Goal: Information Seeking & Learning: Learn about a topic

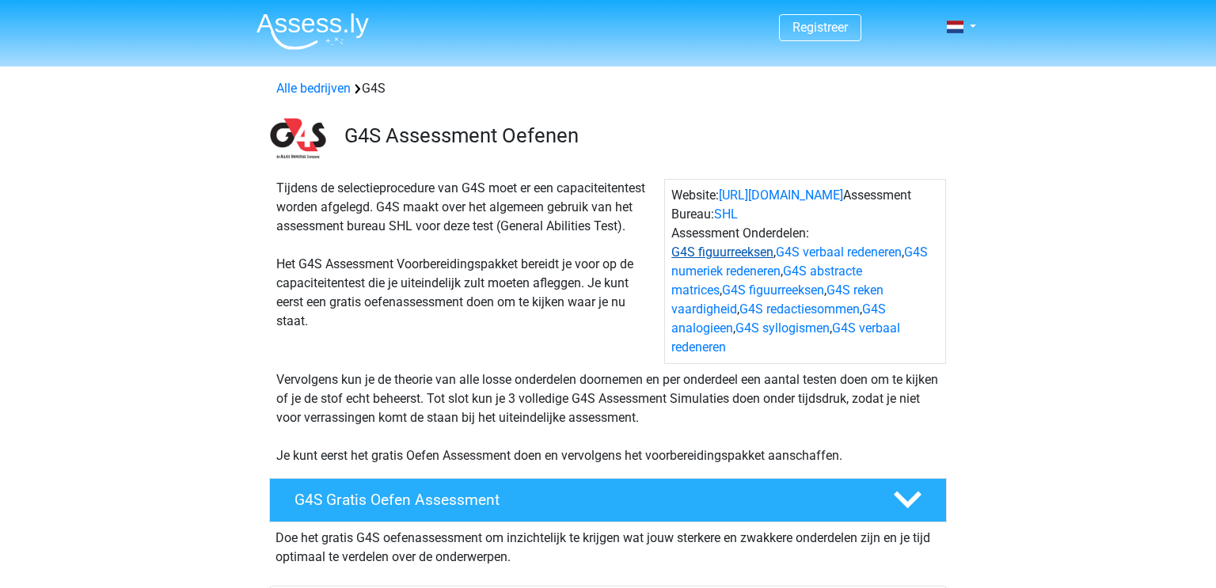
click at [715, 252] on link "G4S figuurreeksen" at bounding box center [722, 252] width 102 height 15
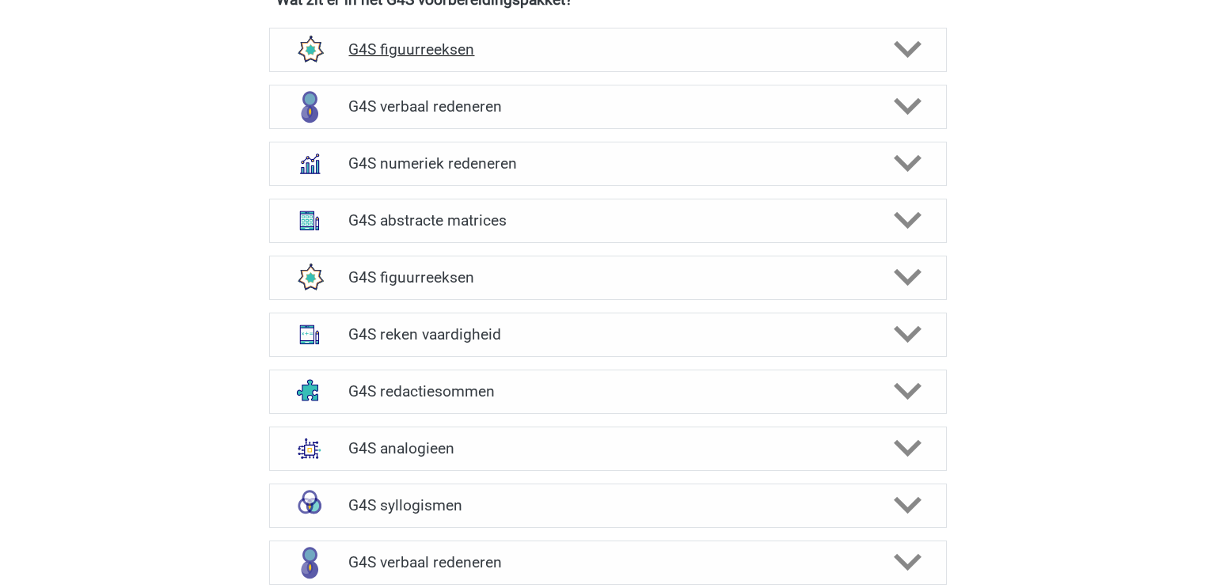
click at [911, 36] on icon at bounding box center [908, 50] width 28 height 28
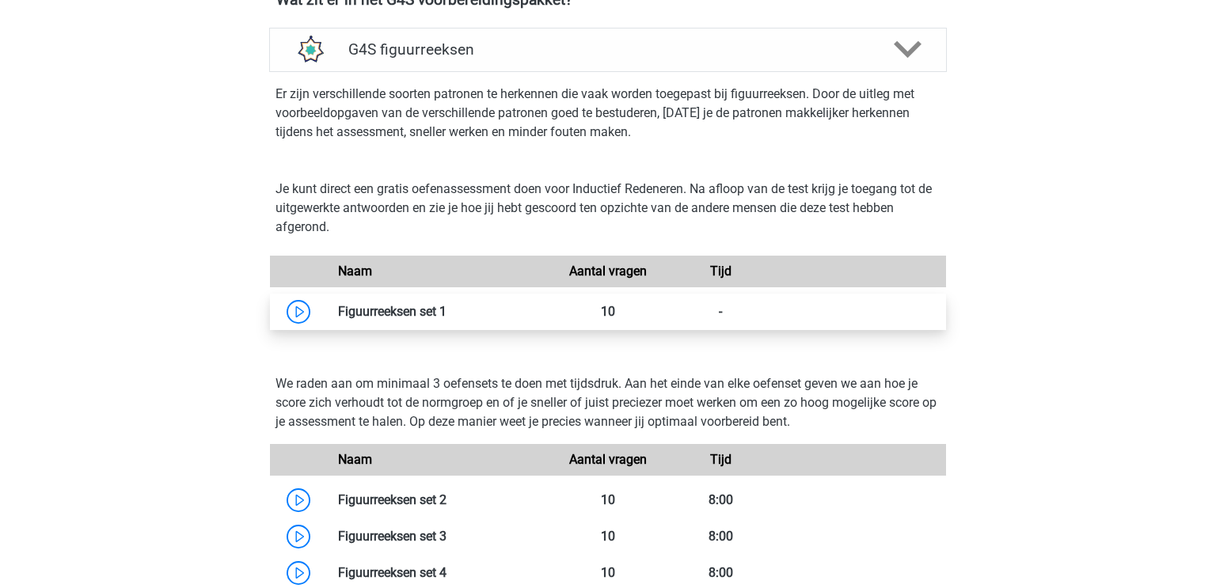
click at [446, 304] on link at bounding box center [446, 311] width 0 height 15
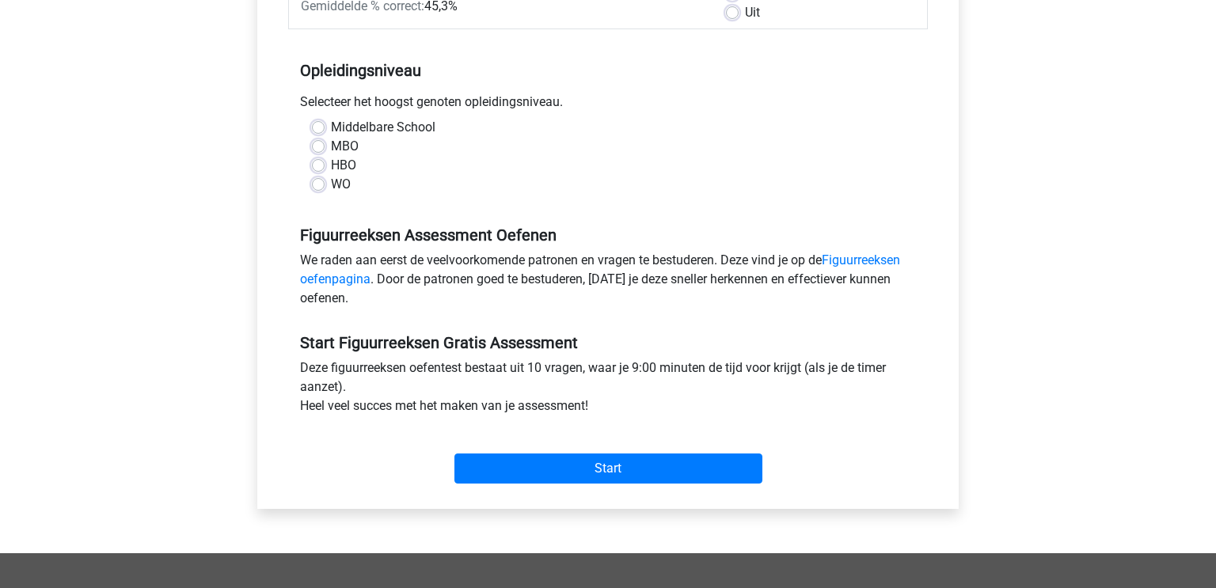
scroll to position [284, 0]
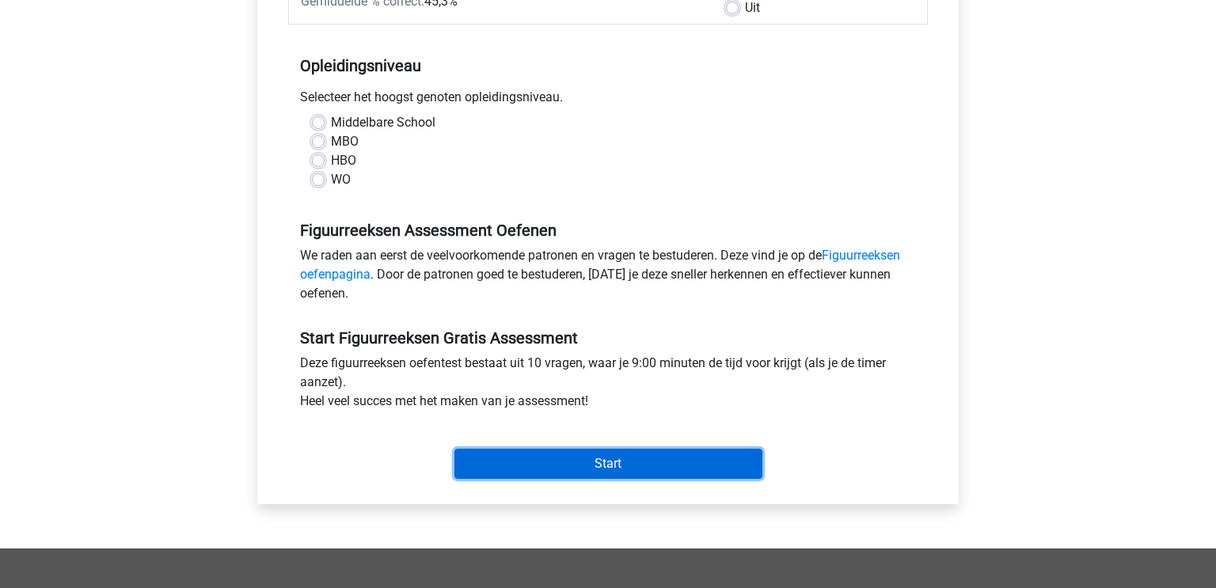
click at [612, 458] on input "Start" at bounding box center [608, 464] width 308 height 30
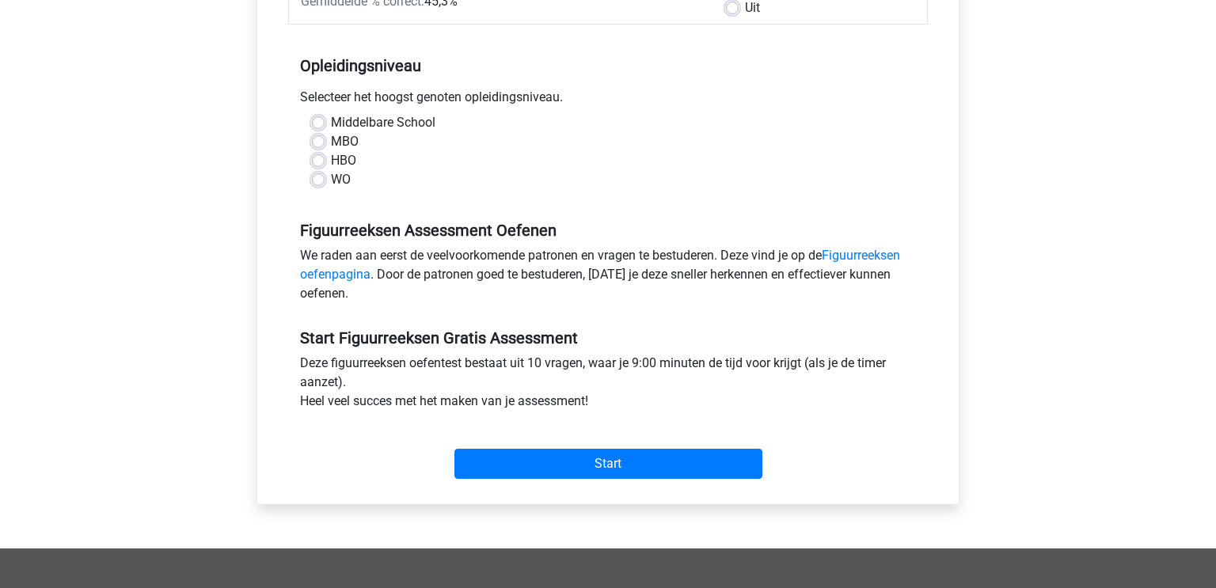
click at [533, 123] on div "Middelbare School" at bounding box center [608, 122] width 592 height 19
click at [364, 122] on label "Middelbare School" at bounding box center [383, 122] width 104 height 19
click at [325, 122] on input "Middelbare School" at bounding box center [318, 121] width 13 height 16
radio input "true"
click at [336, 140] on label "MBO" at bounding box center [345, 141] width 28 height 19
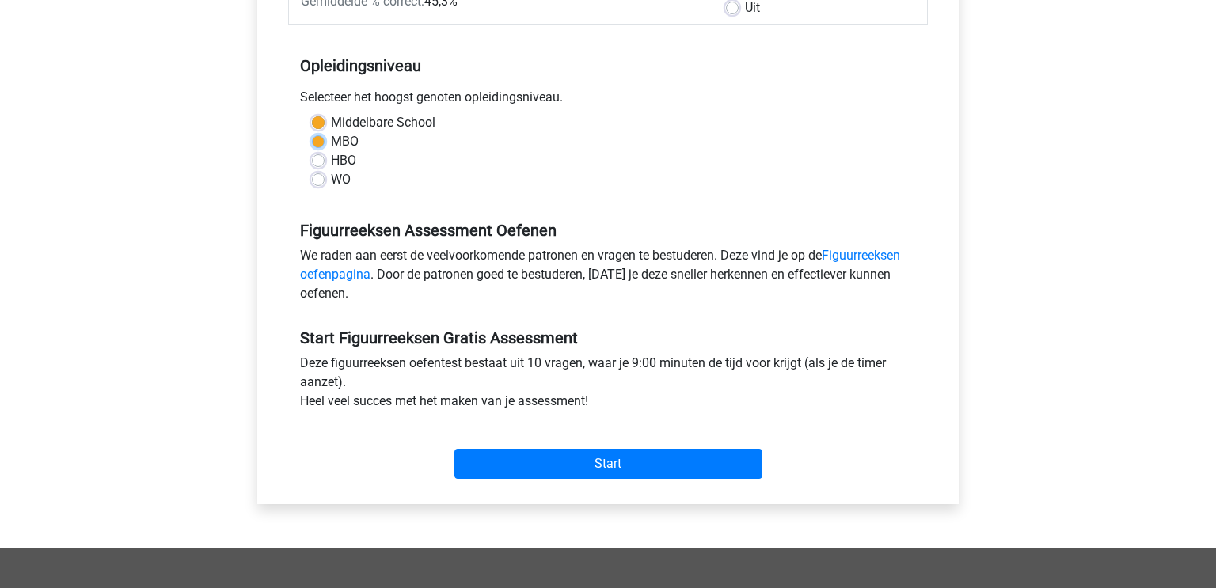
click at [325, 140] on input "MBO" at bounding box center [318, 140] width 13 height 16
radio input "true"
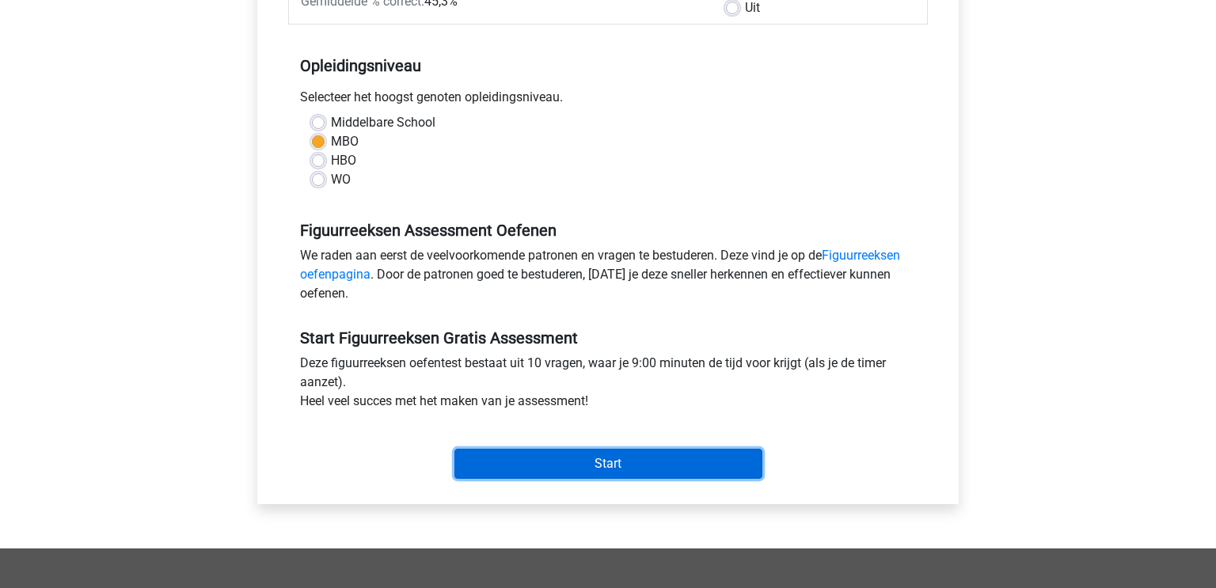
click at [644, 463] on input "Start" at bounding box center [608, 464] width 308 height 30
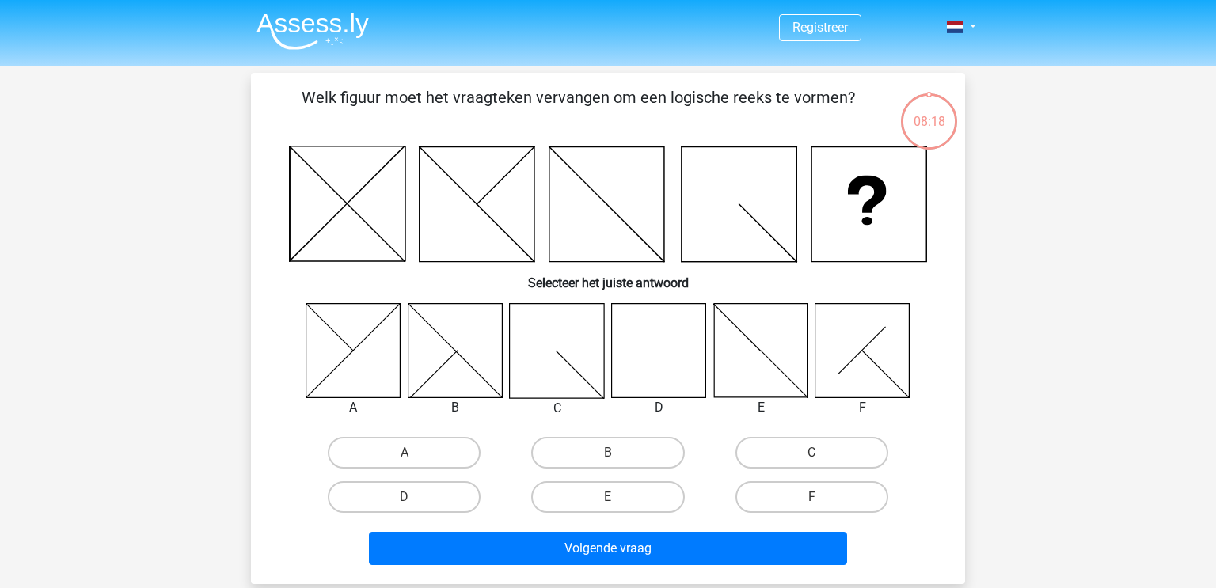
click at [888, 349] on icon at bounding box center [862, 350] width 94 height 94
click at [815, 489] on label "F" at bounding box center [811, 497] width 153 height 32
click at [815, 497] on input "F" at bounding box center [816, 502] width 10 height 10
radio input "true"
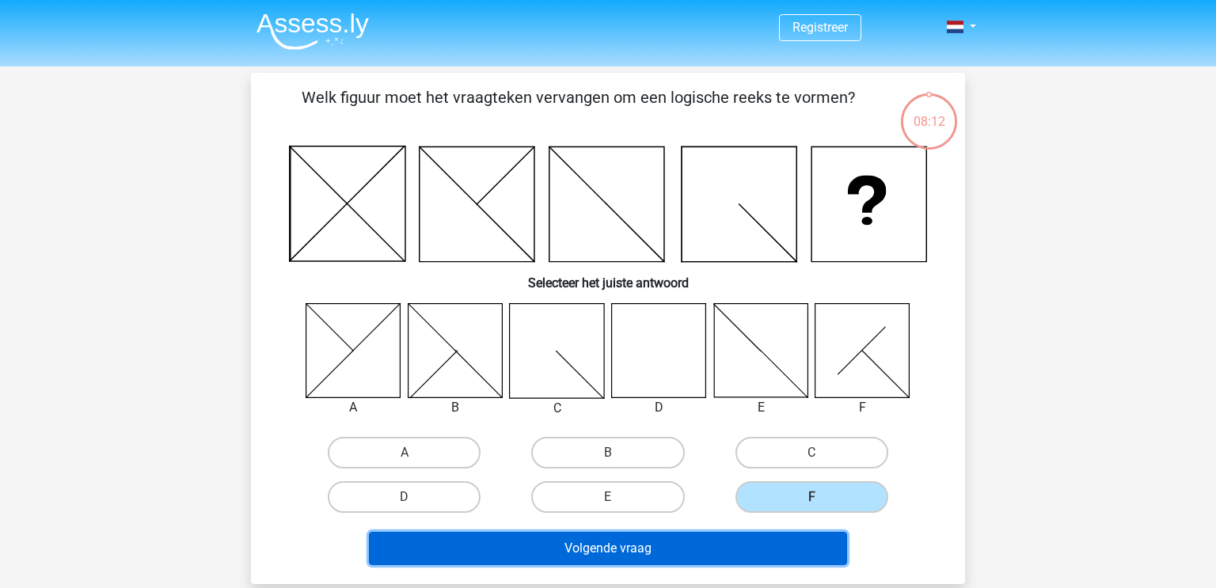
click at [616, 550] on button "Volgende vraag" at bounding box center [608, 548] width 479 height 33
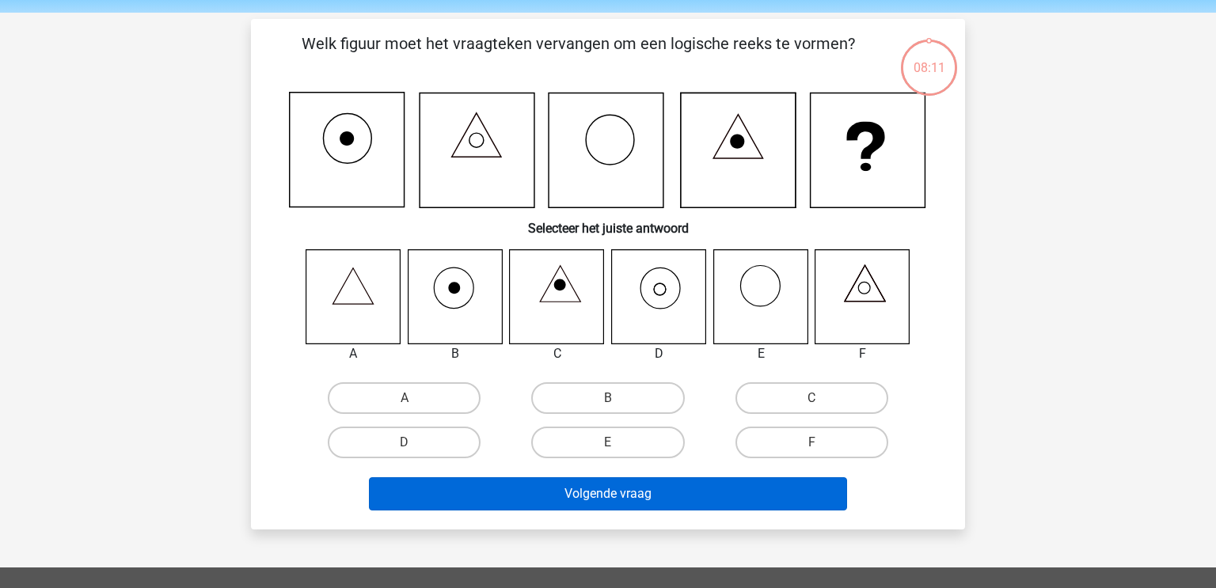
scroll to position [73, 0]
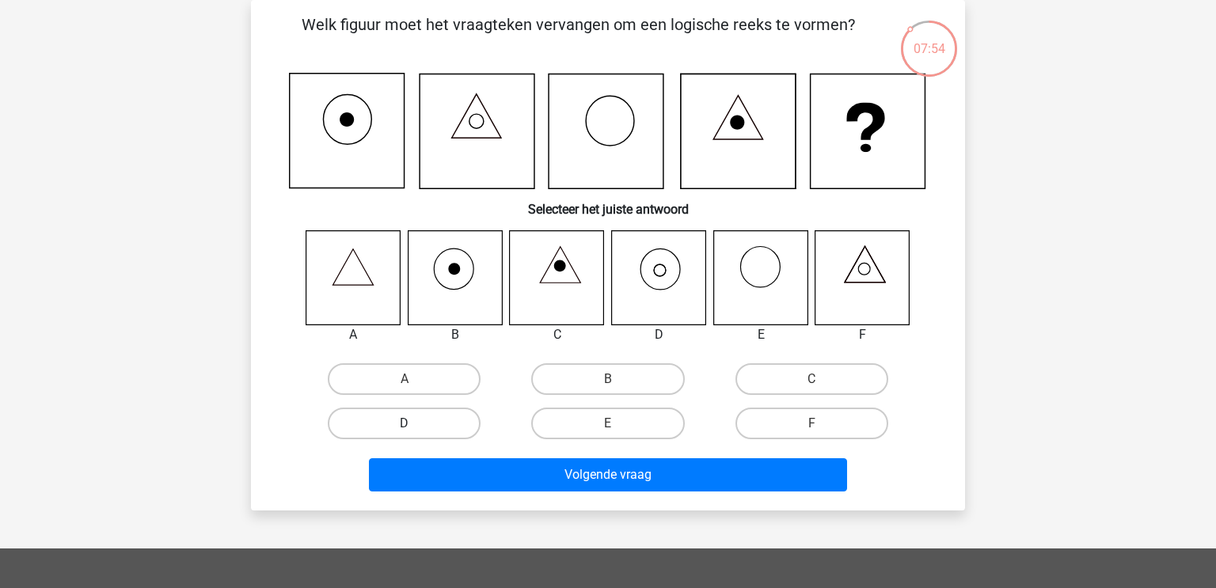
click at [379, 421] on label "D" at bounding box center [404, 424] width 153 height 32
click at [404, 423] on input "D" at bounding box center [409, 428] width 10 height 10
radio input "true"
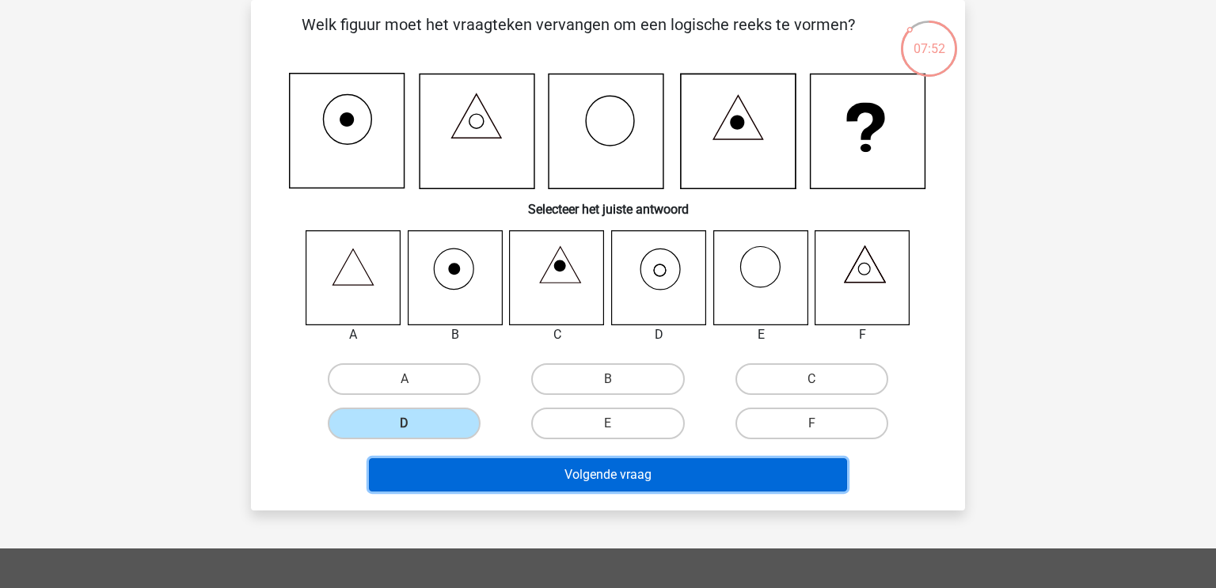
click at [602, 480] on button "Volgende vraag" at bounding box center [608, 474] width 479 height 33
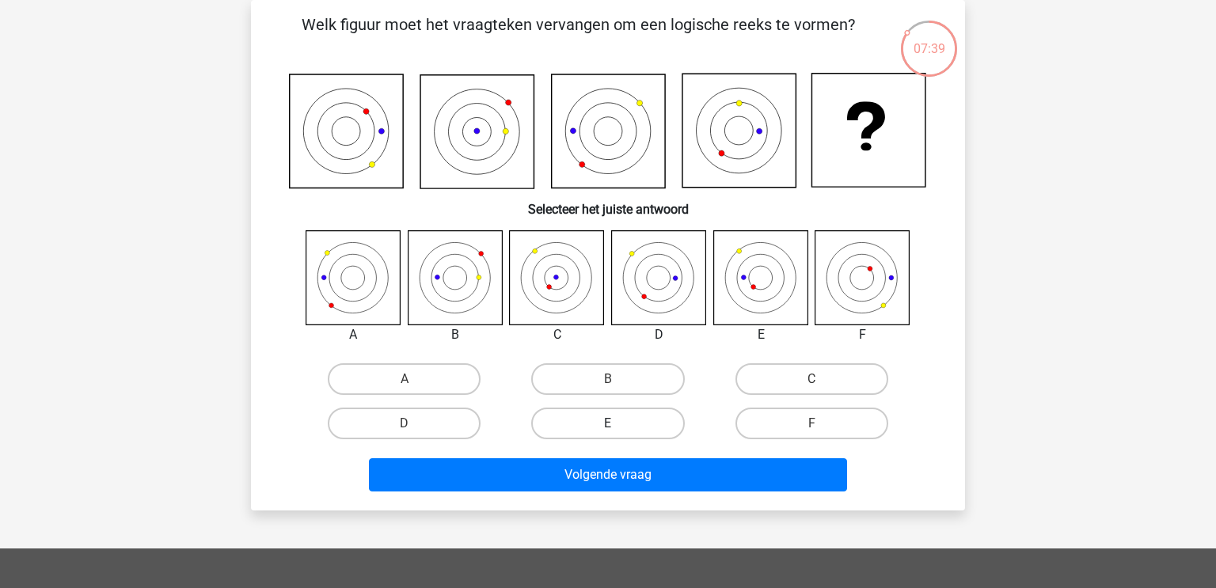
click at [611, 421] on label "E" at bounding box center [607, 424] width 153 height 32
click at [611, 423] on input "E" at bounding box center [613, 428] width 10 height 10
radio input "true"
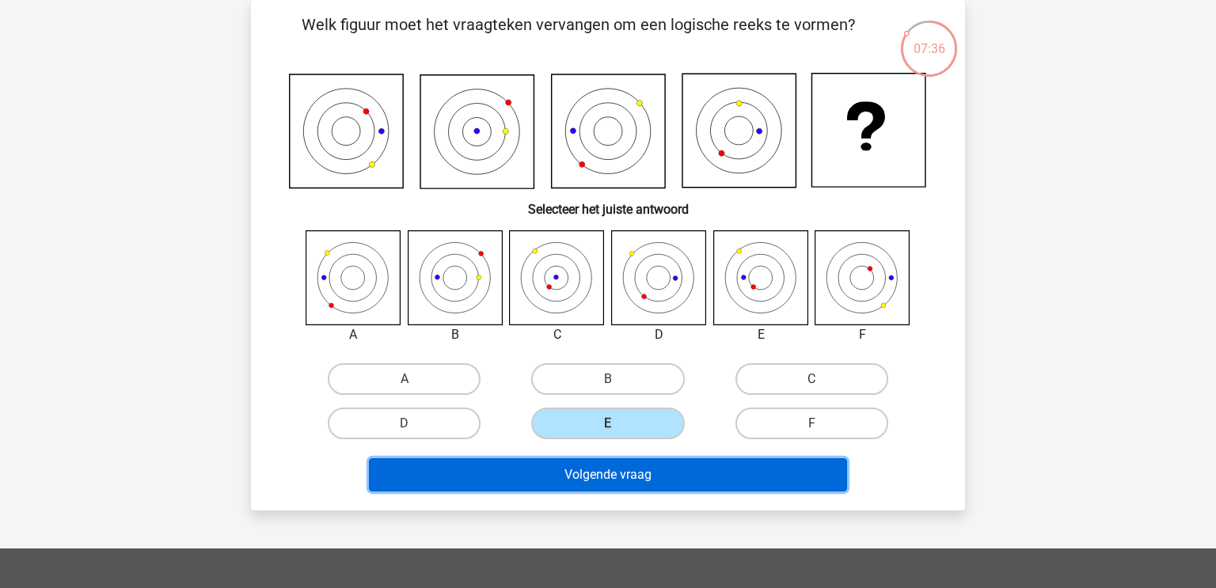
click at [612, 478] on button "Volgende vraag" at bounding box center [608, 474] width 479 height 33
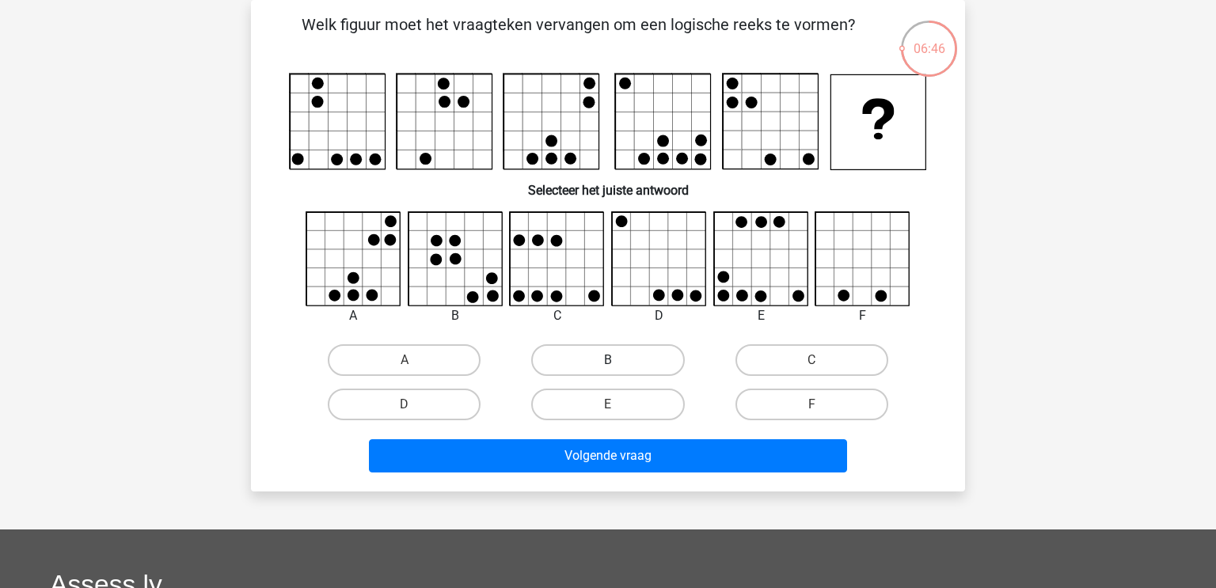
click at [634, 361] on label "B" at bounding box center [607, 360] width 153 height 32
click at [618, 361] on input "B" at bounding box center [613, 365] width 10 height 10
radio input "true"
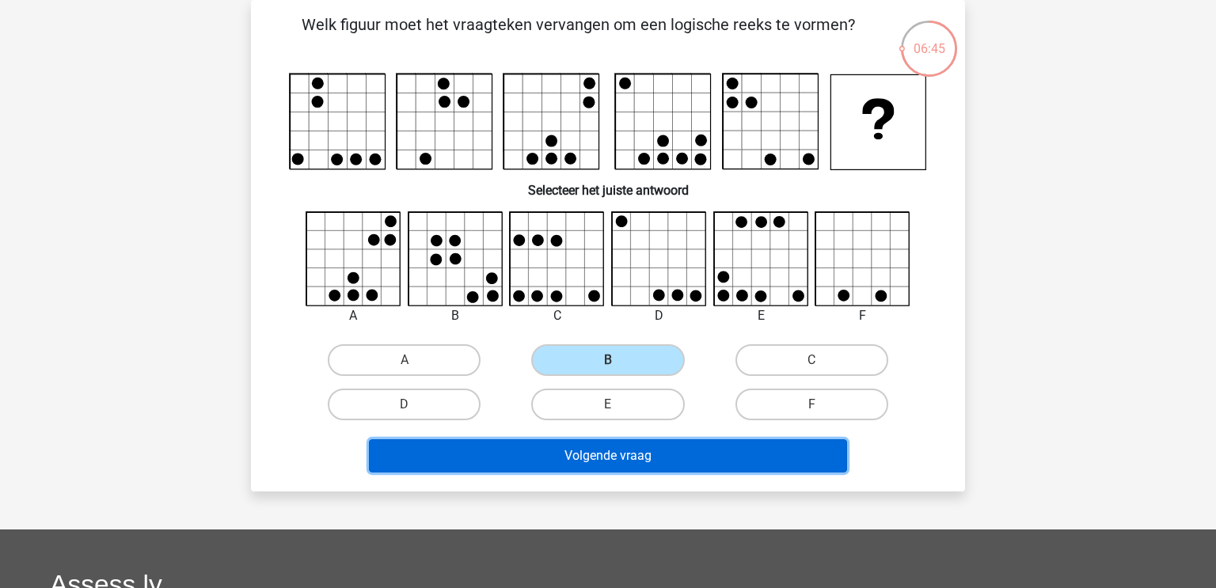
click at [570, 465] on button "Volgende vraag" at bounding box center [608, 455] width 479 height 33
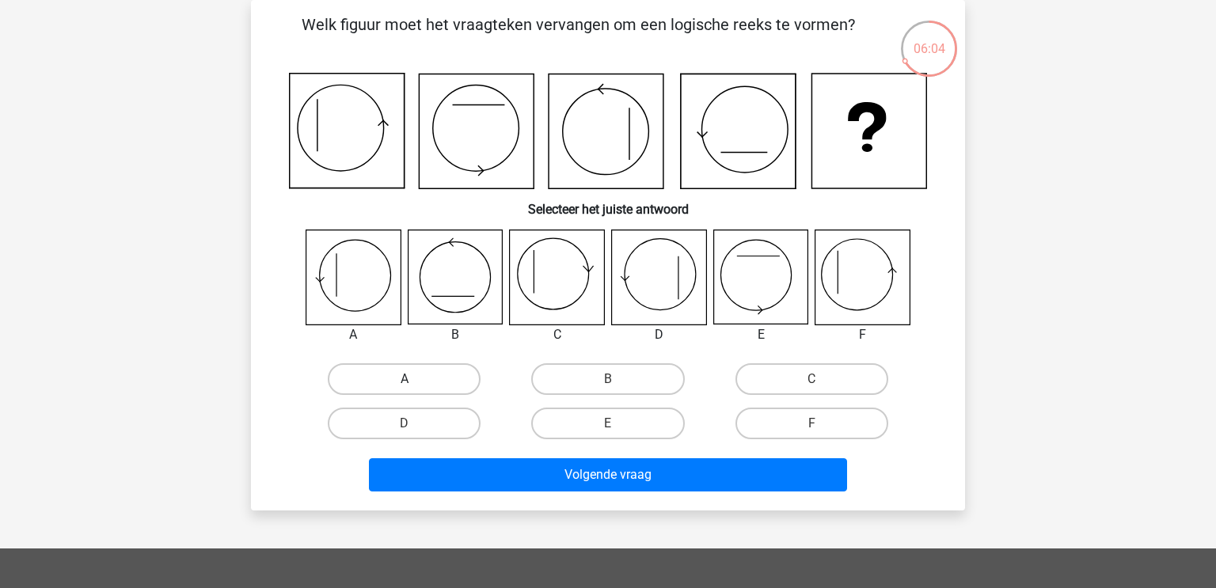
click at [391, 381] on label "A" at bounding box center [404, 379] width 153 height 32
click at [404, 381] on input "A" at bounding box center [409, 384] width 10 height 10
radio input "true"
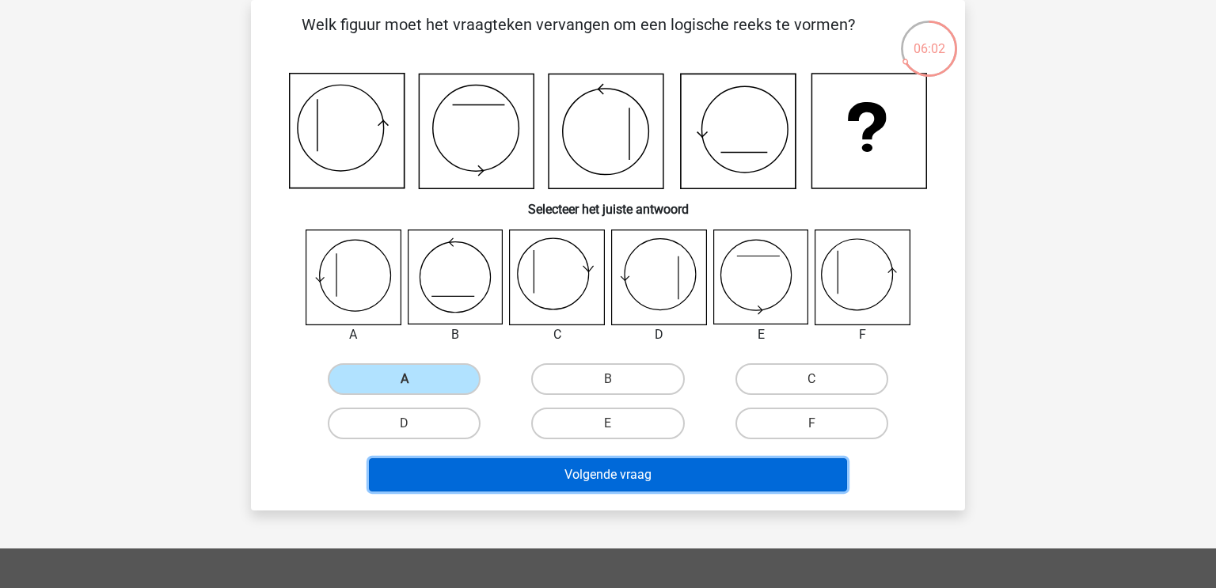
click at [519, 473] on button "Volgende vraag" at bounding box center [608, 474] width 479 height 33
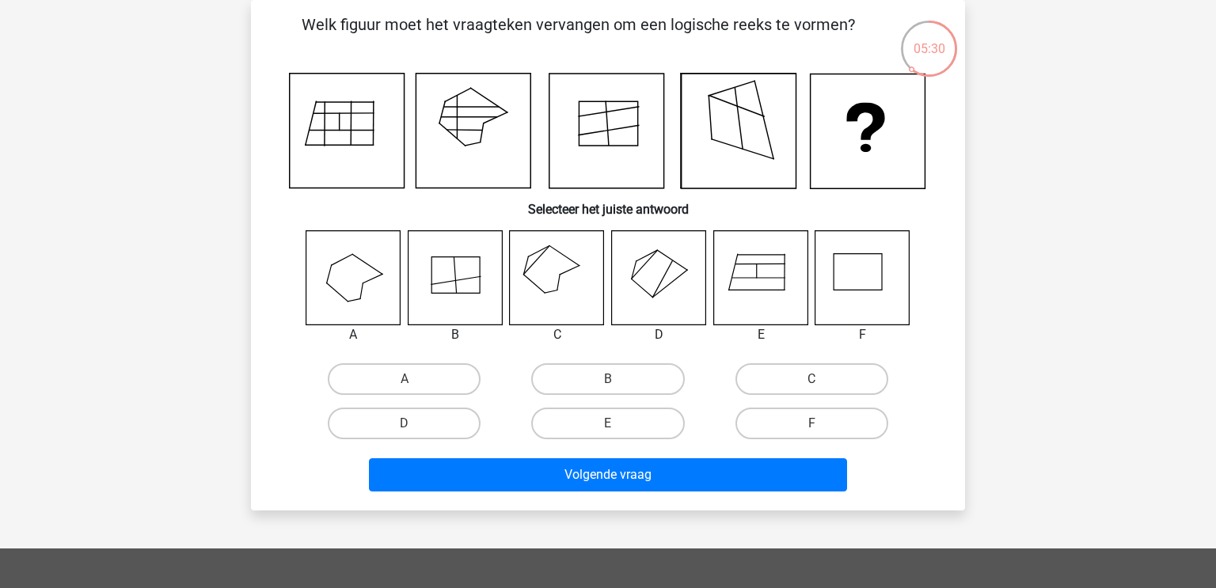
click at [413, 427] on input "D" at bounding box center [409, 428] width 10 height 10
radio input "true"
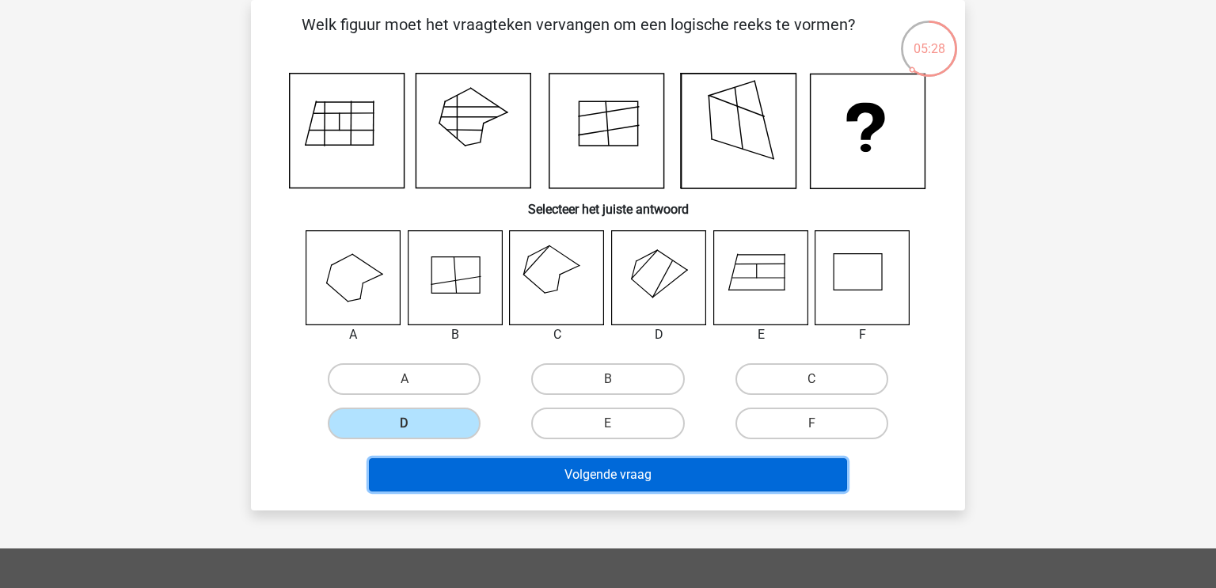
click at [553, 477] on button "Volgende vraag" at bounding box center [608, 474] width 479 height 33
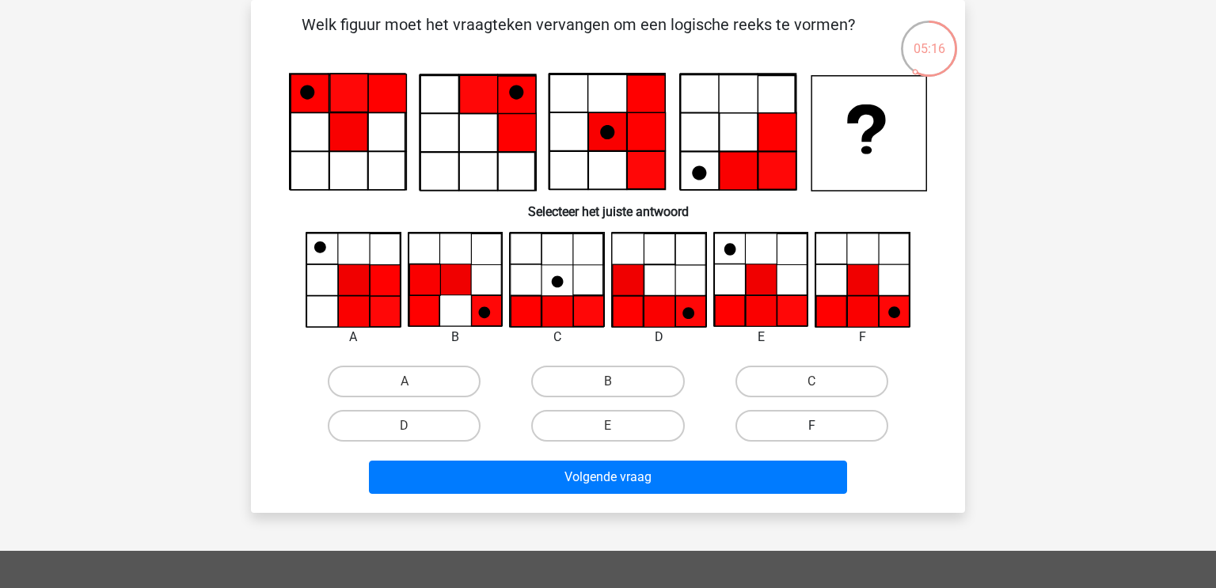
click at [758, 432] on label "F" at bounding box center [811, 426] width 153 height 32
click at [811, 432] on input "F" at bounding box center [816, 431] width 10 height 10
radio input "true"
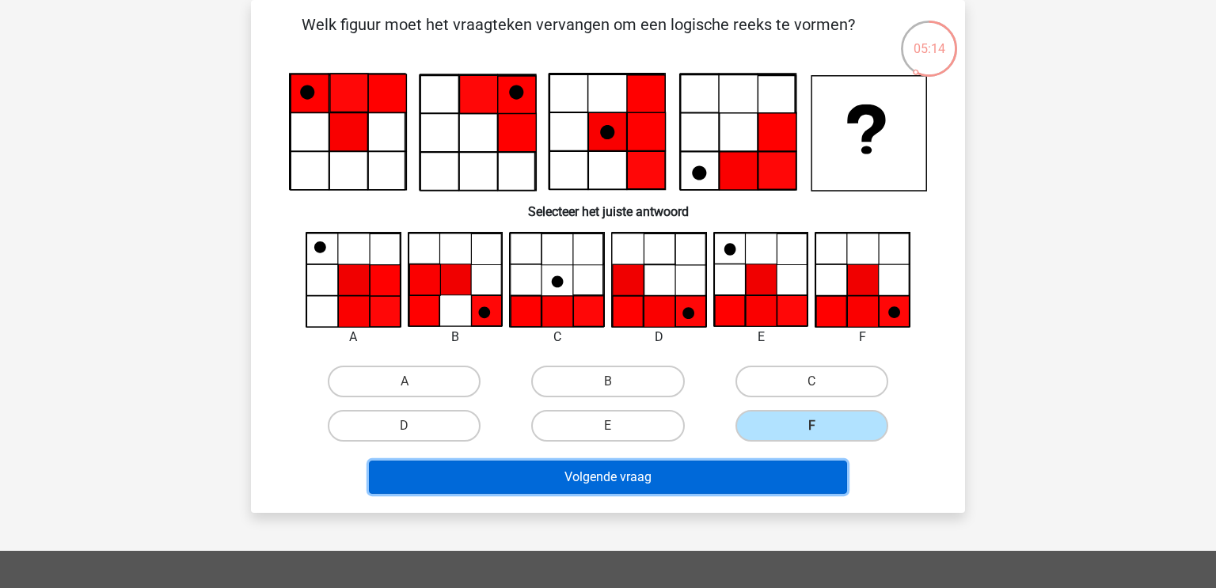
click at [649, 481] on button "Volgende vraag" at bounding box center [608, 477] width 479 height 33
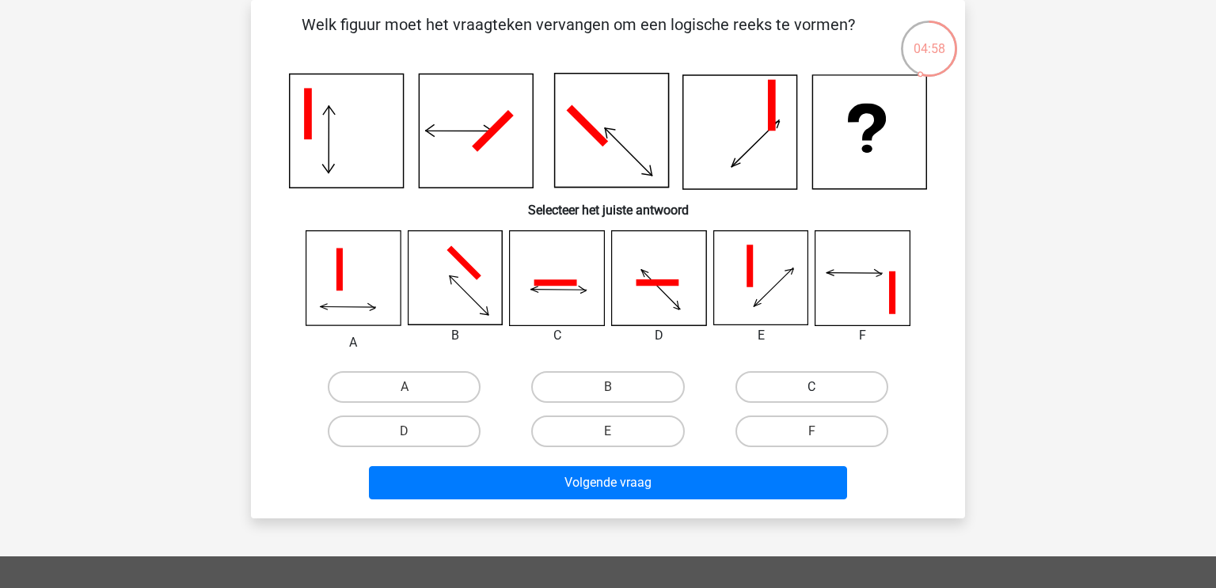
click at [829, 382] on label "C" at bounding box center [811, 387] width 153 height 32
click at [822, 387] on input "C" at bounding box center [816, 392] width 10 height 10
radio input "true"
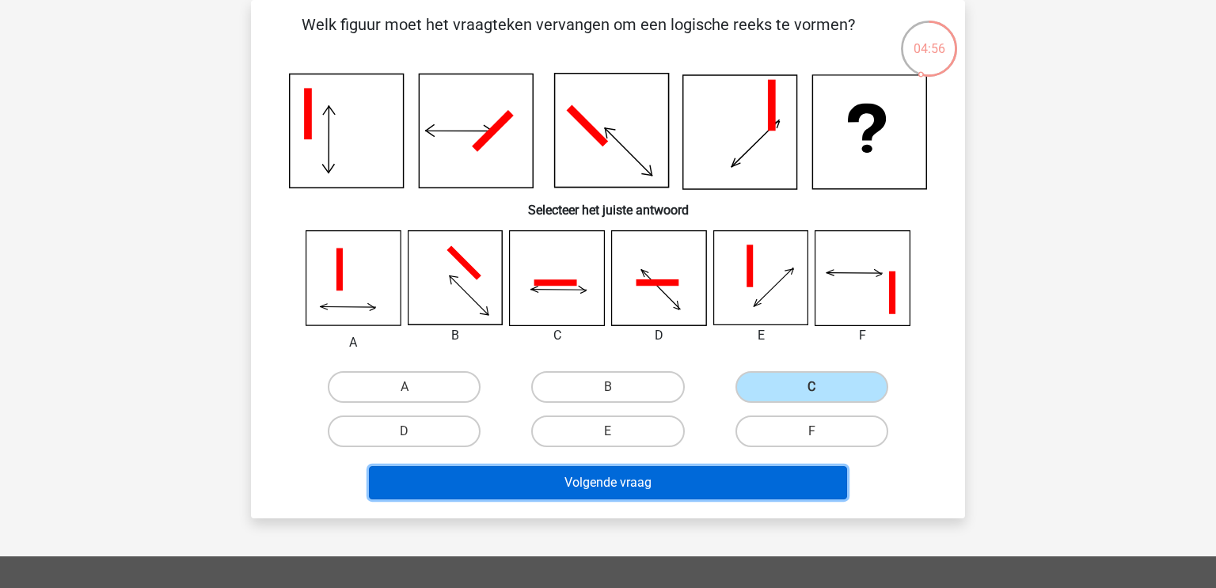
click at [610, 479] on button "Volgende vraag" at bounding box center [608, 482] width 479 height 33
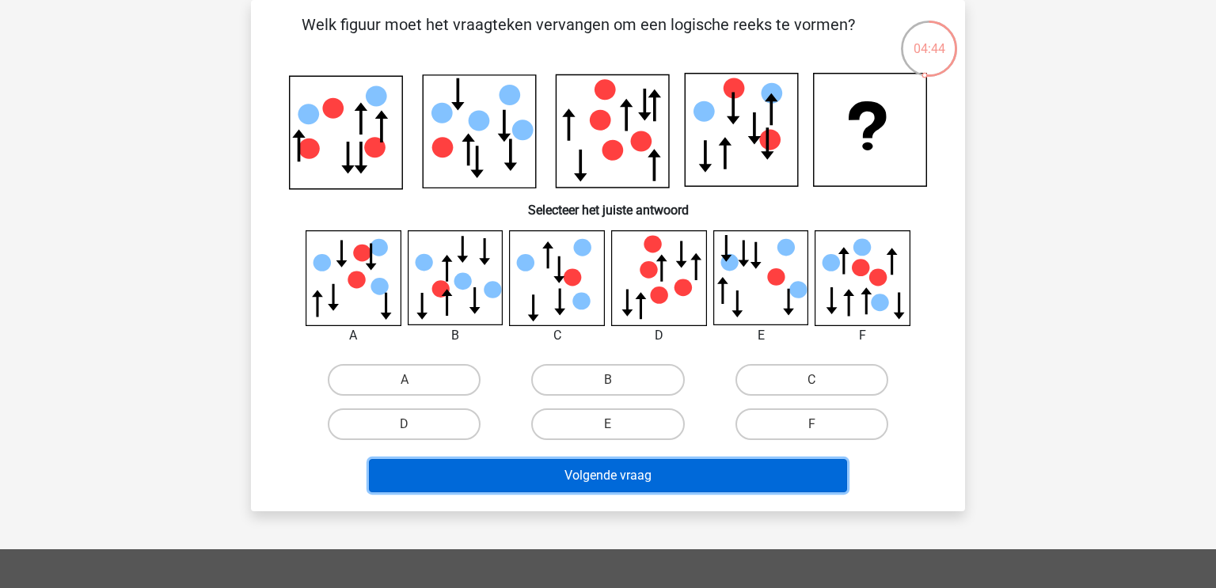
click at [611, 483] on button "Volgende vraag" at bounding box center [608, 475] width 479 height 33
drag, startPoint x: 611, startPoint y: 483, endPoint x: 621, endPoint y: 424, distance: 59.5
click at [621, 424] on div "Welk figuur moet het vraagteken vervangen om een logische reeks te vormen?" at bounding box center [607, 255] width 701 height 485
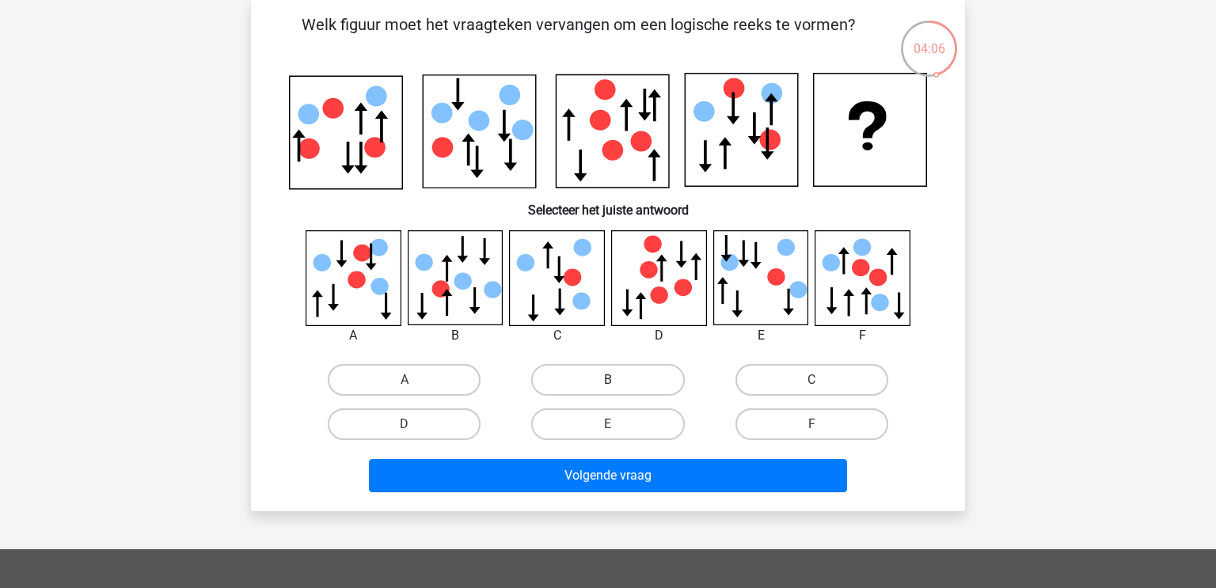
click at [650, 373] on label "B" at bounding box center [607, 380] width 153 height 32
click at [618, 380] on input "B" at bounding box center [613, 385] width 10 height 10
radio input "true"
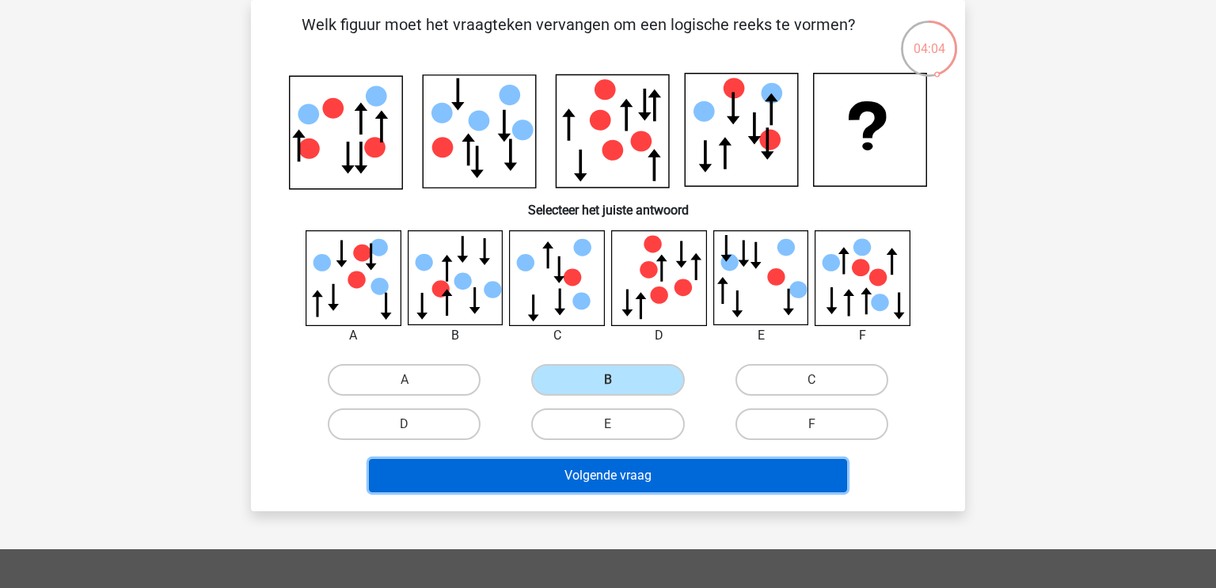
click at [654, 470] on button "Volgende vraag" at bounding box center [608, 475] width 479 height 33
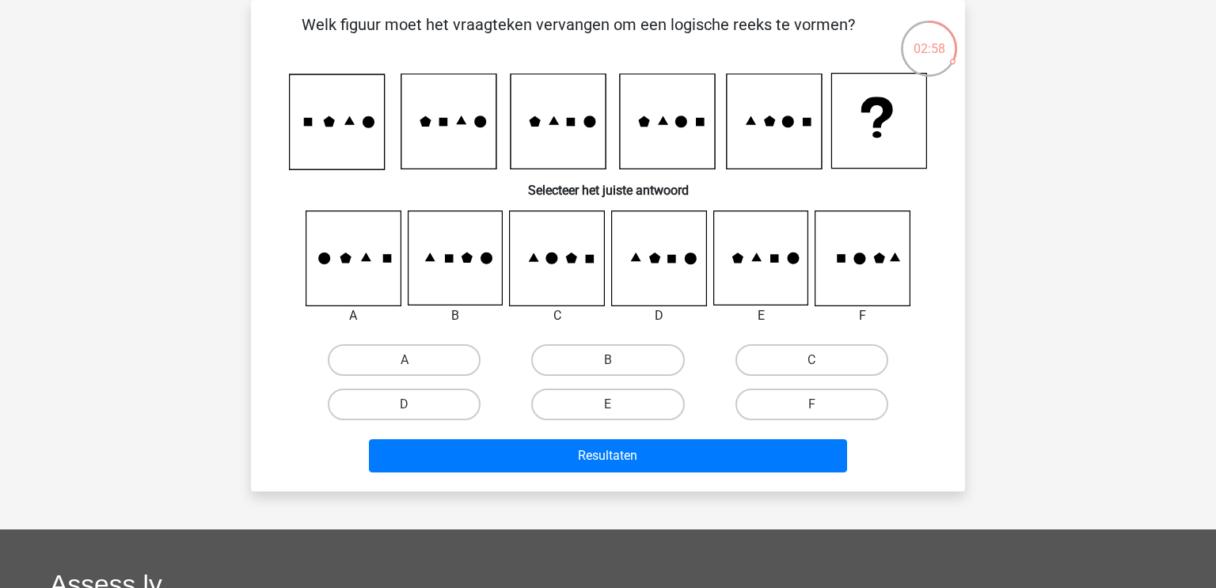
click at [609, 365] on input "B" at bounding box center [613, 365] width 10 height 10
radio input "true"
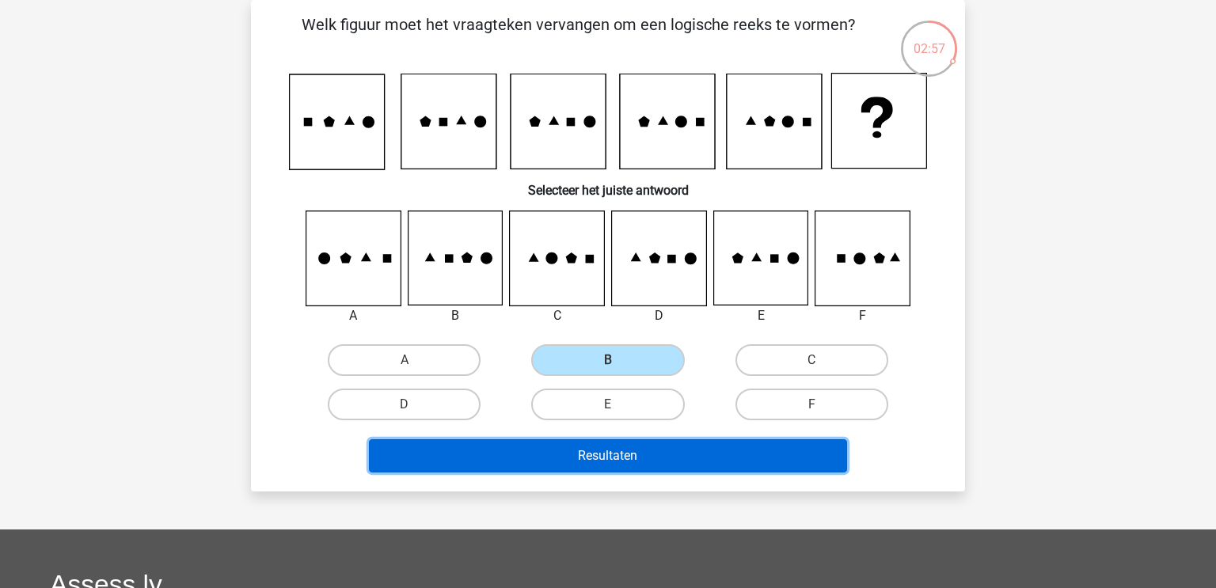
click at [638, 446] on button "Resultaten" at bounding box center [608, 455] width 479 height 33
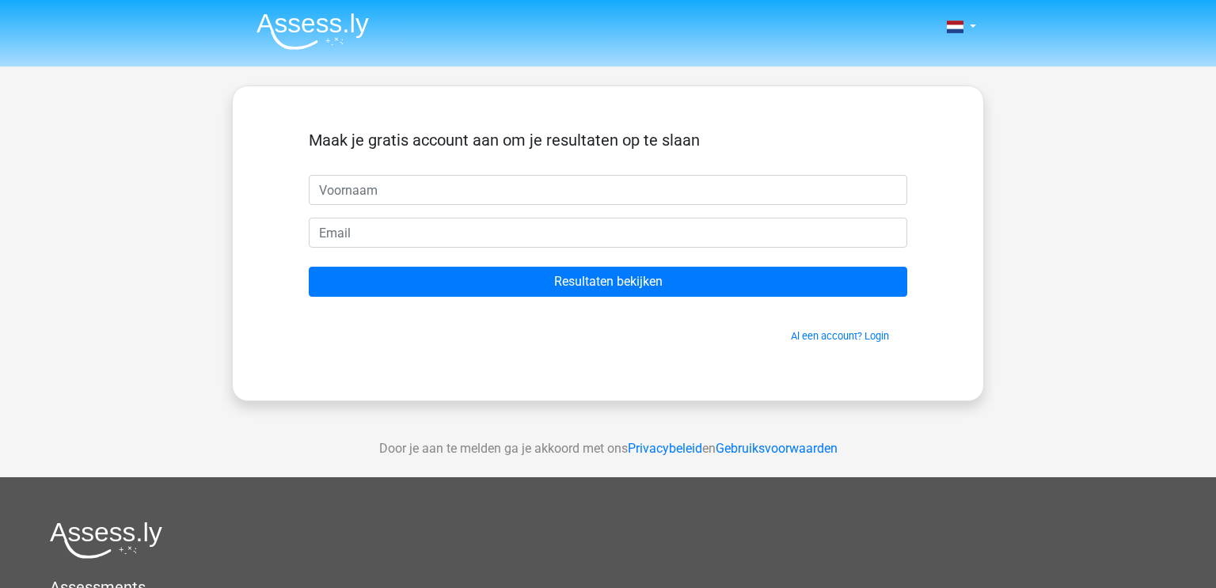
click at [530, 195] on input "text" at bounding box center [608, 190] width 598 height 30
type input "Joeri"
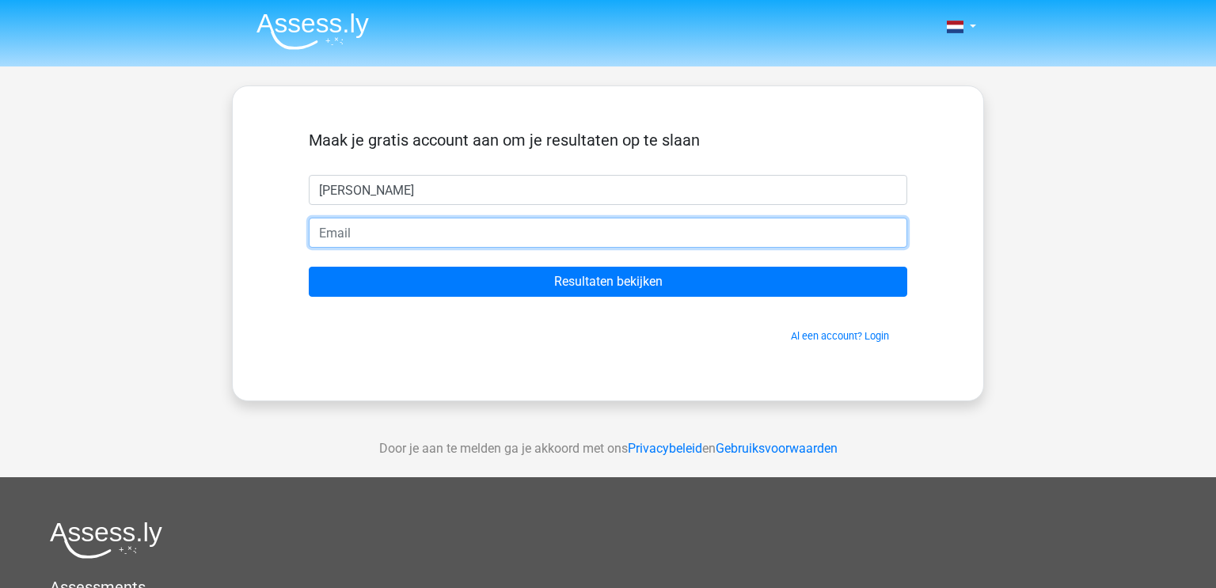
click at [487, 235] on input "email" at bounding box center [608, 233] width 598 height 30
type input "joeri.holluyn@gmail.com"
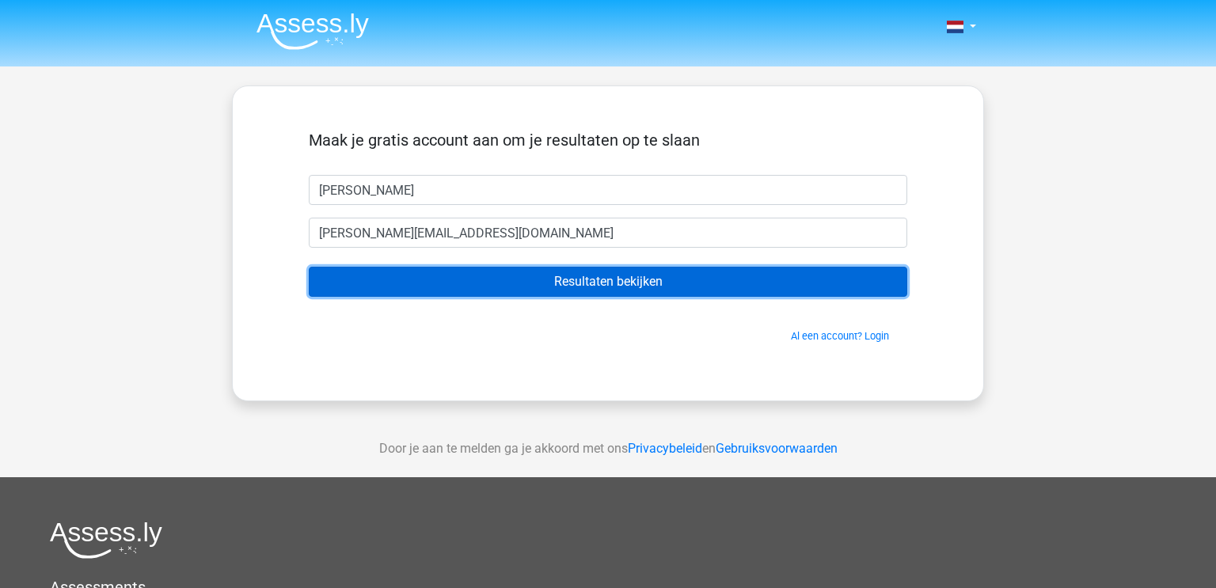
click at [547, 284] on input "Resultaten bekijken" at bounding box center [608, 282] width 598 height 30
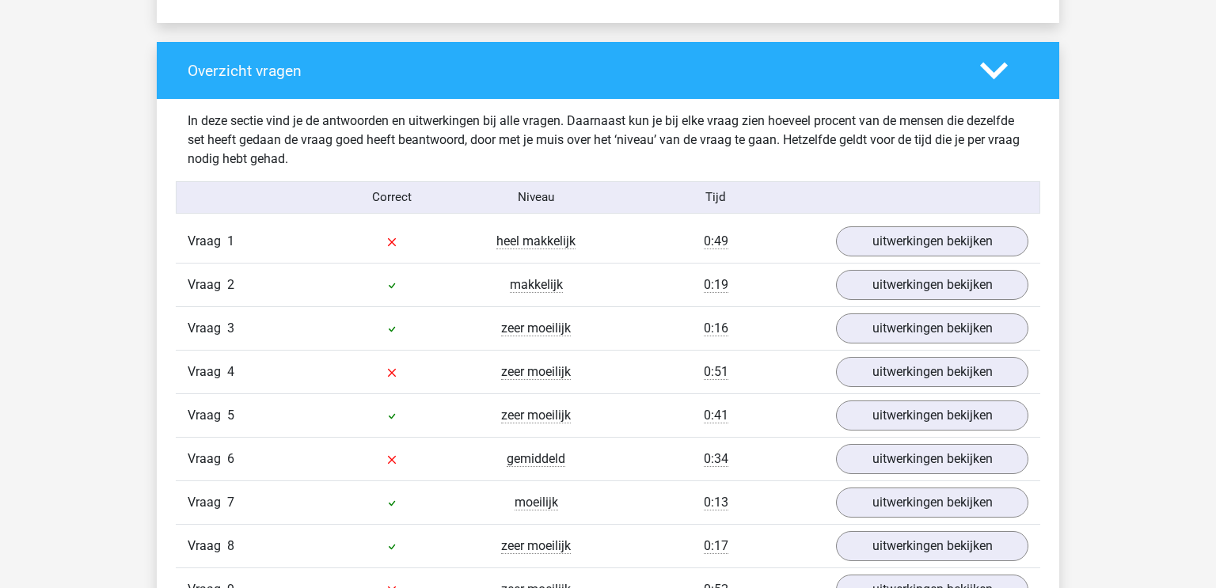
scroll to position [1153, 0]
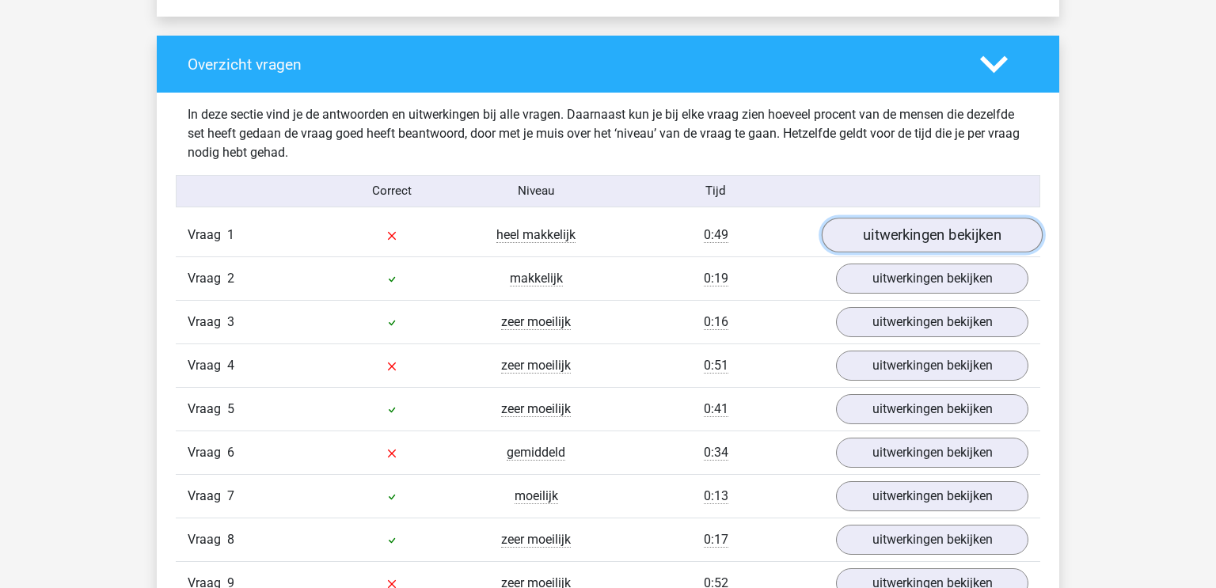
click at [940, 235] on link "uitwerkingen bekijken" at bounding box center [932, 235] width 221 height 35
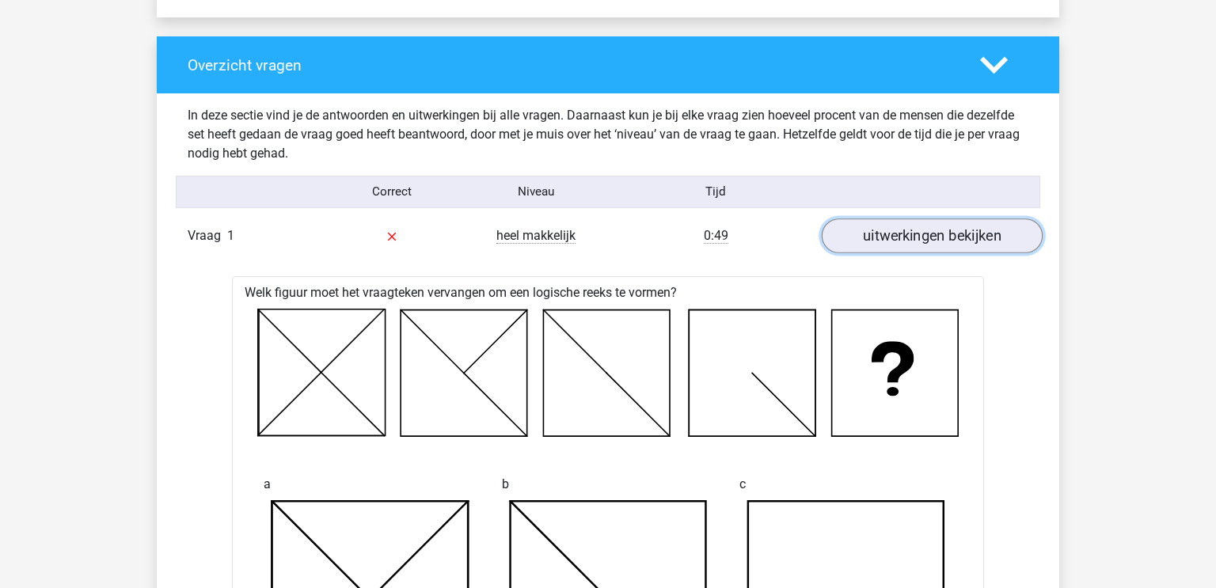
scroll to position [1149, 0]
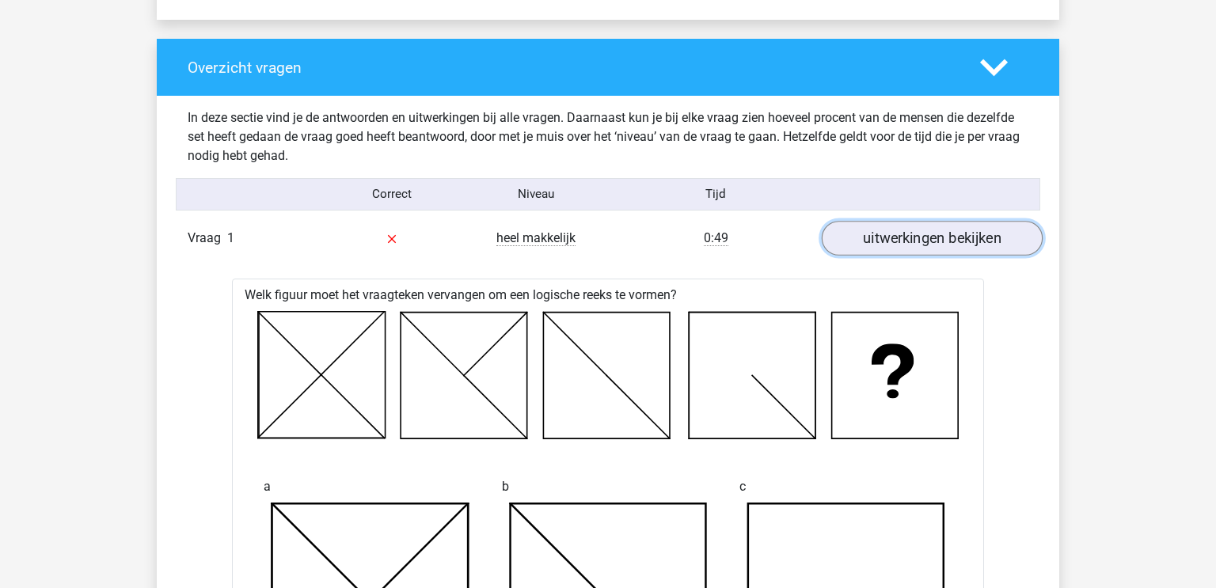
click at [940, 237] on link "uitwerkingen bekijken" at bounding box center [932, 238] width 221 height 35
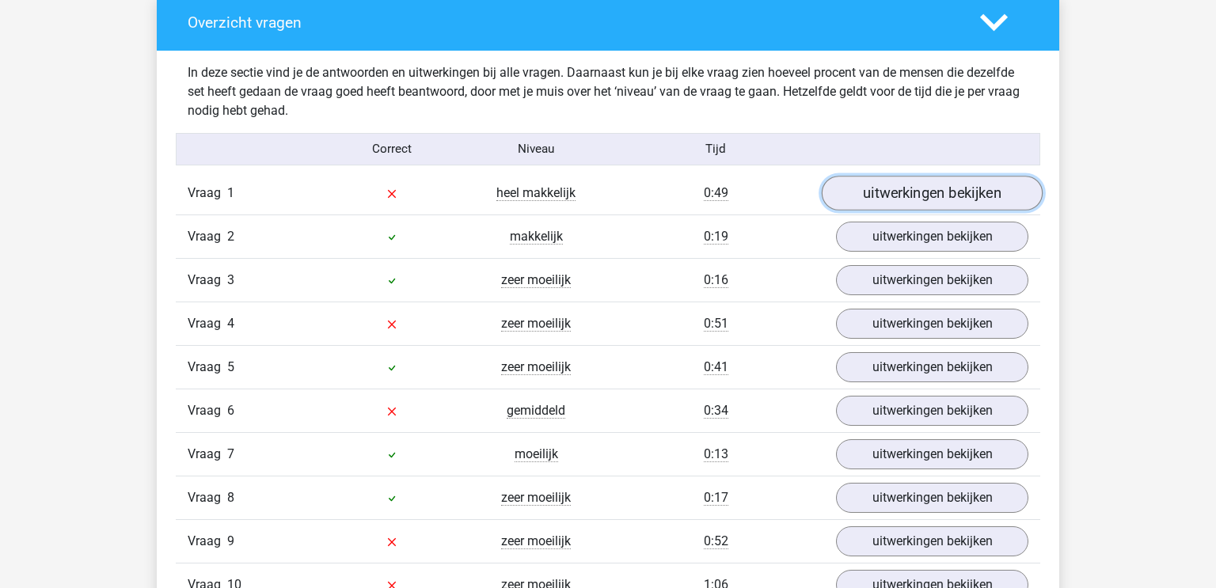
scroll to position [1195, 0]
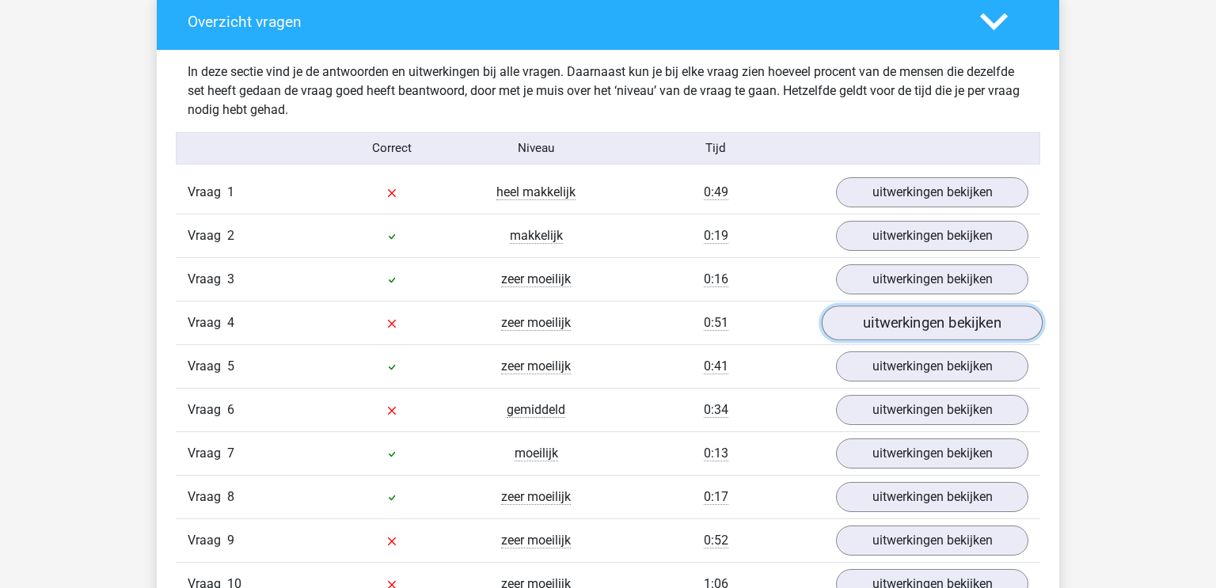
click at [939, 328] on link "uitwerkingen bekijken" at bounding box center [932, 323] width 221 height 35
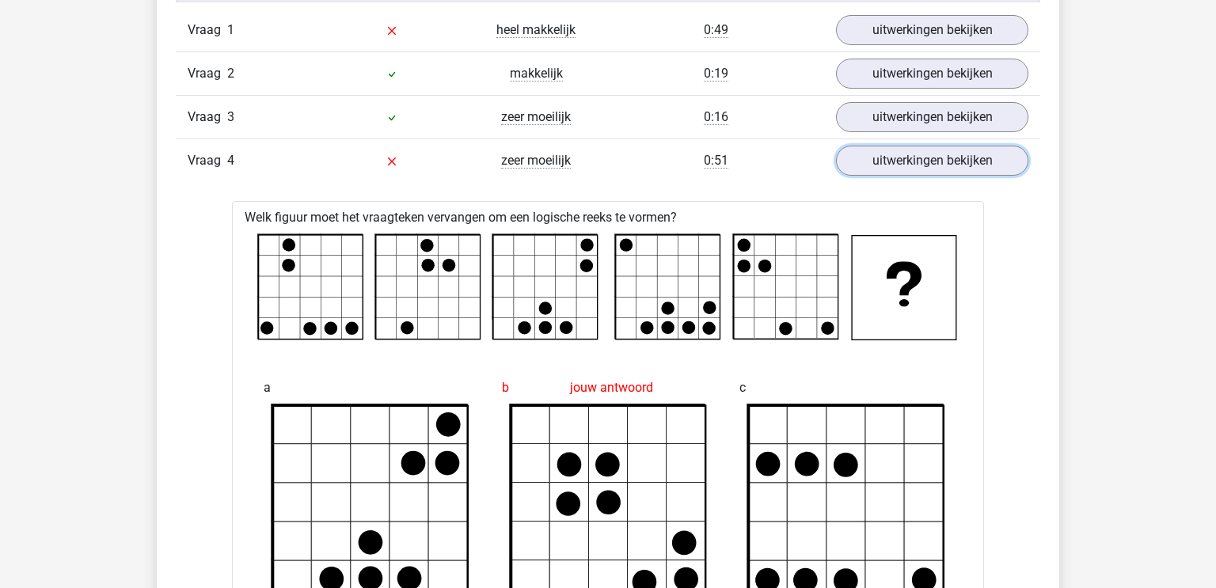
scroll to position [1355, 0]
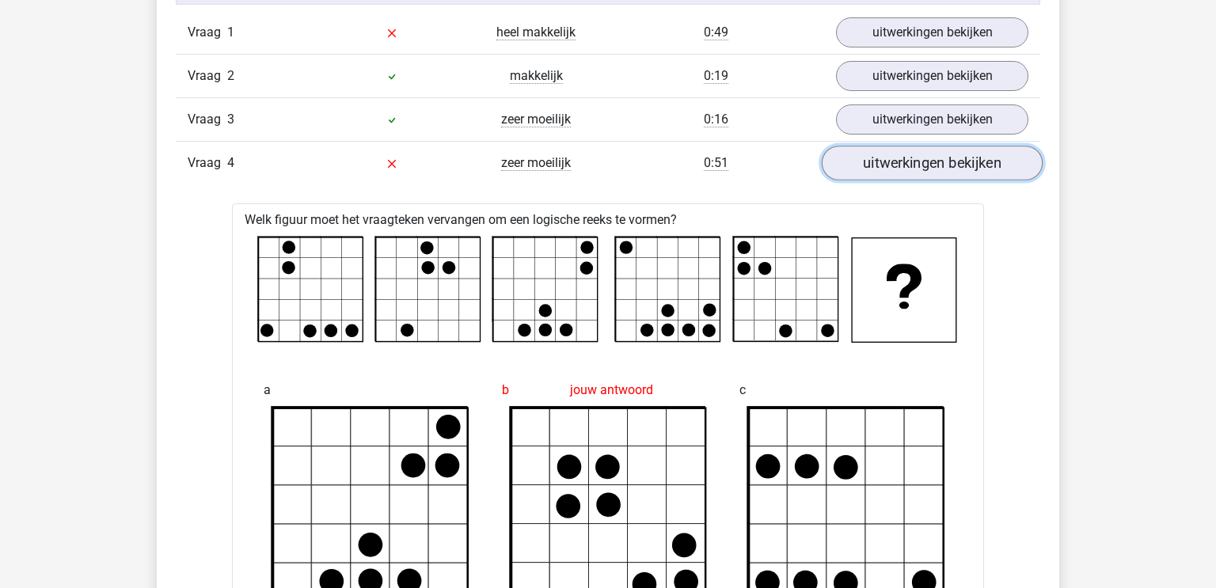
click at [949, 171] on link "uitwerkingen bekijken" at bounding box center [932, 163] width 221 height 35
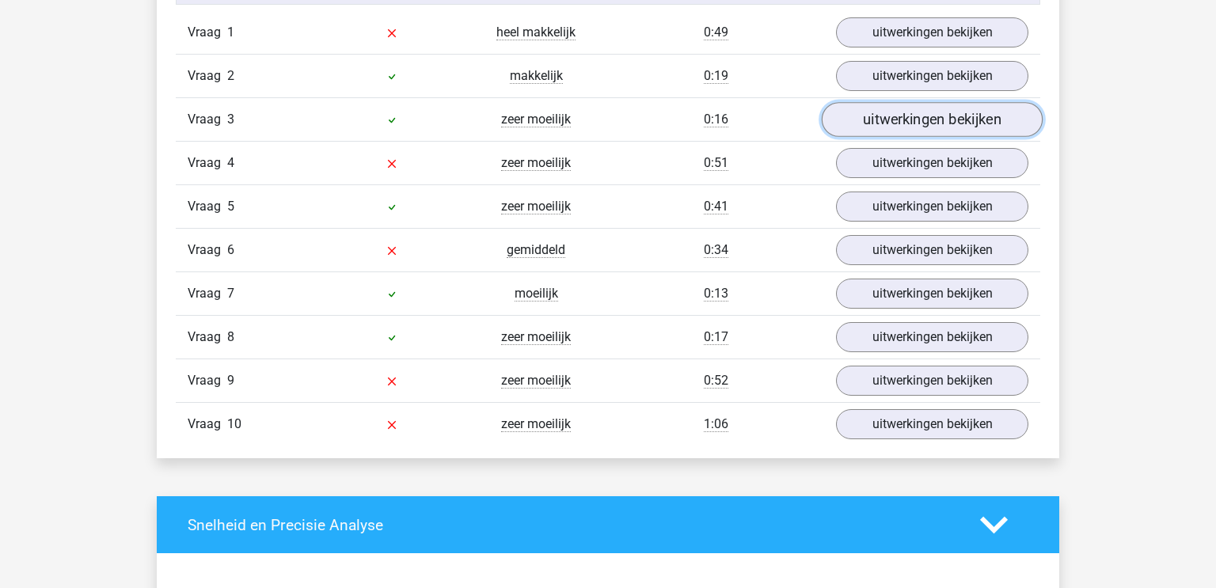
click at [946, 118] on link "uitwerkingen bekijken" at bounding box center [932, 119] width 221 height 35
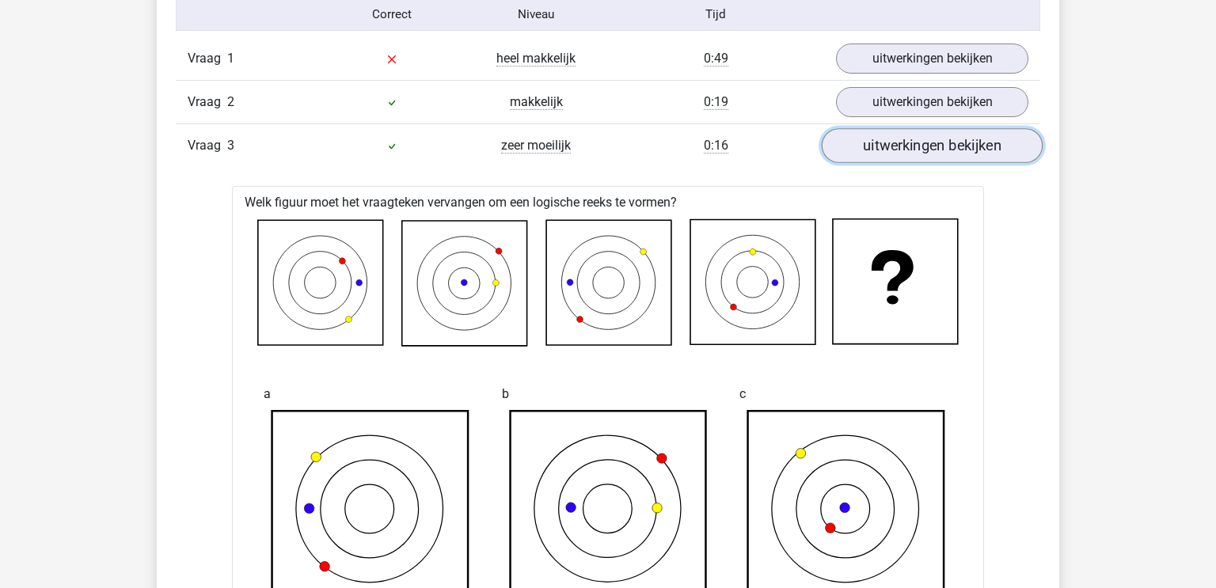
scroll to position [1332, 0]
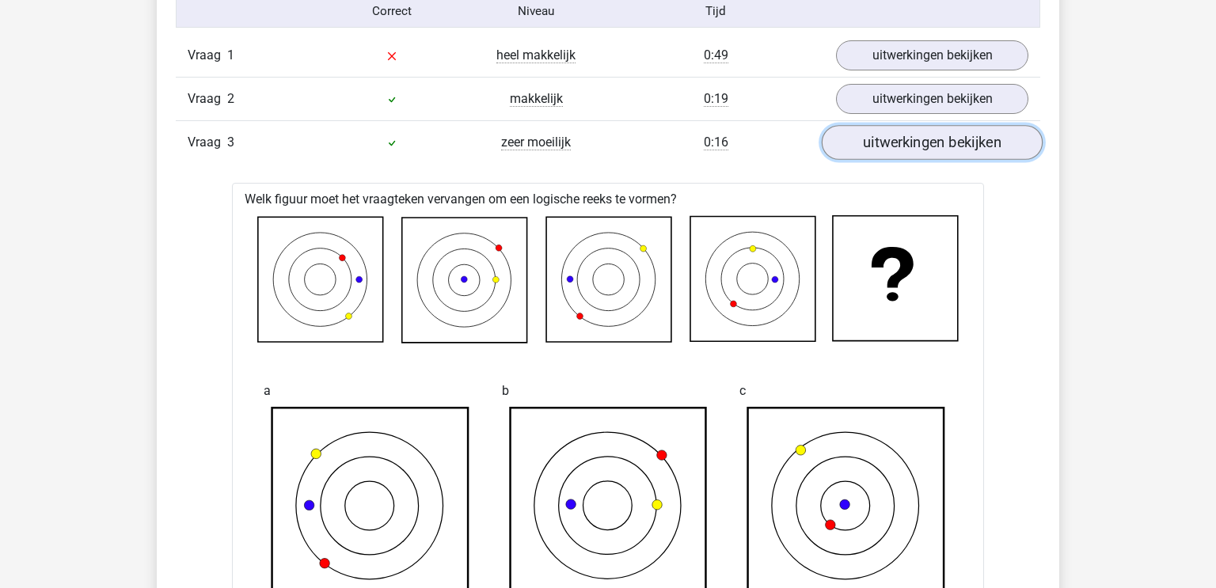
click at [909, 152] on link "uitwerkingen bekijken" at bounding box center [932, 142] width 221 height 35
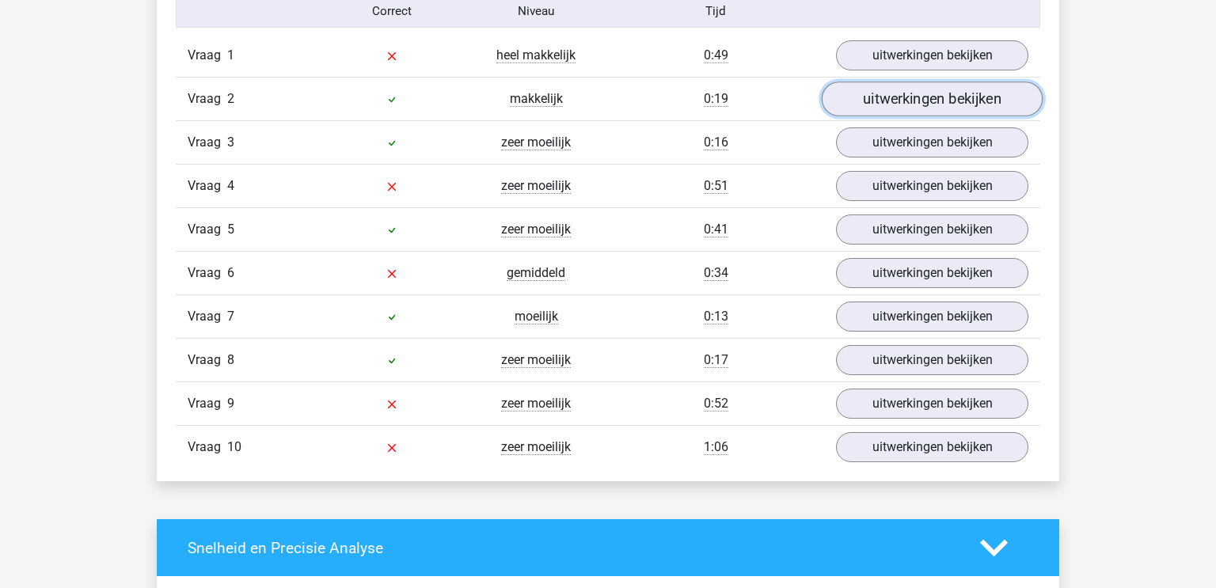
click at [907, 108] on link "uitwerkingen bekijken" at bounding box center [932, 99] width 221 height 35
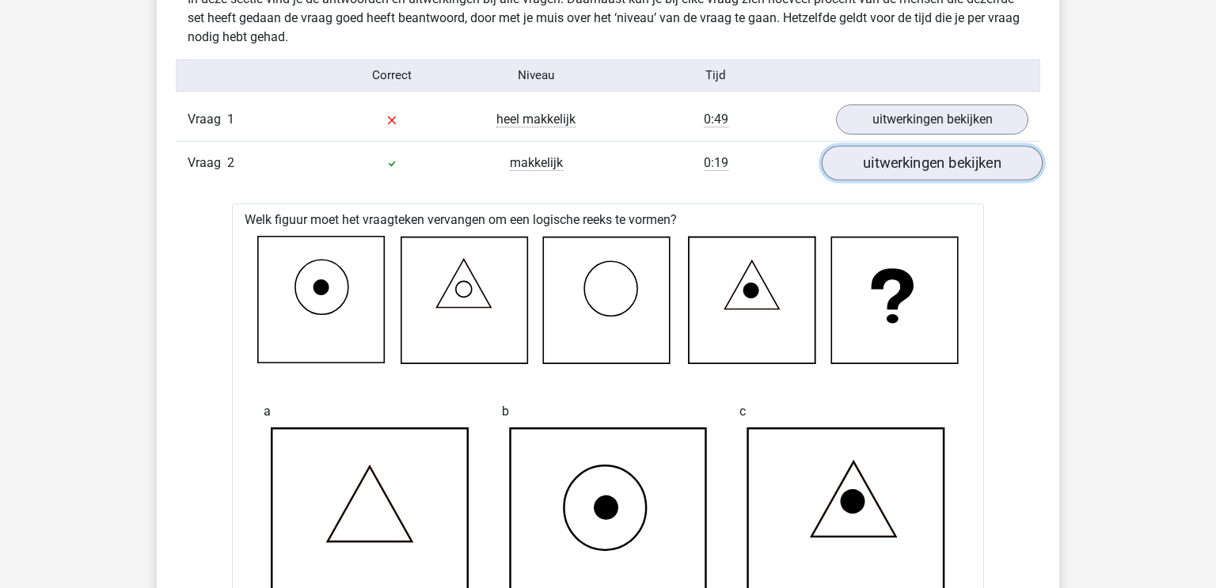
scroll to position [1267, 0]
click at [940, 158] on link "uitwerkingen bekijken" at bounding box center [932, 163] width 221 height 35
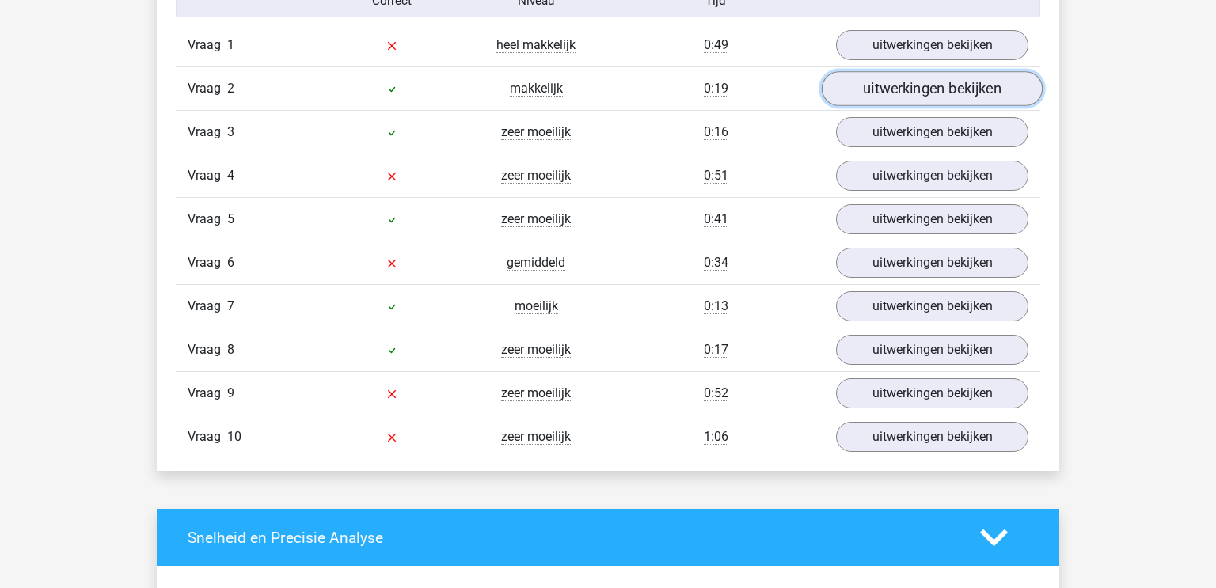
scroll to position [1343, 0]
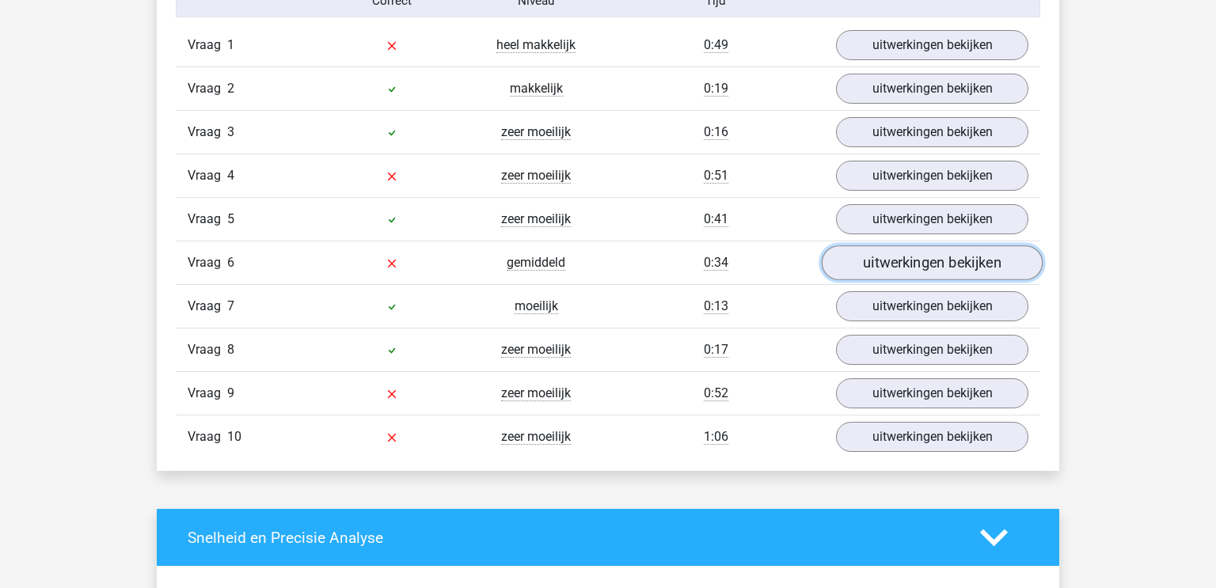
click at [917, 261] on link "uitwerkingen bekijken" at bounding box center [932, 262] width 221 height 35
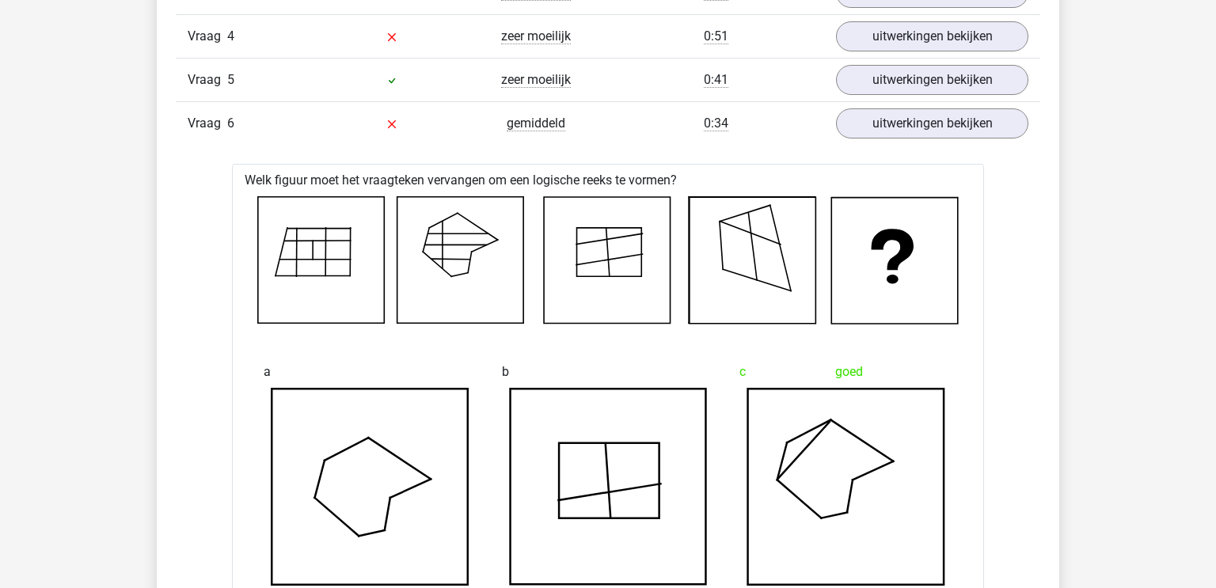
scroll to position [1479, 0]
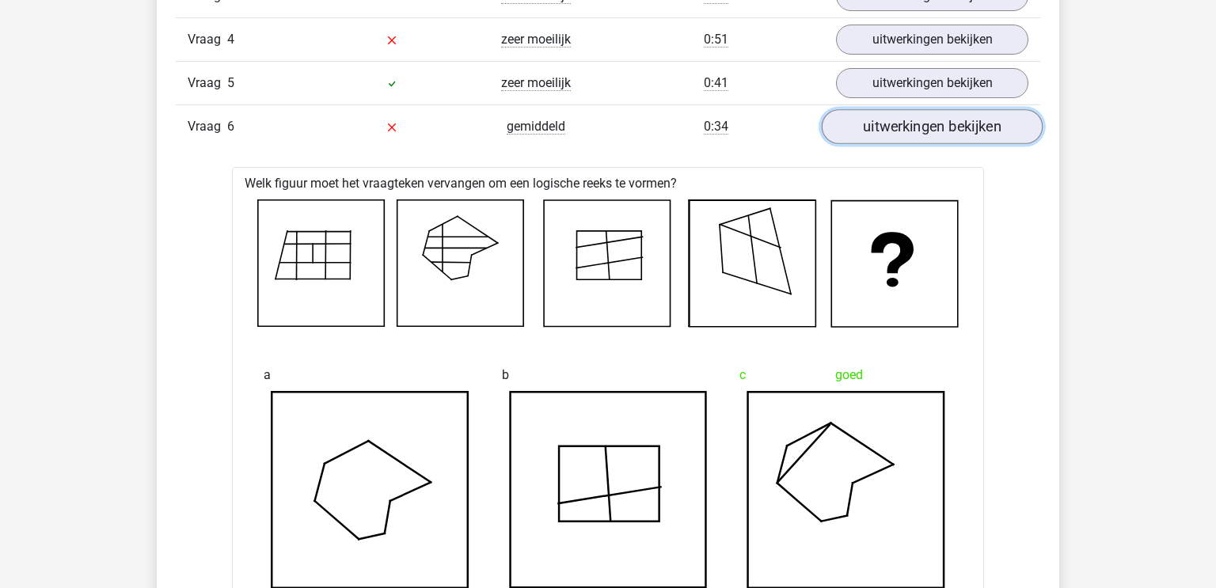
click at [944, 123] on link "uitwerkingen bekijken" at bounding box center [932, 126] width 221 height 35
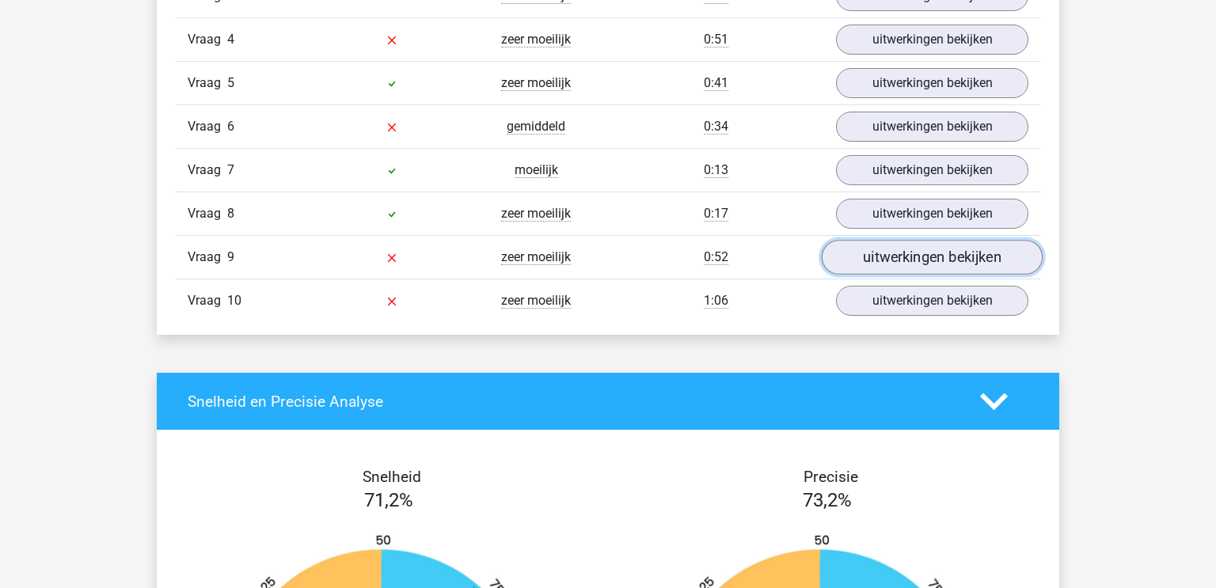
click at [917, 256] on link "uitwerkingen bekijken" at bounding box center [932, 257] width 221 height 35
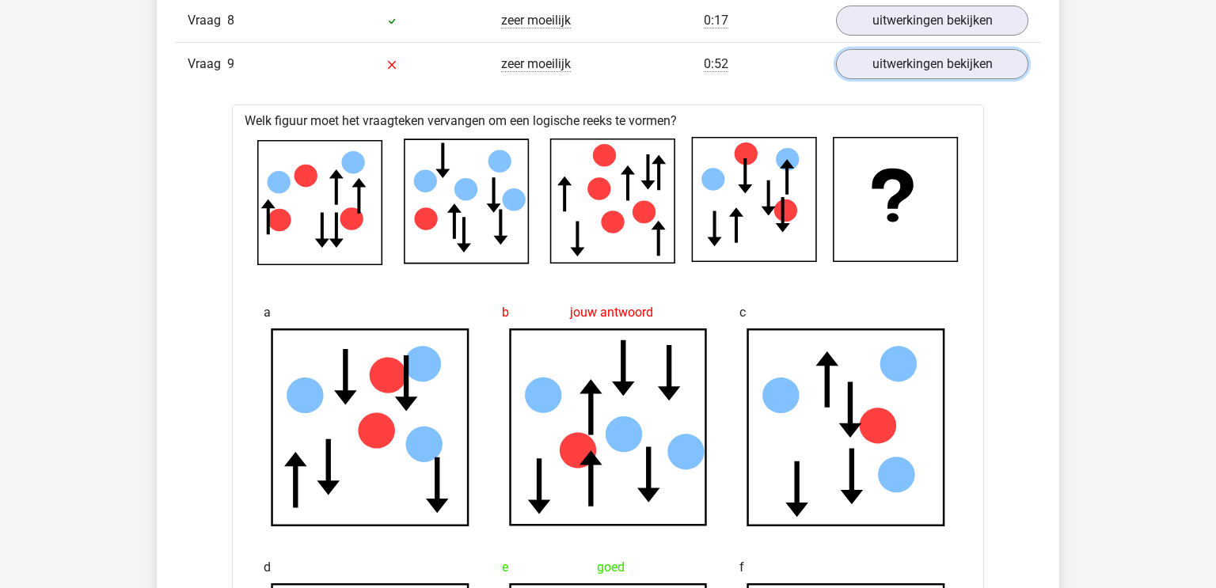
scroll to position [1671, 0]
click at [996, 59] on link "uitwerkingen bekijken" at bounding box center [932, 64] width 221 height 35
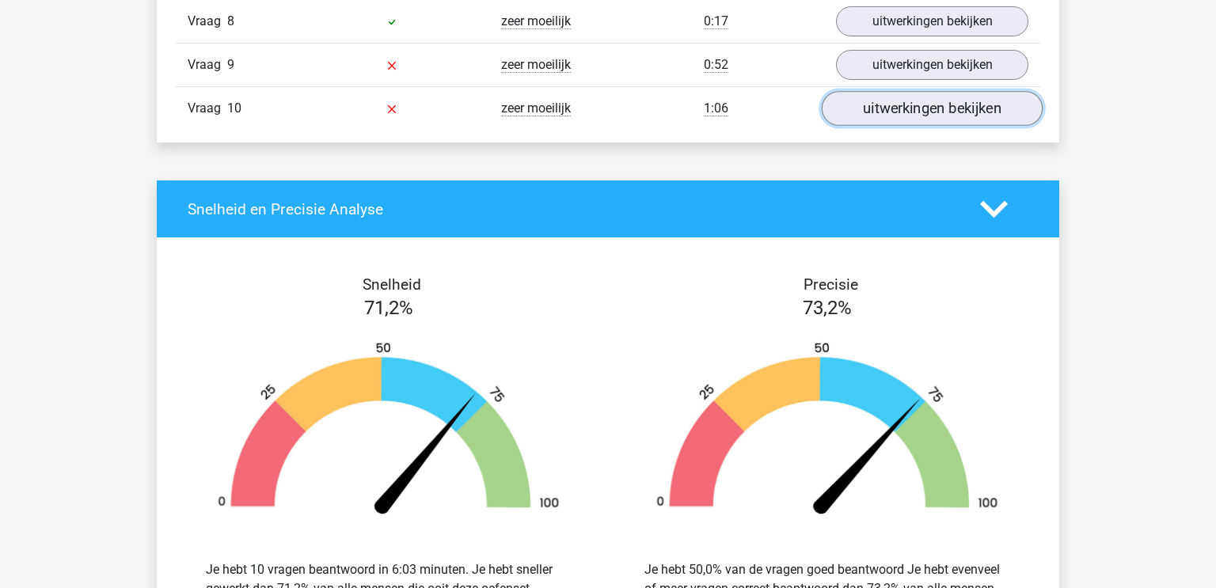
click at [991, 110] on link "uitwerkingen bekijken" at bounding box center [932, 108] width 221 height 35
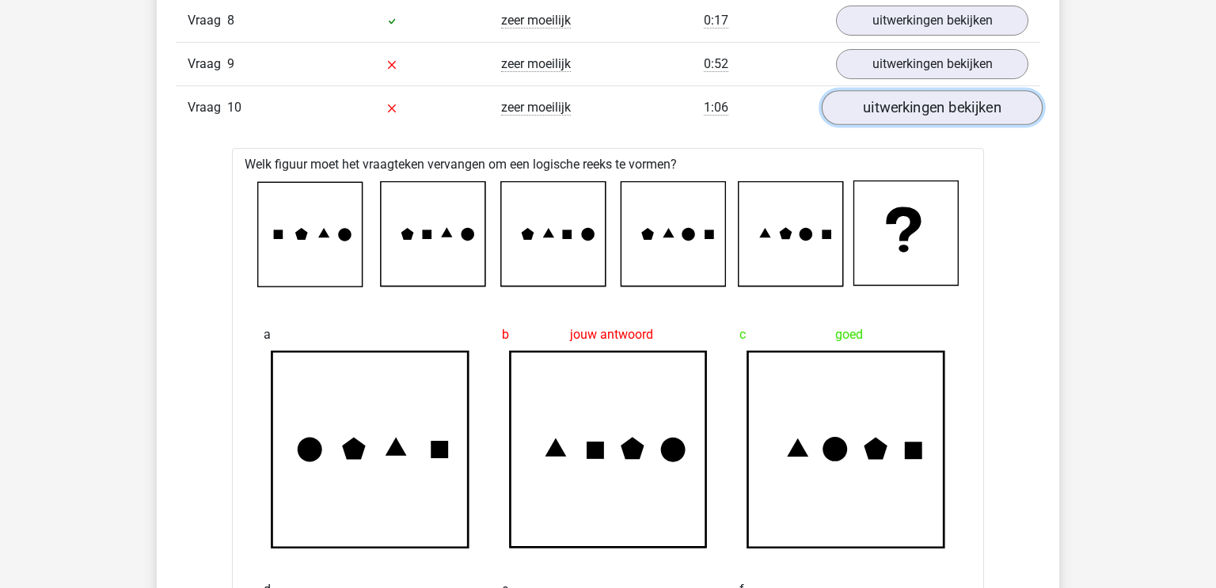
scroll to position [1673, 0]
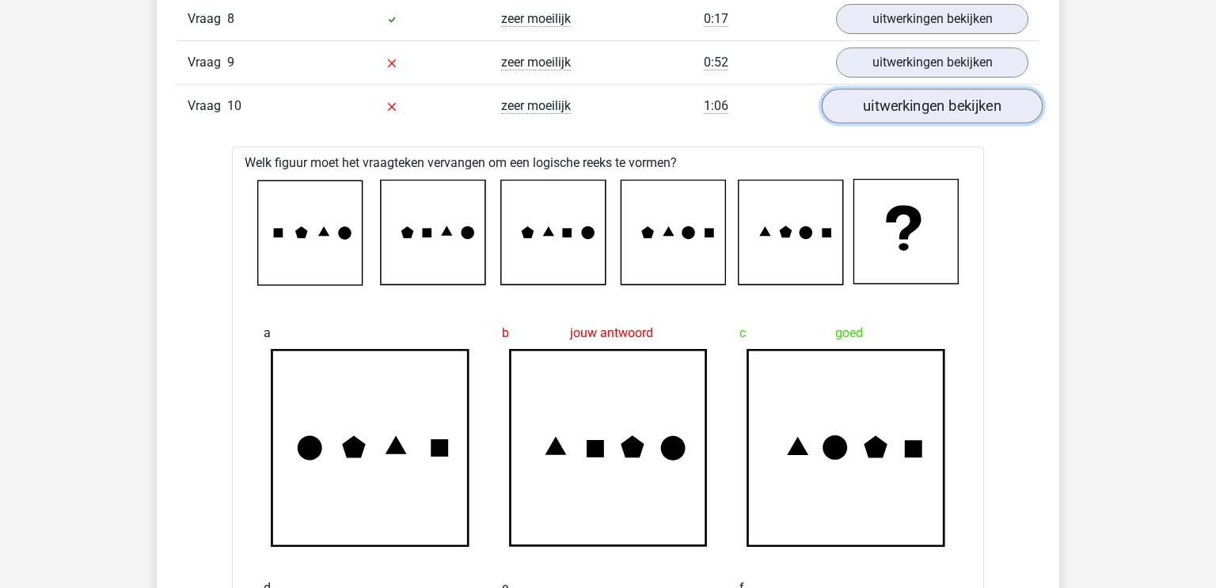
click at [997, 111] on link "uitwerkingen bekijken" at bounding box center [932, 106] width 221 height 35
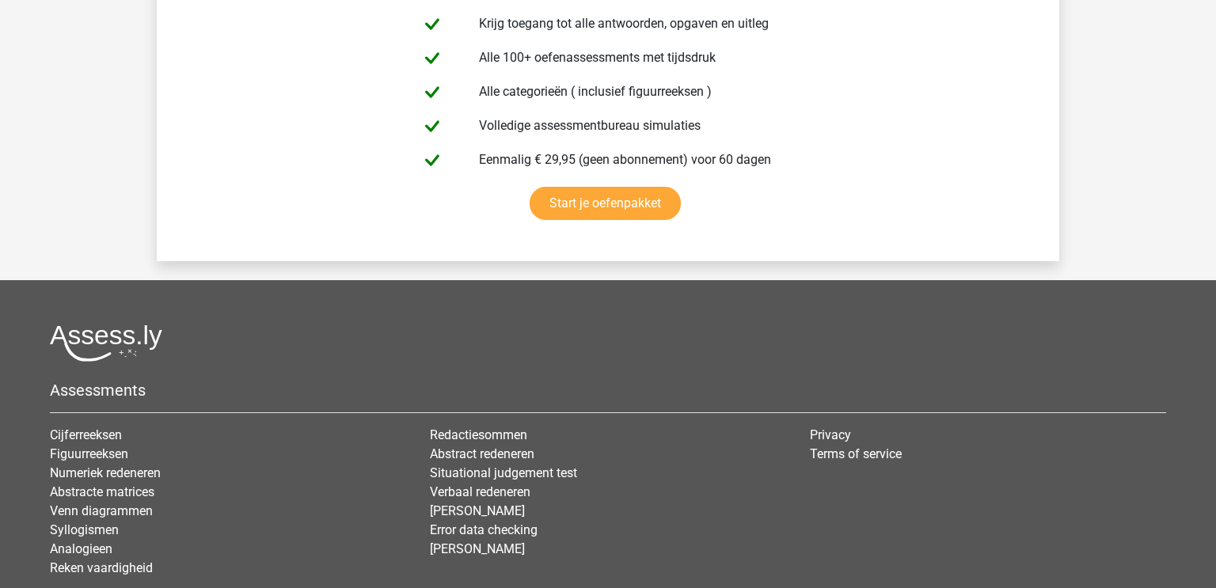
scroll to position [2758, 0]
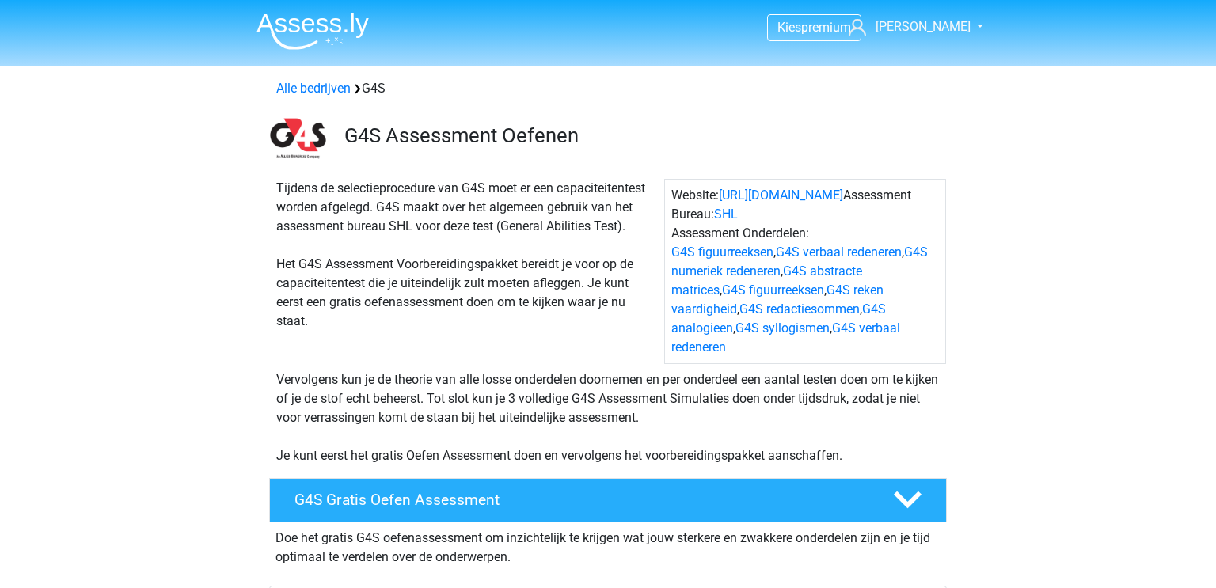
scroll to position [1235, 0]
click at [878, 252] on link "G4S verbaal redeneren" at bounding box center [839, 252] width 126 height 15
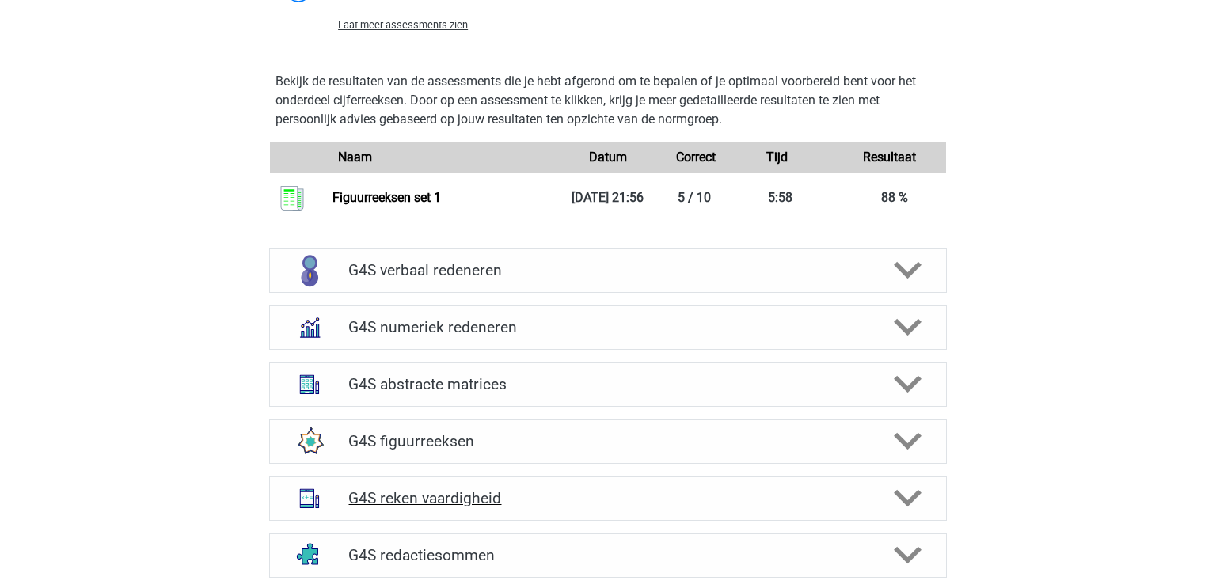
scroll to position [1817, 0]
click at [932, 256] on div at bounding box center [906, 270] width 54 height 28
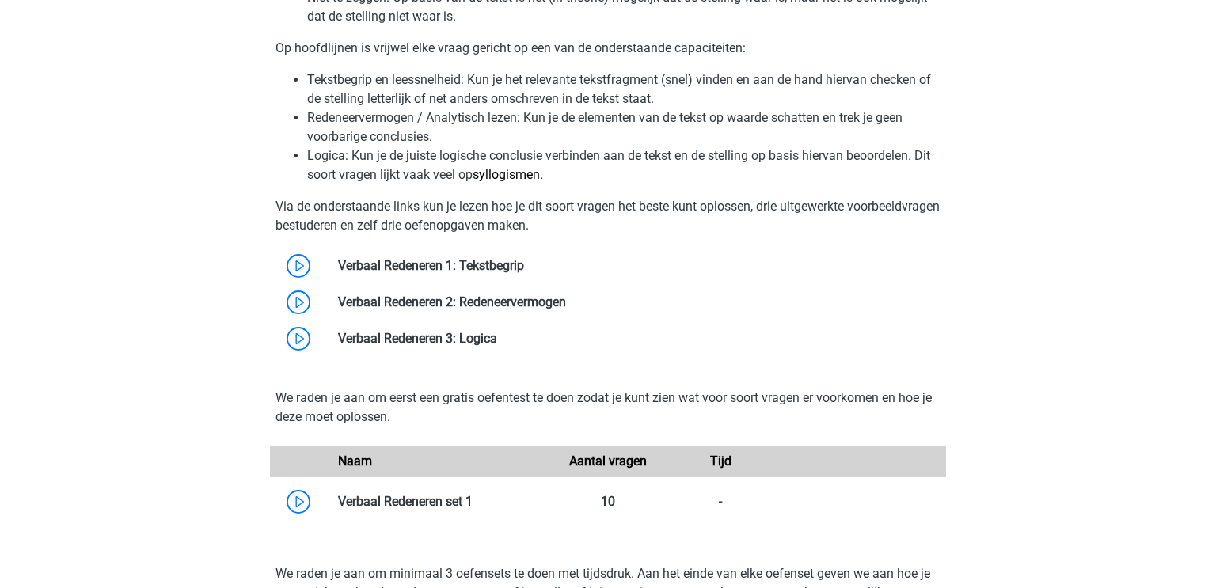
scroll to position [2269, 0]
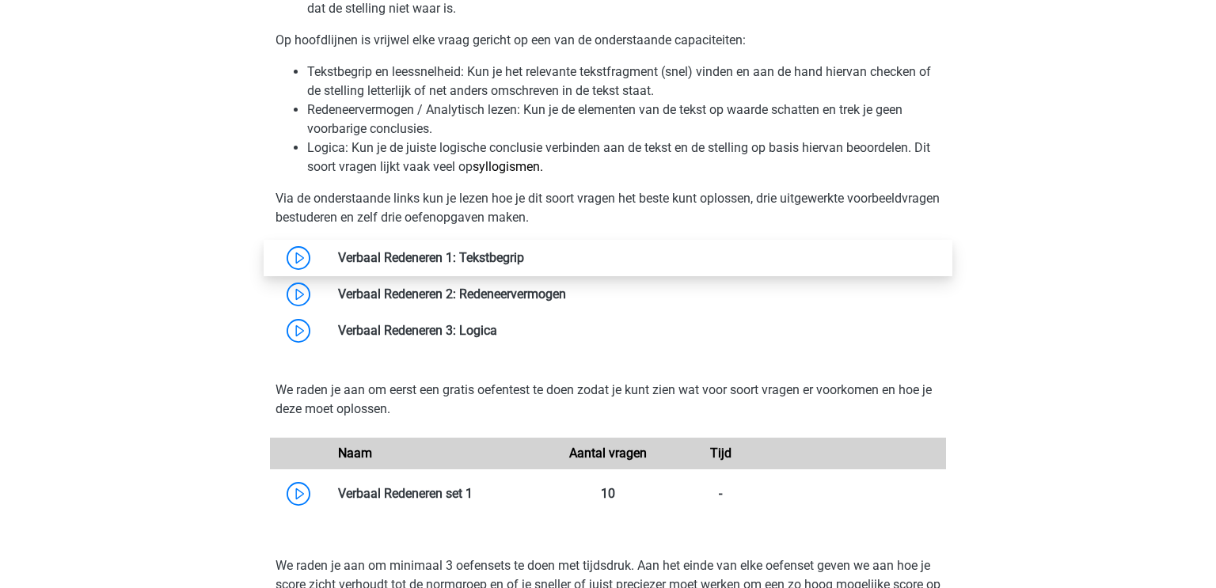
click at [524, 250] on link at bounding box center [524, 257] width 0 height 15
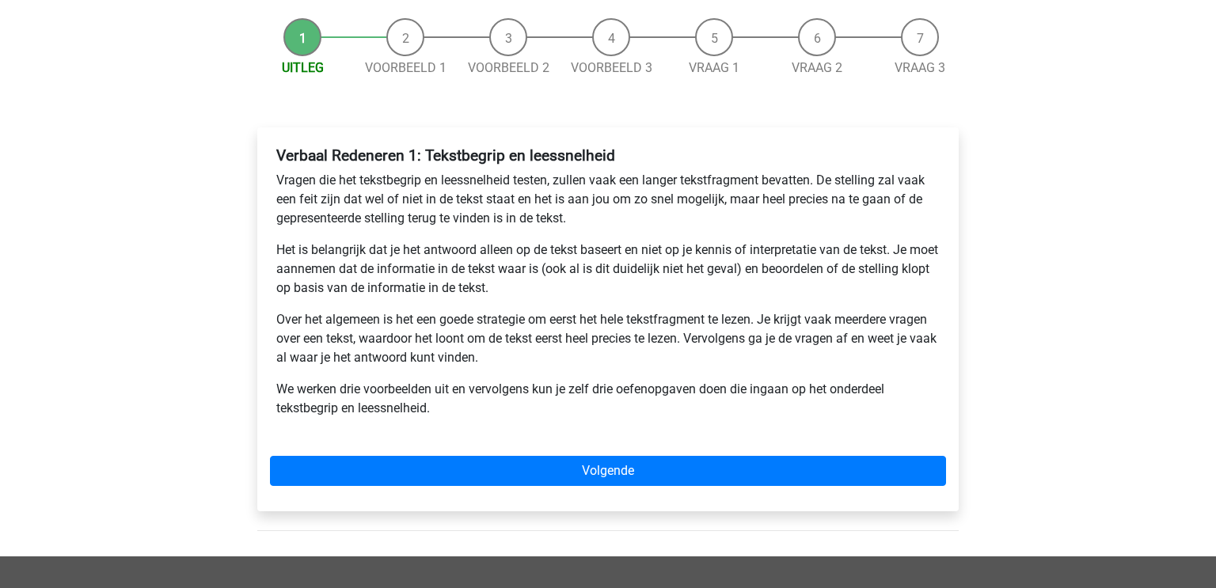
scroll to position [146, 0]
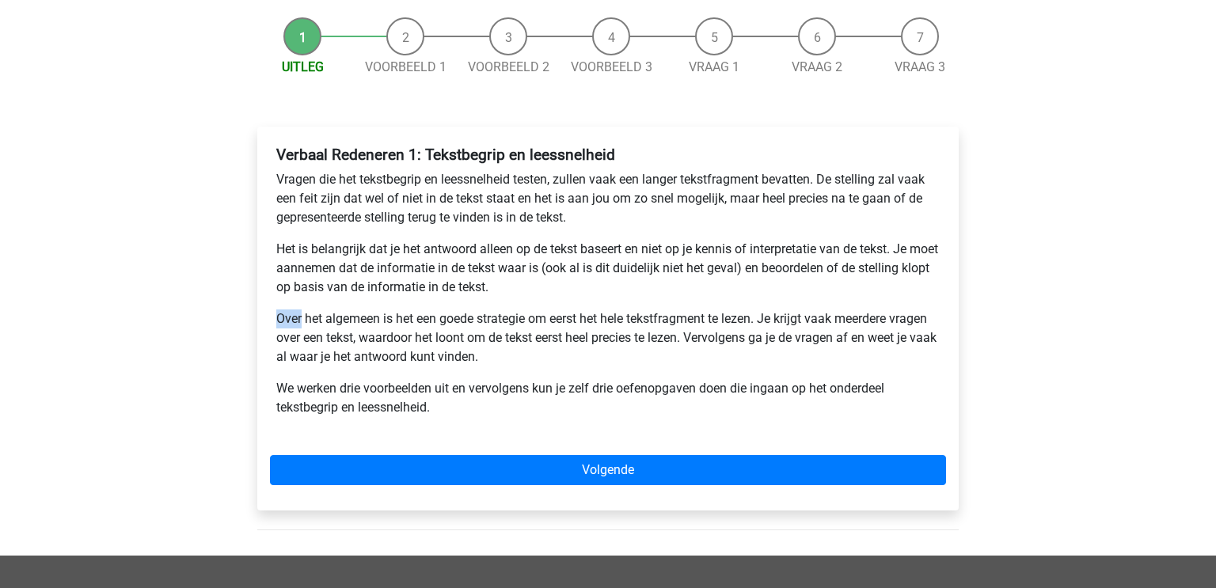
click at [68, 311] on div "Kies premium [PERSON_NAME] [EMAIL_ADDRESS][DOMAIN_NAME]" at bounding box center [608, 413] width 1216 height 1119
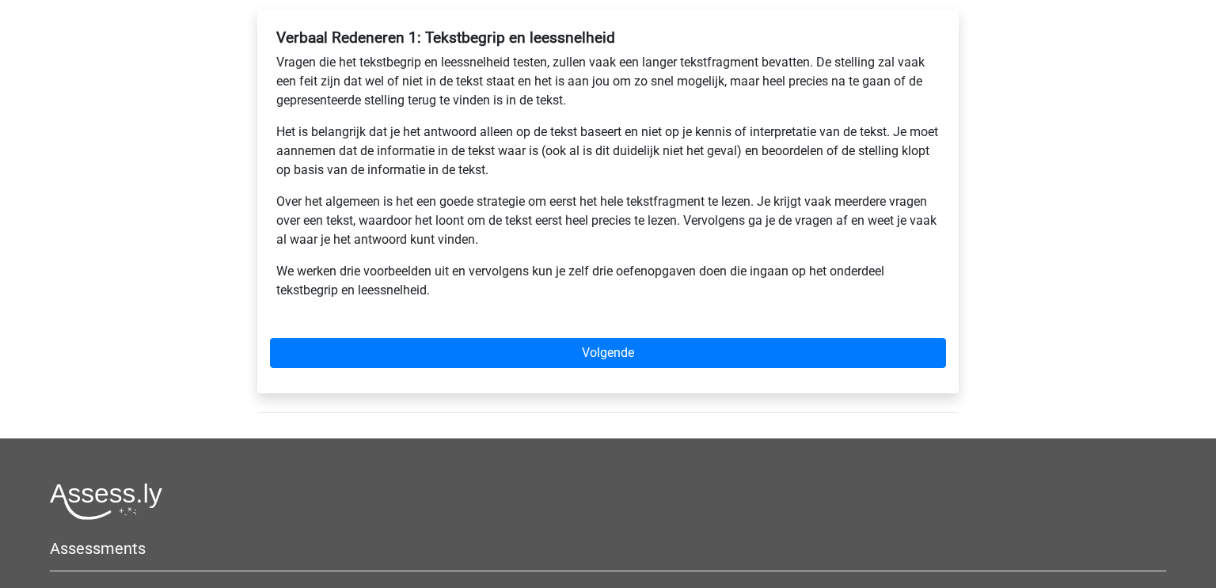
scroll to position [264, 0]
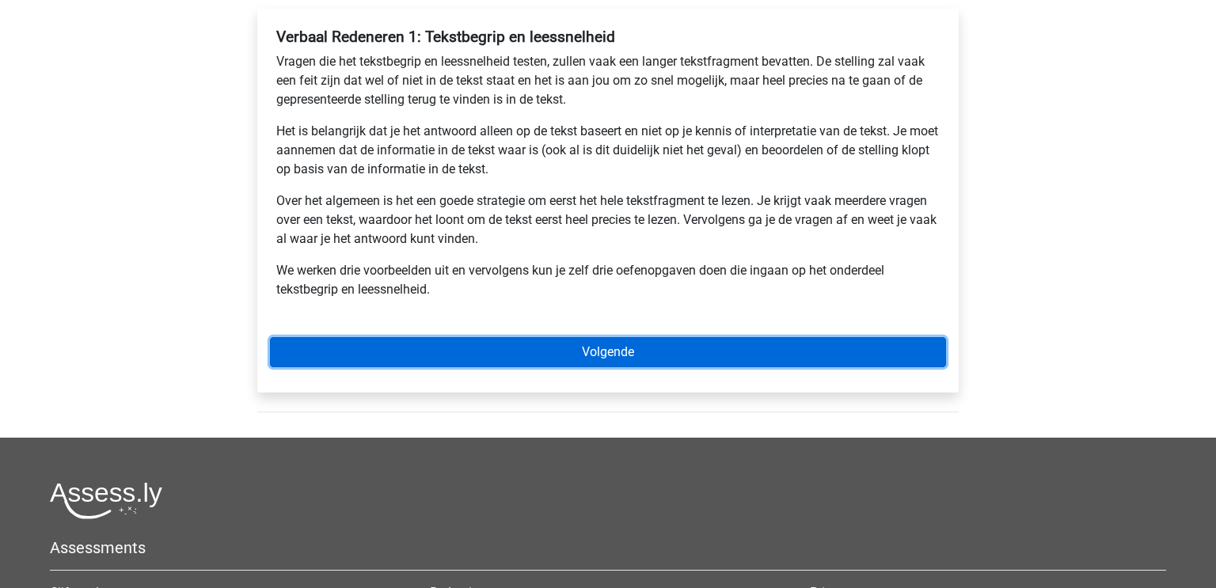
click at [620, 347] on link "Volgende" at bounding box center [608, 352] width 676 height 30
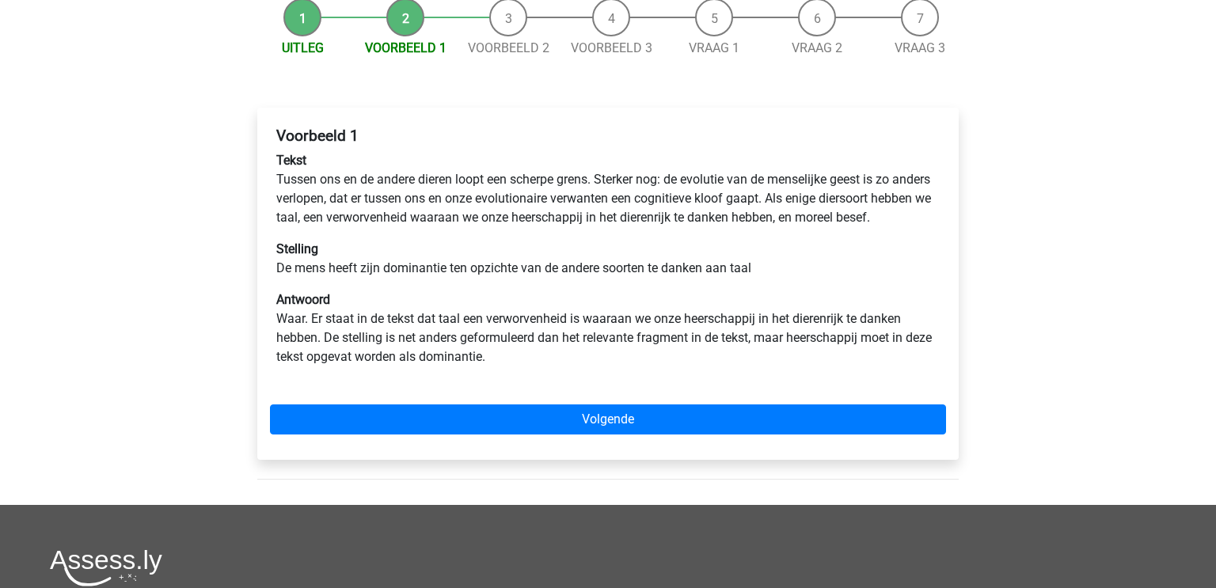
scroll to position [166, 0]
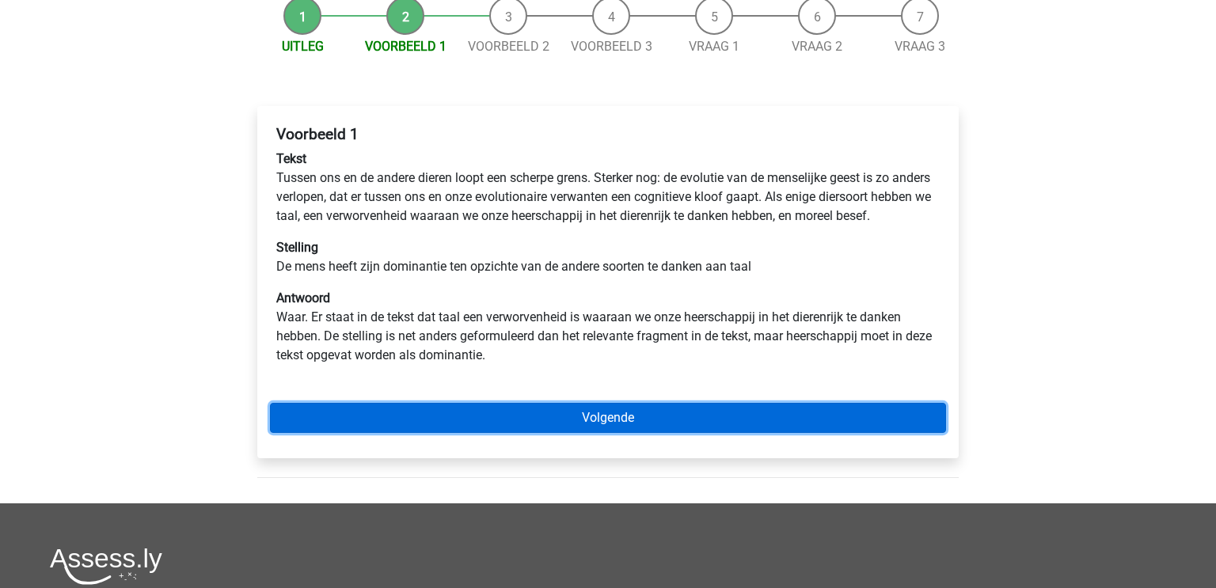
click at [552, 433] on link "Volgende" at bounding box center [608, 418] width 676 height 30
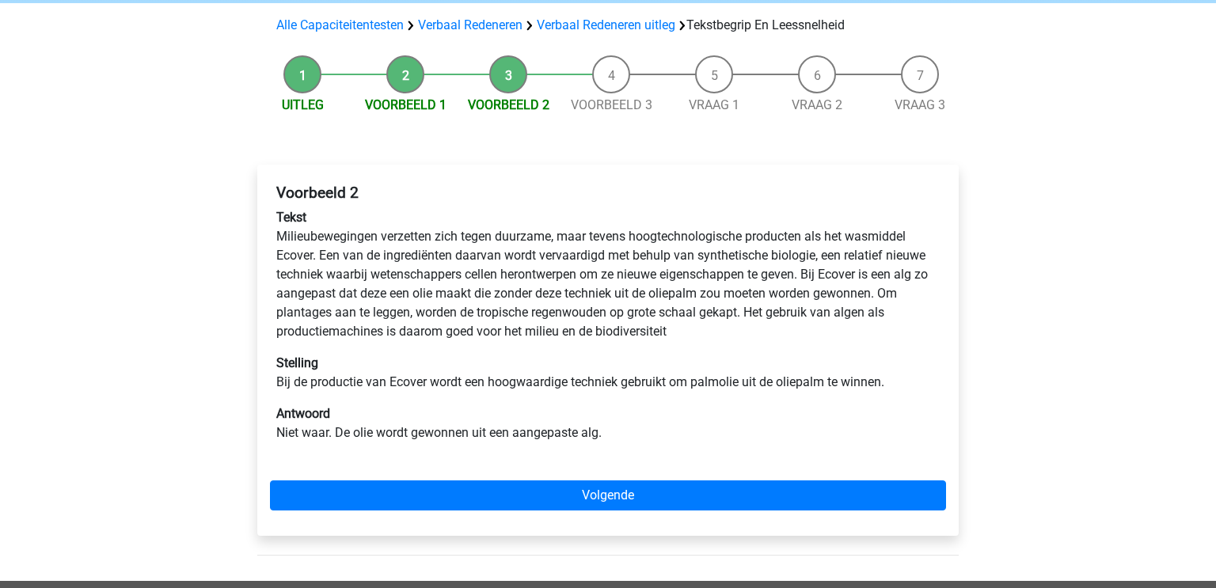
scroll to position [123, 0]
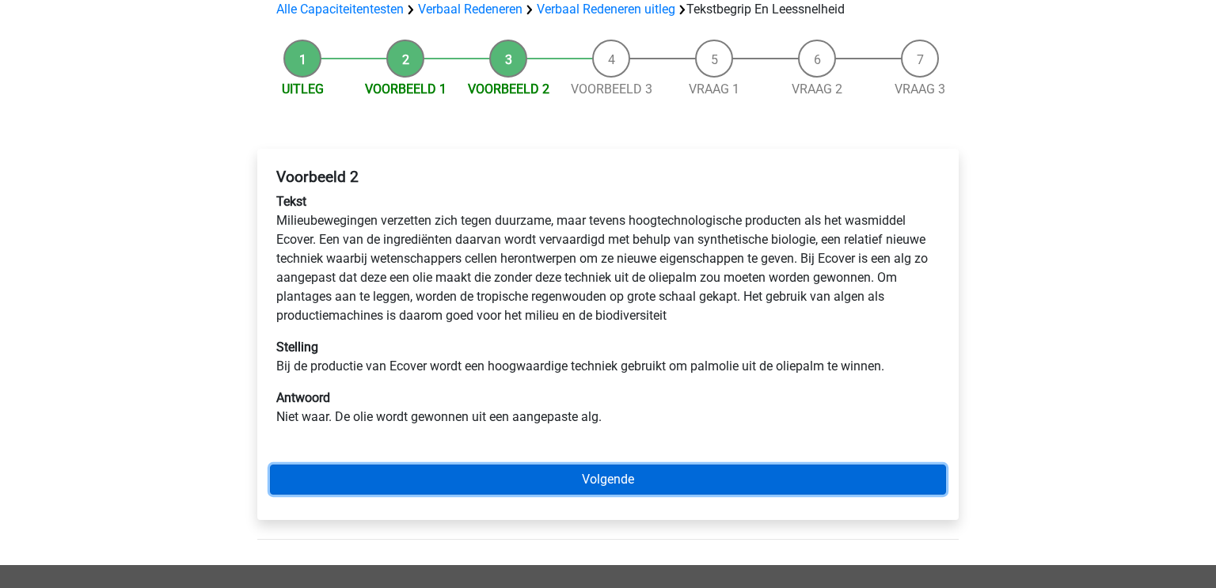
click at [591, 470] on link "Volgende" at bounding box center [608, 480] width 676 height 30
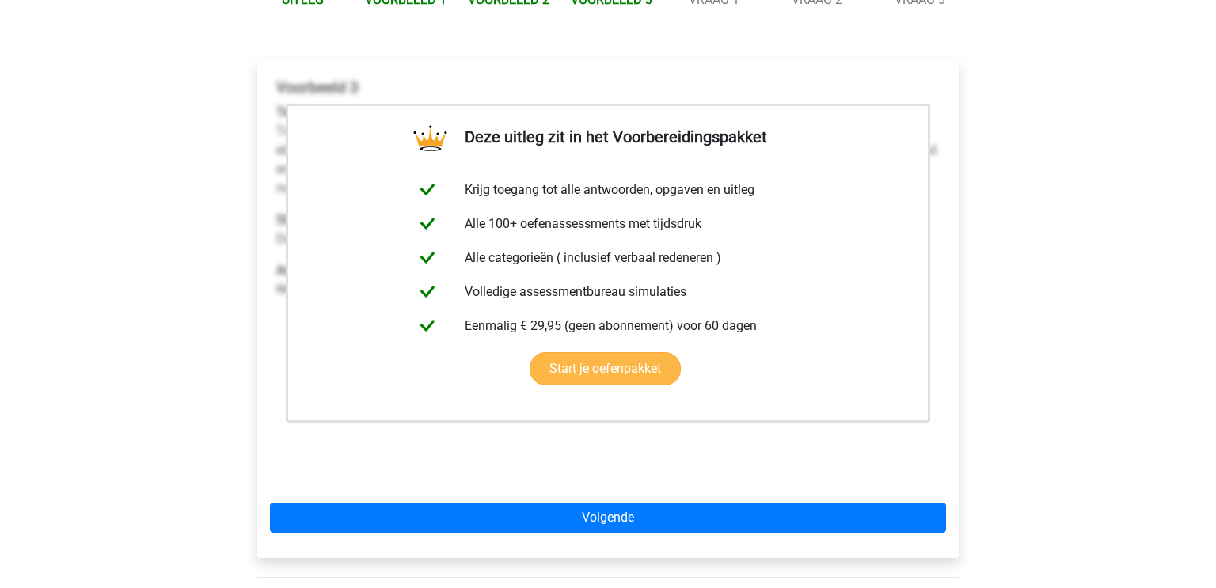
scroll to position [217, 0]
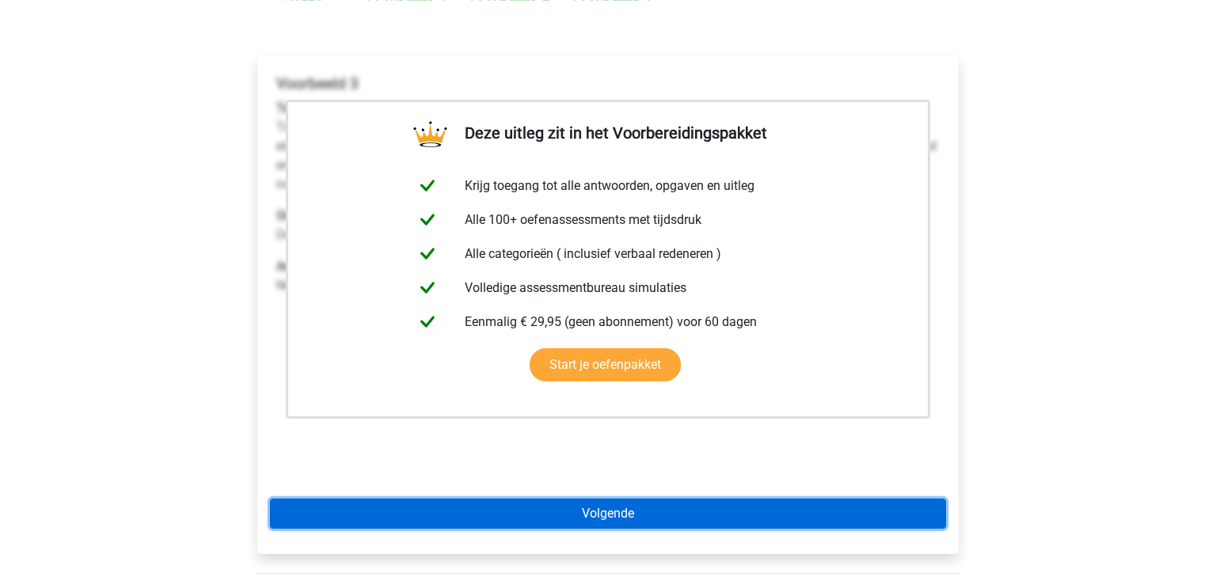
click at [588, 520] on link "Volgende" at bounding box center [608, 514] width 676 height 30
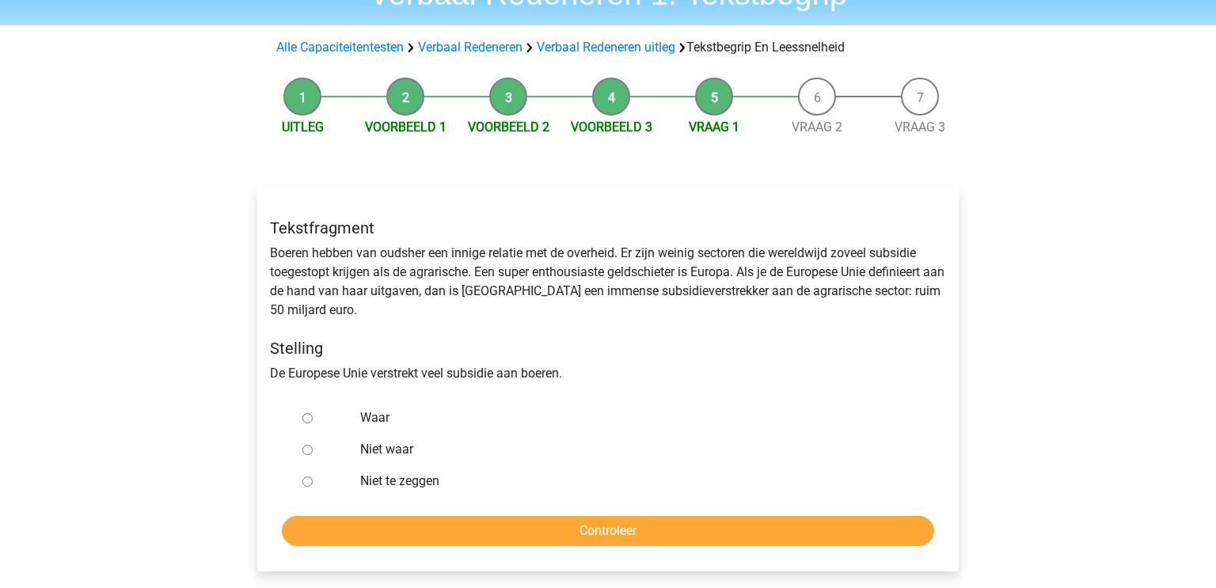
scroll to position [85, 0]
click at [371, 485] on label "Niet te zeggen" at bounding box center [634, 481] width 548 height 19
click at [313, 485] on input "Niet te zeggen" at bounding box center [307, 482] width 10 height 10
radio input "true"
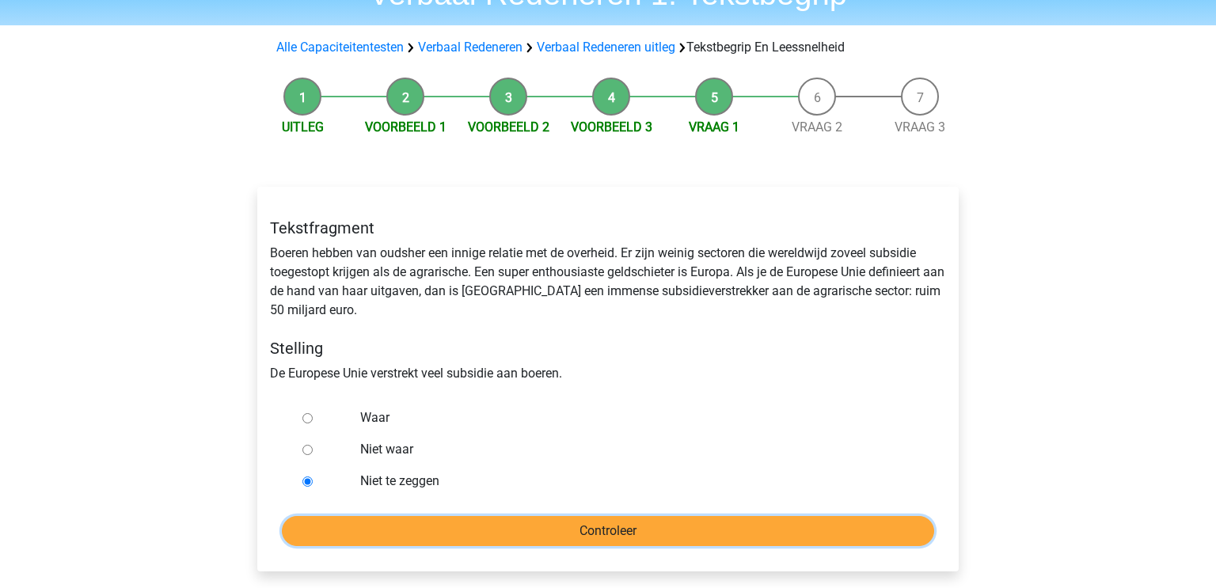
click at [420, 528] on input "Controleer" at bounding box center [608, 531] width 652 height 30
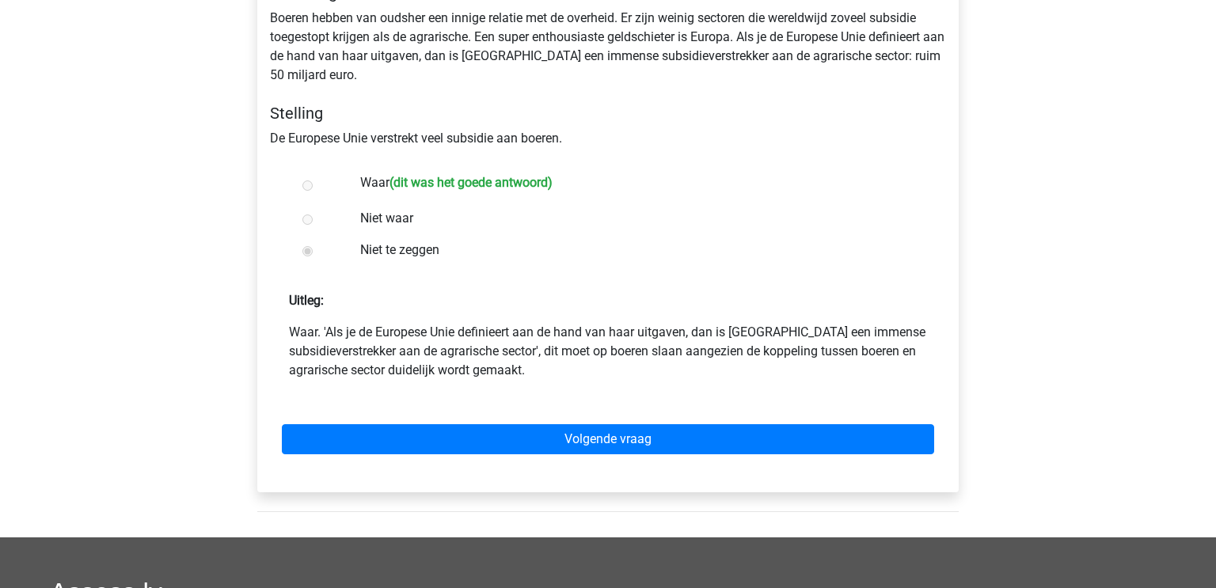
scroll to position [323, 0]
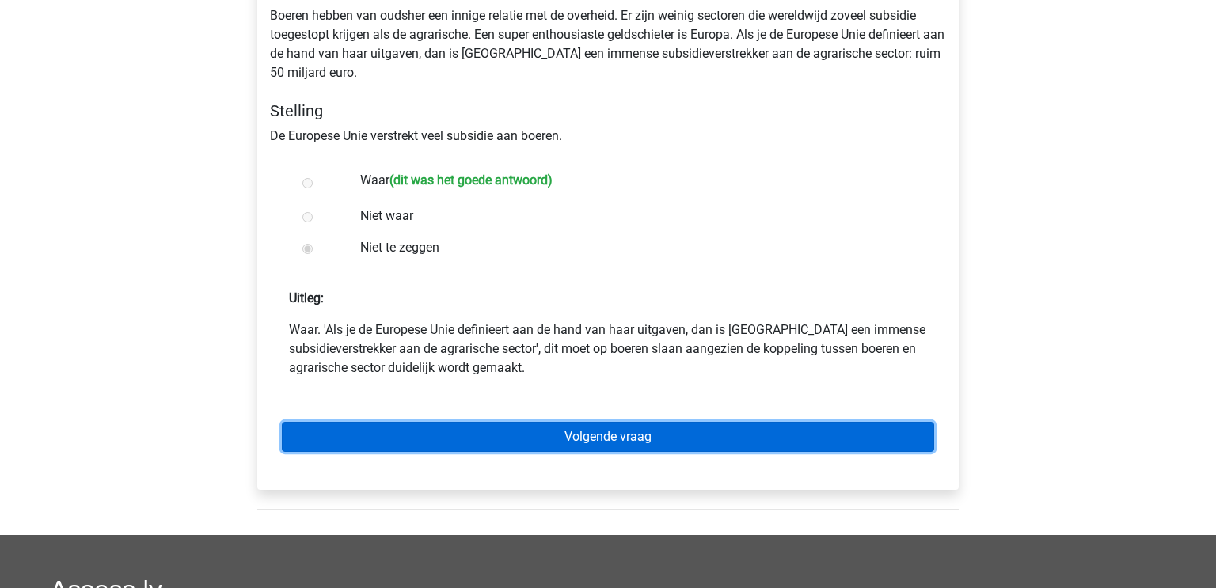
click at [600, 443] on link "Volgende vraag" at bounding box center [608, 437] width 652 height 30
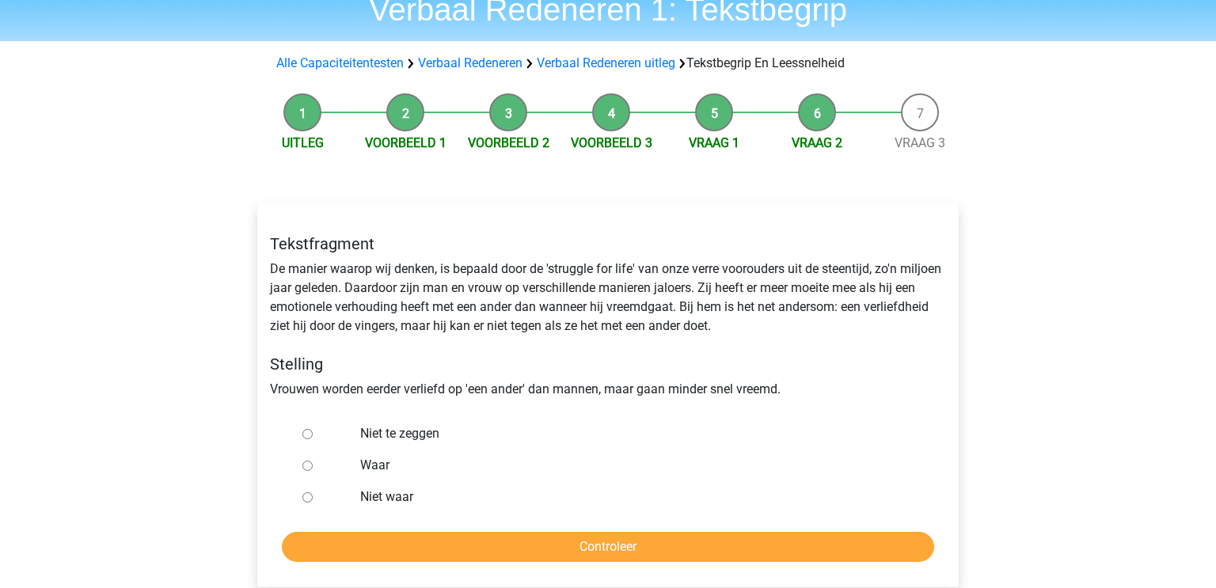
scroll to position [78, 0]
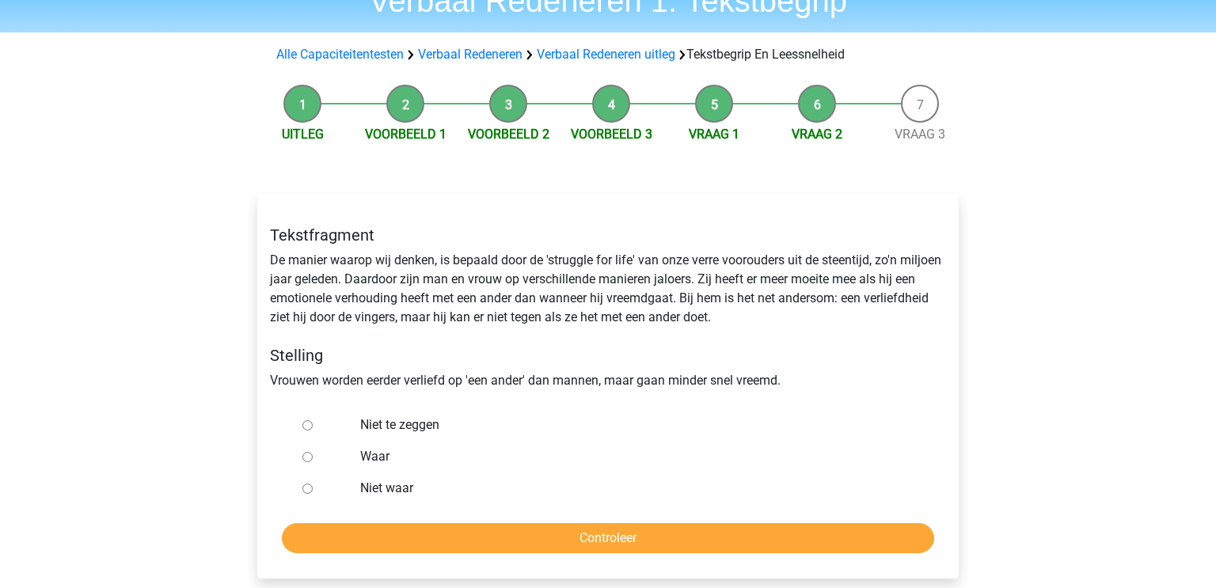
click at [376, 484] on label "Niet waar" at bounding box center [634, 488] width 548 height 19
click at [313, 484] on input "Niet waar" at bounding box center [307, 489] width 10 height 10
radio input "true"
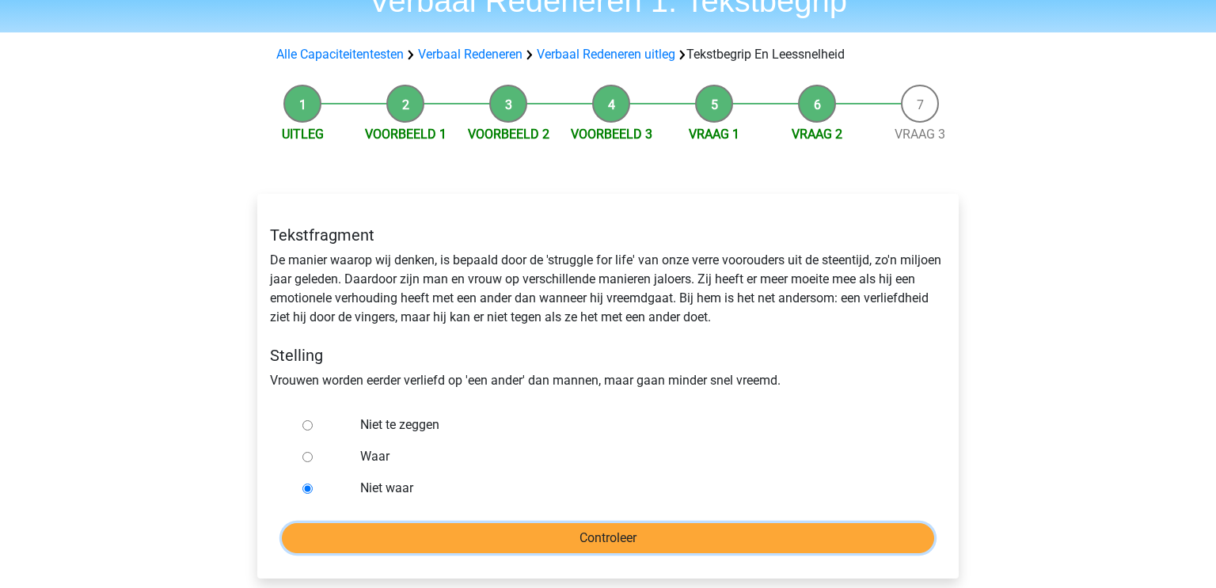
click at [411, 525] on input "Controleer" at bounding box center [608, 538] width 652 height 30
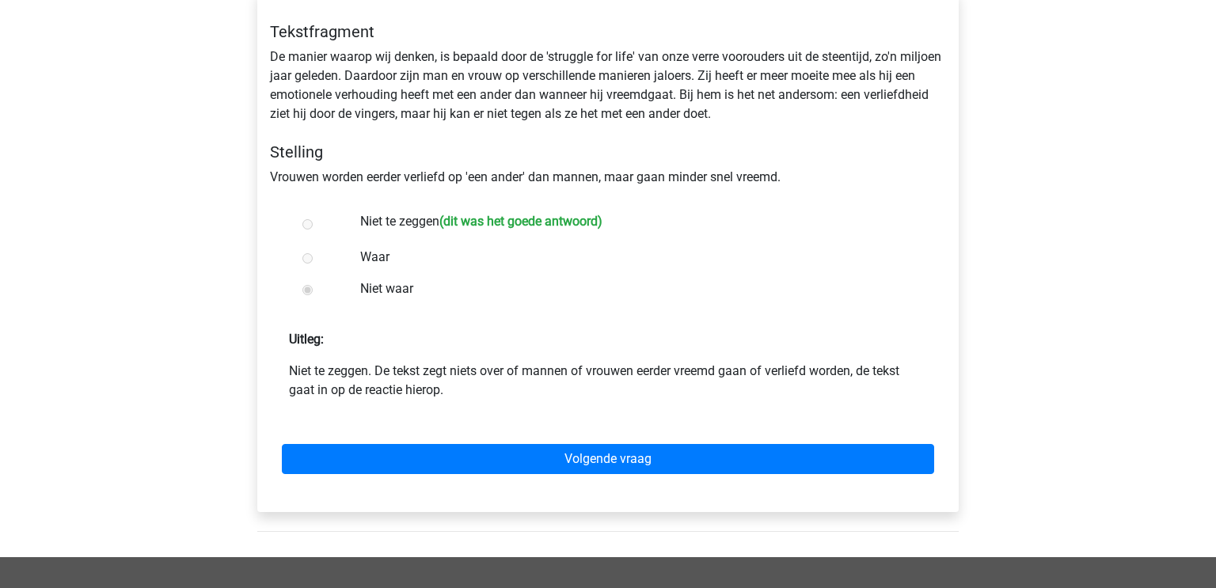
scroll to position [282, 0]
click at [525, 474] on div "Volgende vraag" at bounding box center [608, 455] width 676 height 87
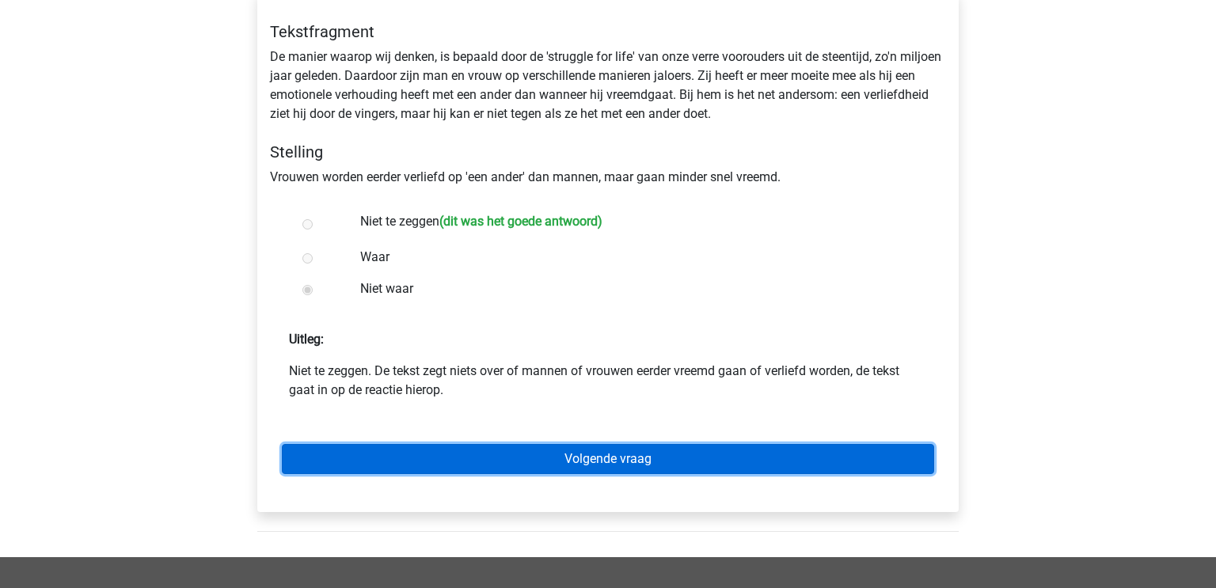
click at [520, 446] on link "Volgende vraag" at bounding box center [608, 459] width 652 height 30
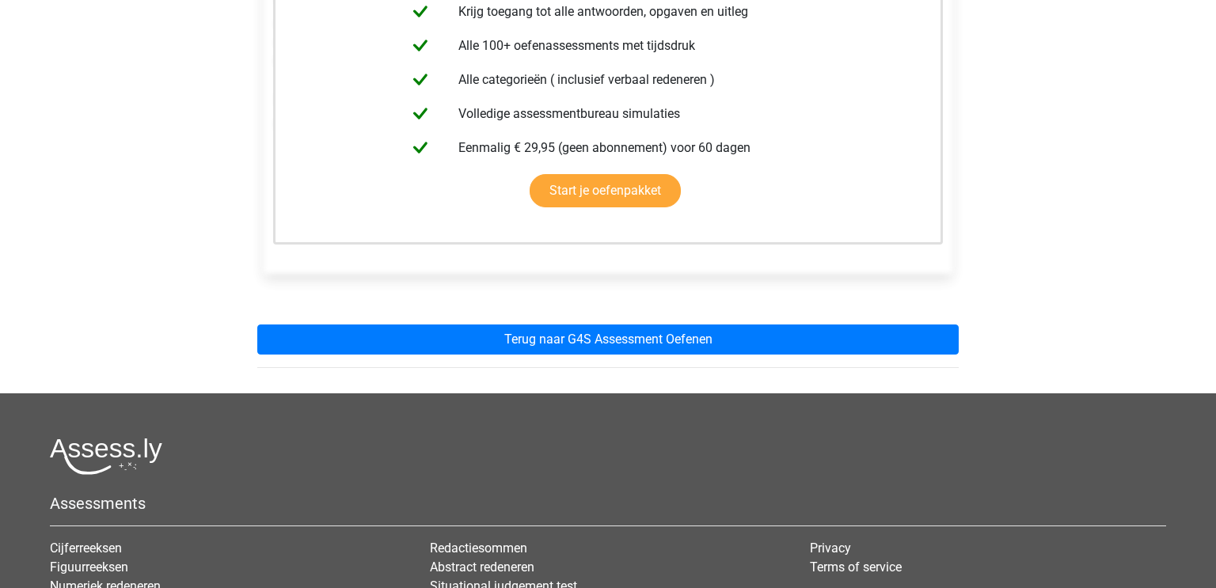
scroll to position [361, 0]
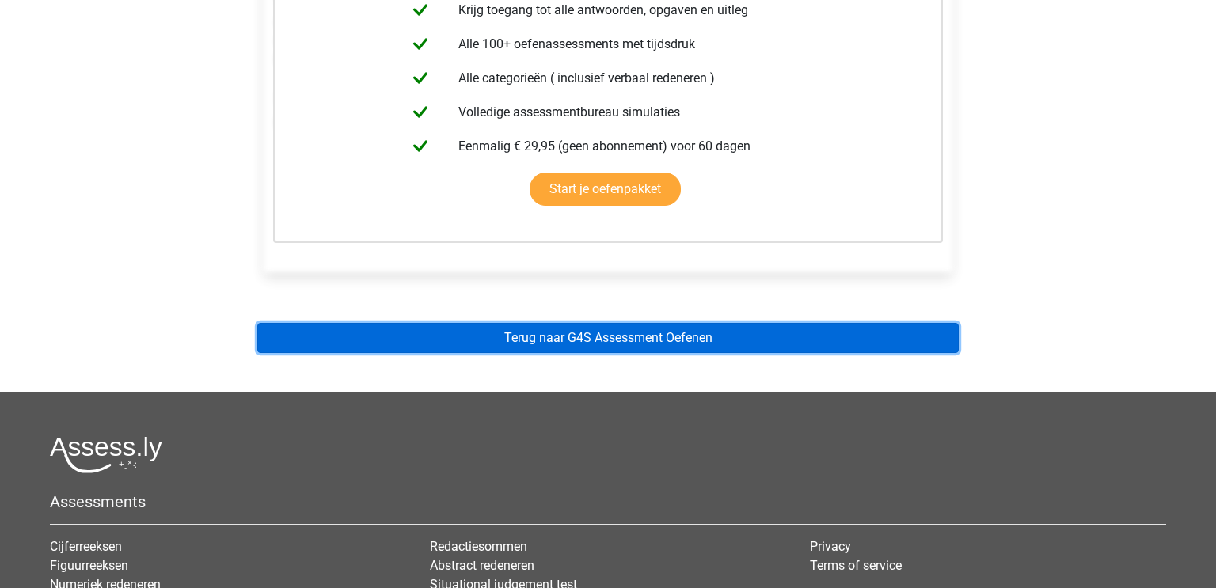
click at [574, 341] on link "Terug naar G4S Assessment Oefenen" at bounding box center [607, 338] width 701 height 30
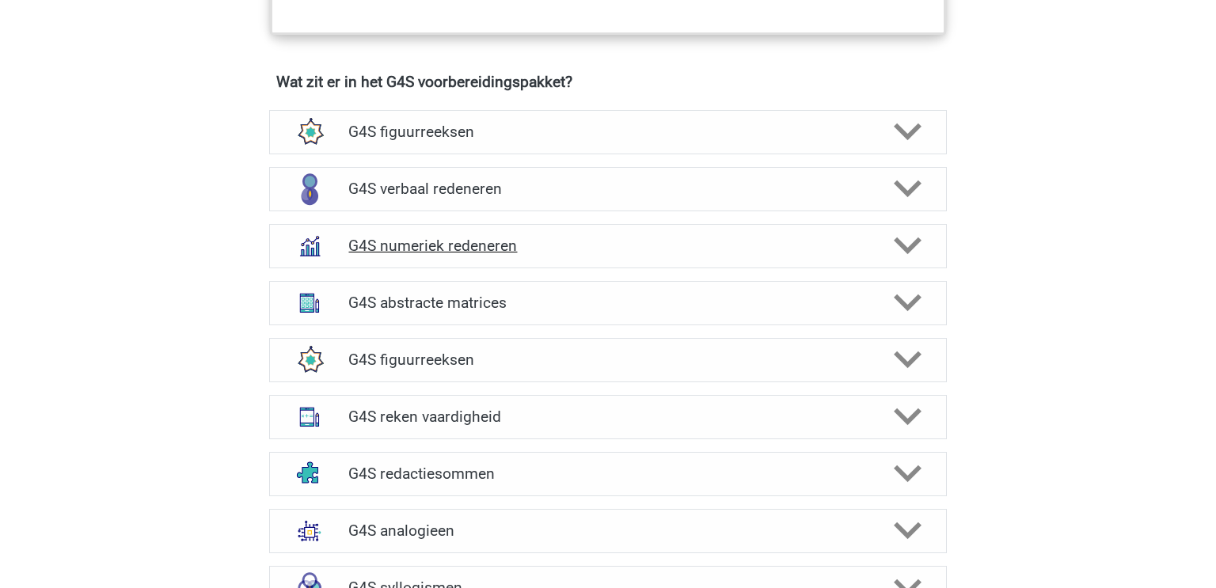
scroll to position [1153, 0]
click at [910, 233] on icon at bounding box center [908, 246] width 28 height 28
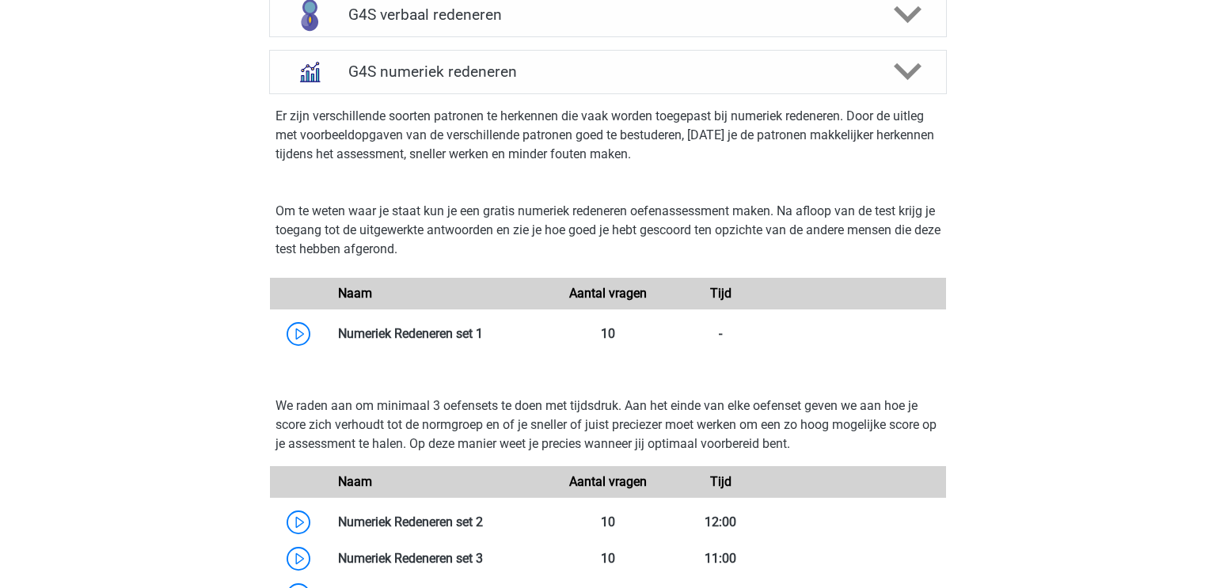
scroll to position [1330, 0]
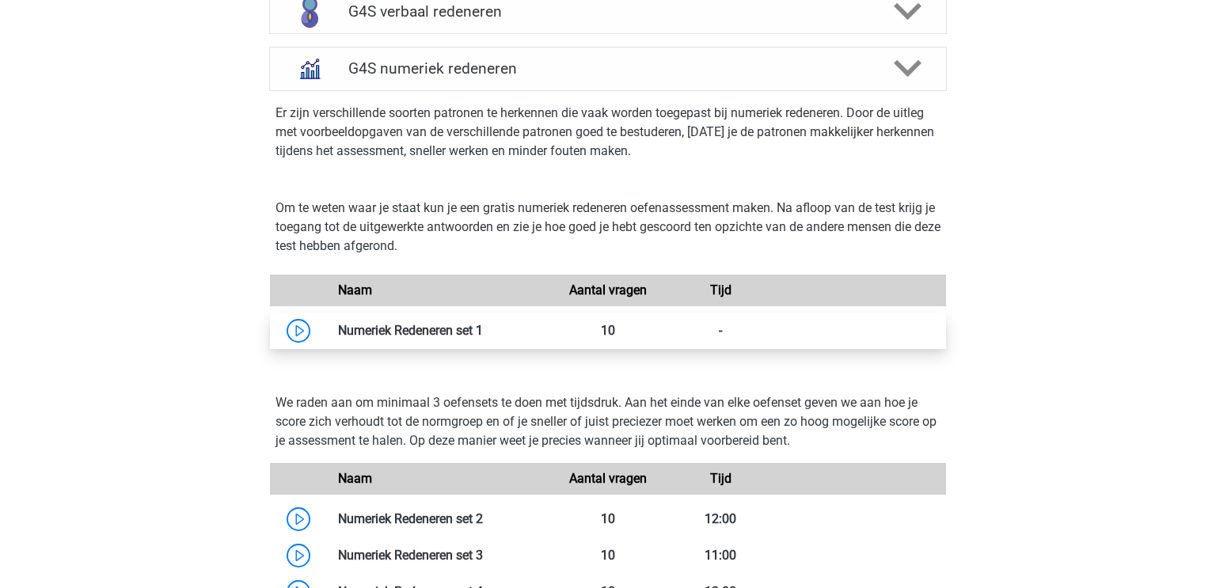
click at [483, 323] on link at bounding box center [483, 330] width 0 height 15
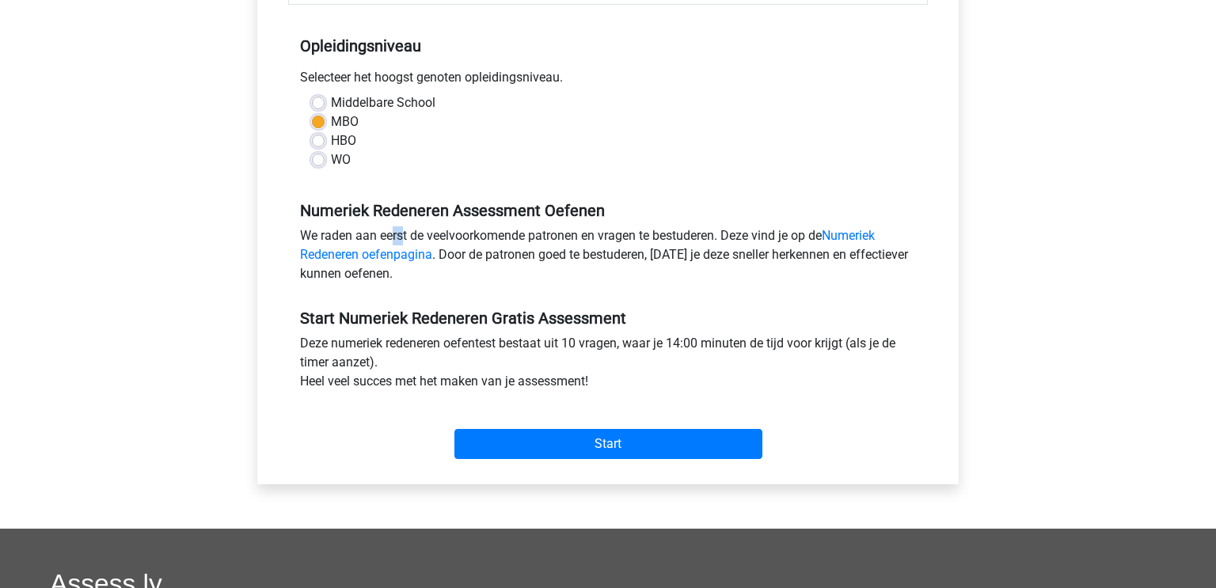
scroll to position [305, 0]
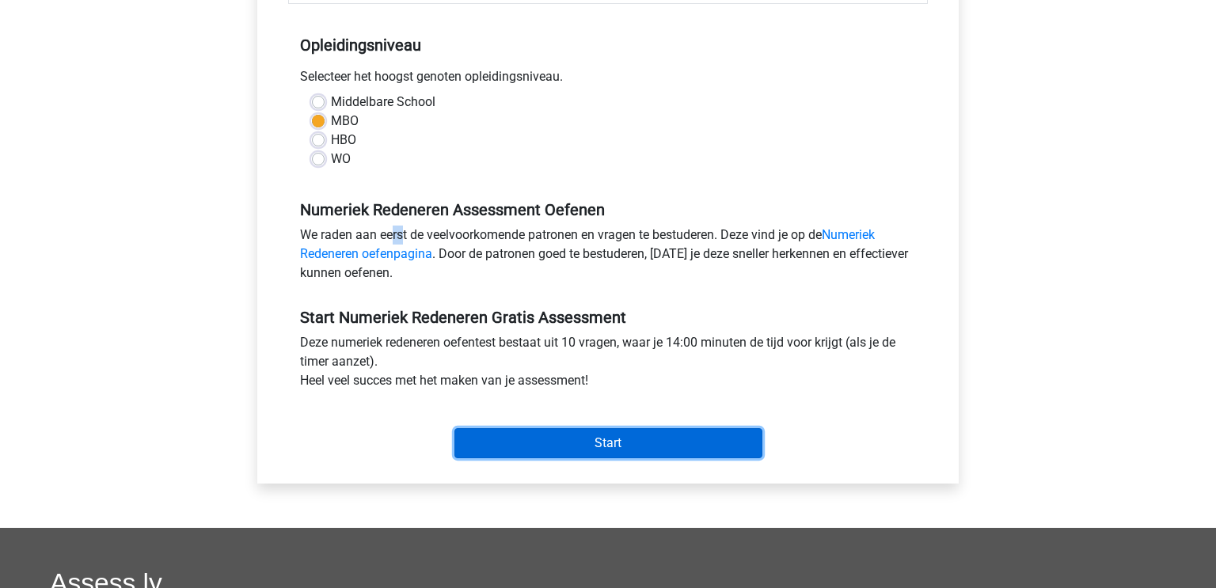
click at [610, 436] on input "Start" at bounding box center [608, 443] width 308 height 30
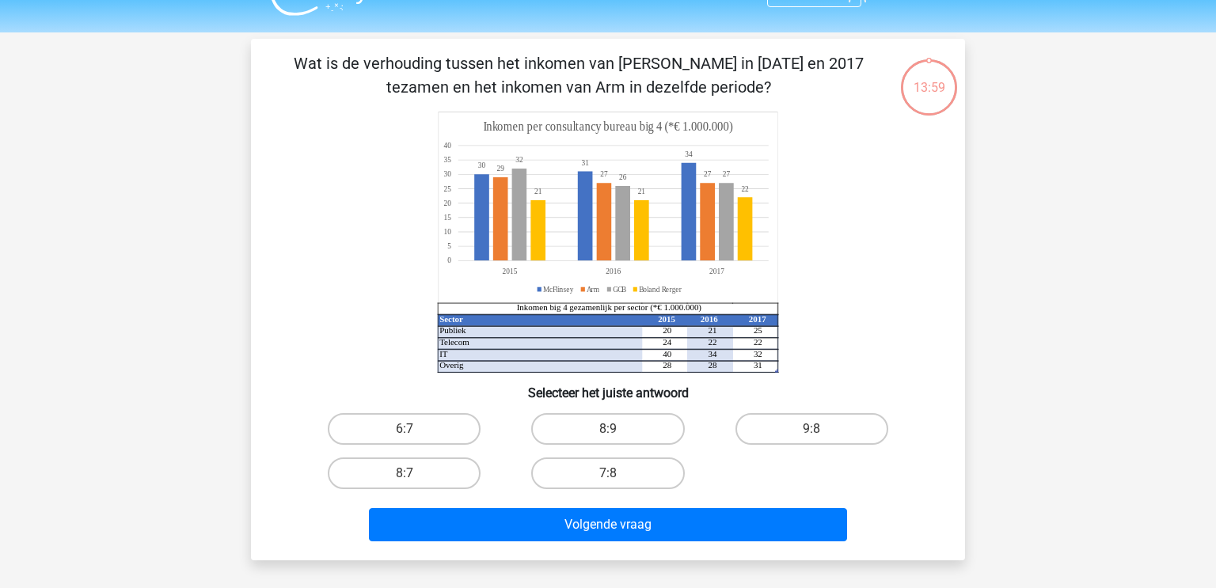
scroll to position [54, 0]
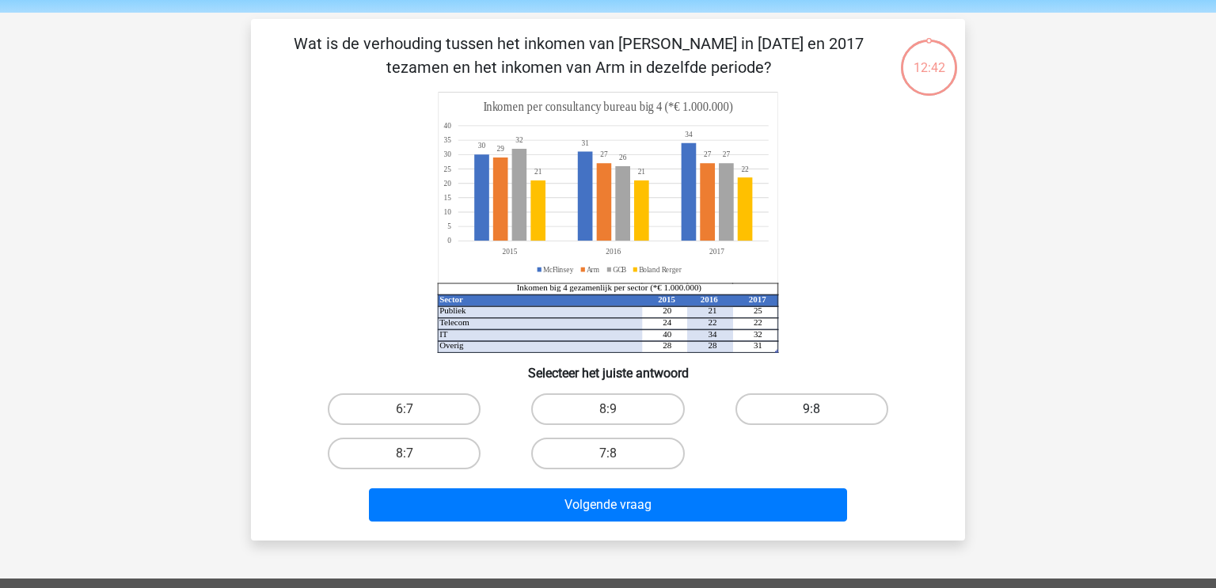
click at [815, 408] on label "9:8" at bounding box center [811, 409] width 153 height 32
click at [815, 409] on input "9:8" at bounding box center [816, 414] width 10 height 10
radio input "true"
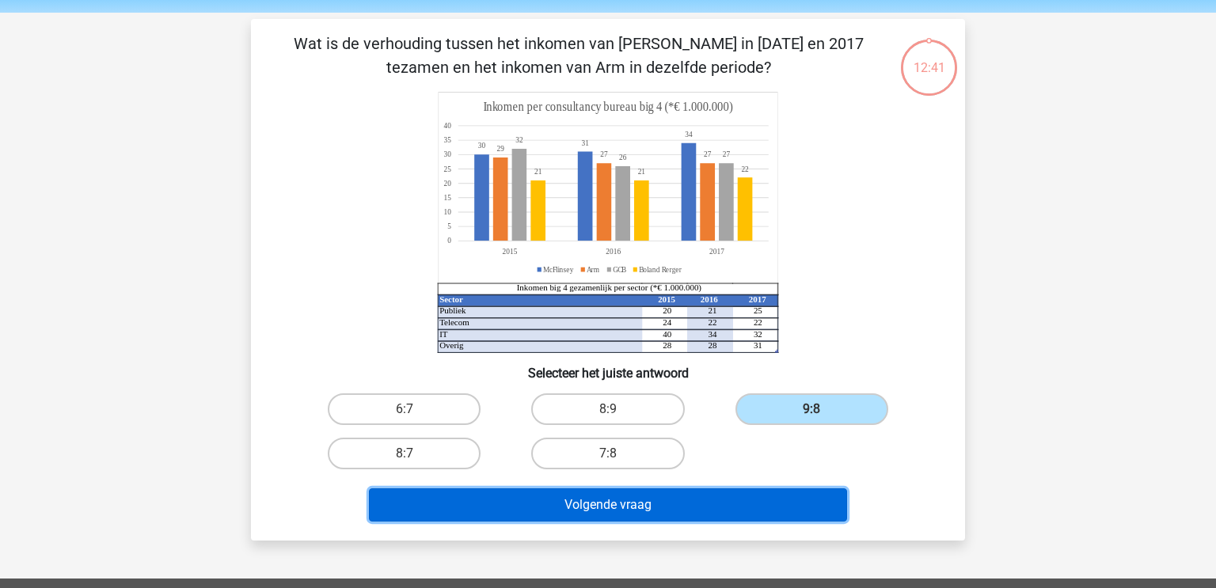
click at [628, 496] on button "Volgende vraag" at bounding box center [608, 504] width 479 height 33
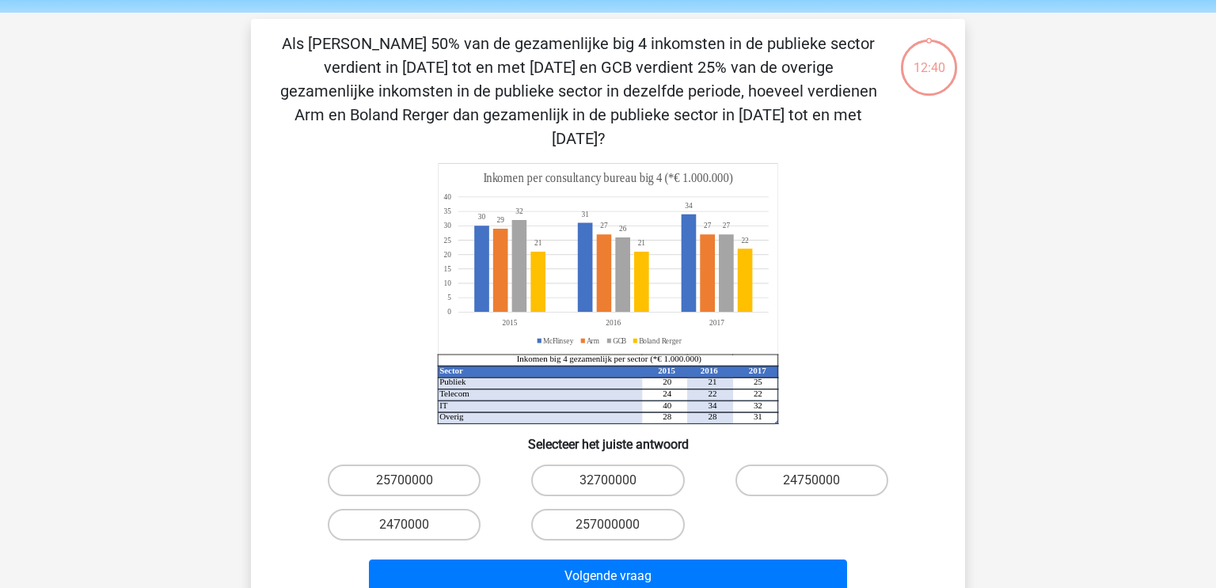
scroll to position [73, 0]
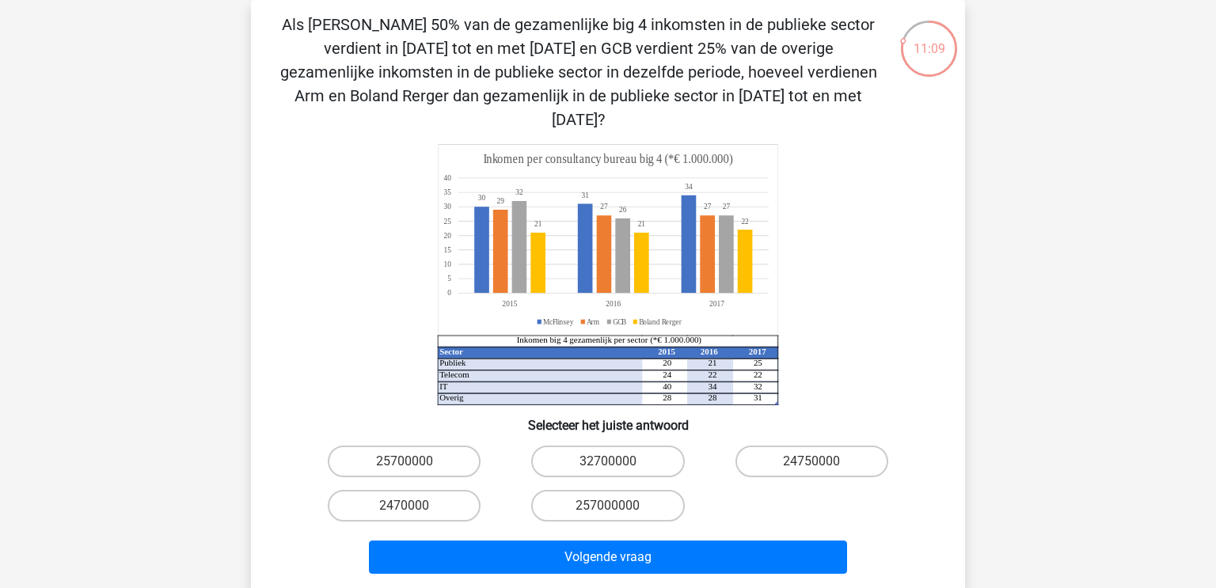
click at [615, 461] on input "32700000" at bounding box center [613, 466] width 10 height 10
radio input "true"
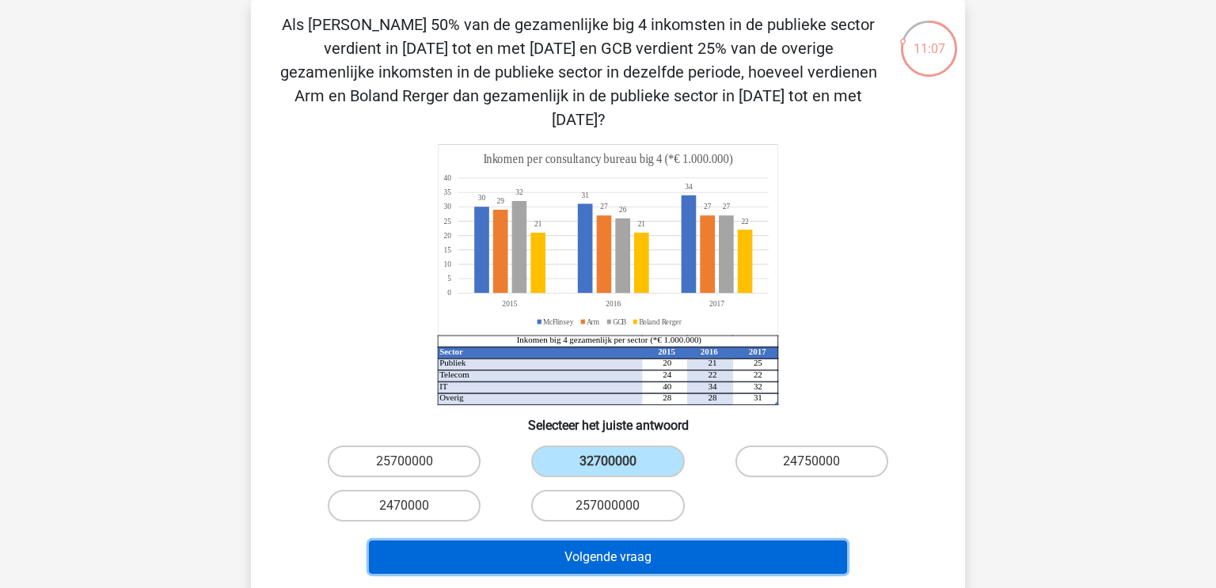
click at [635, 541] on button "Volgende vraag" at bounding box center [608, 557] width 479 height 33
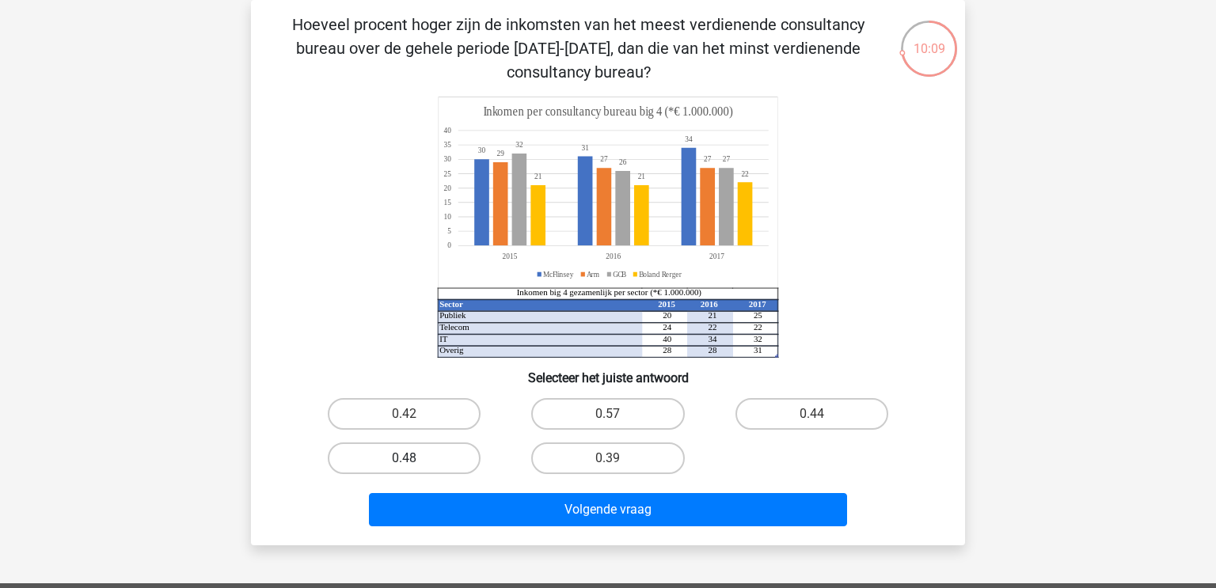
click at [451, 457] on label "0.48" at bounding box center [404, 458] width 153 height 32
click at [415, 458] on input "0.48" at bounding box center [409, 463] width 10 height 10
radio input "true"
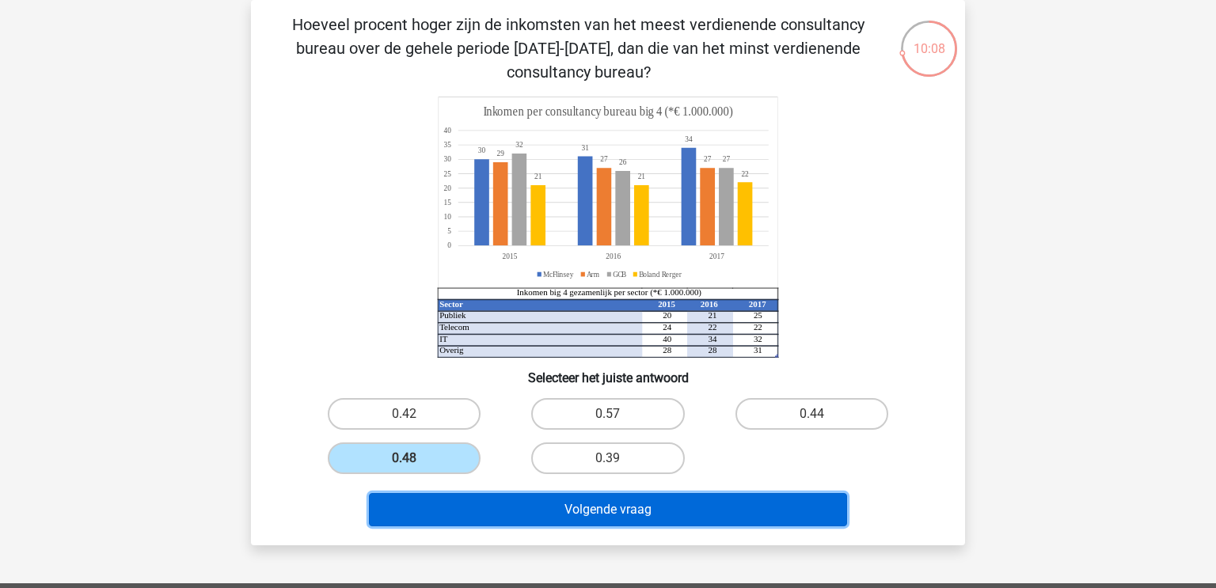
click at [723, 518] on button "Volgende vraag" at bounding box center [608, 509] width 479 height 33
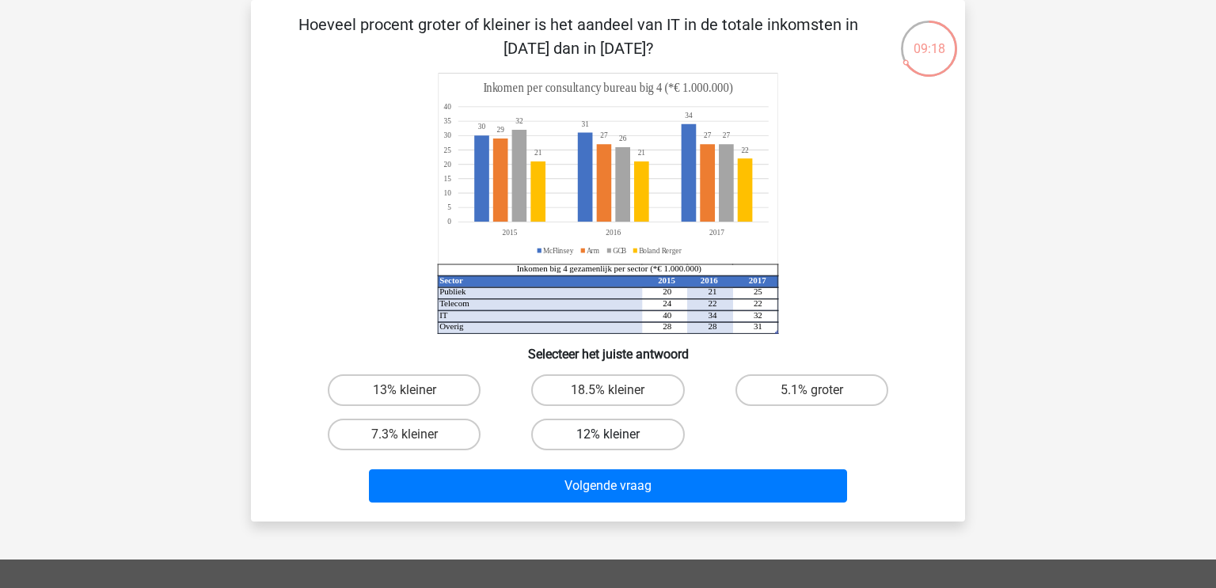
click at [566, 434] on label "12% kleiner" at bounding box center [607, 435] width 153 height 32
click at [608, 435] on input "12% kleiner" at bounding box center [613, 440] width 10 height 10
radio input "true"
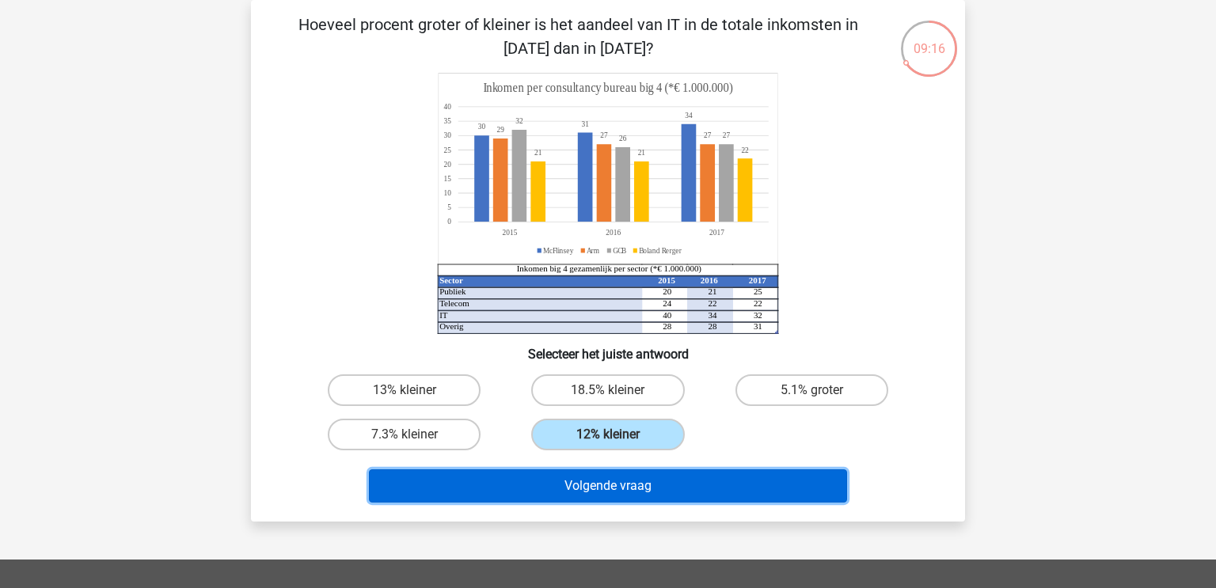
click at [587, 478] on button "Volgende vraag" at bounding box center [608, 485] width 479 height 33
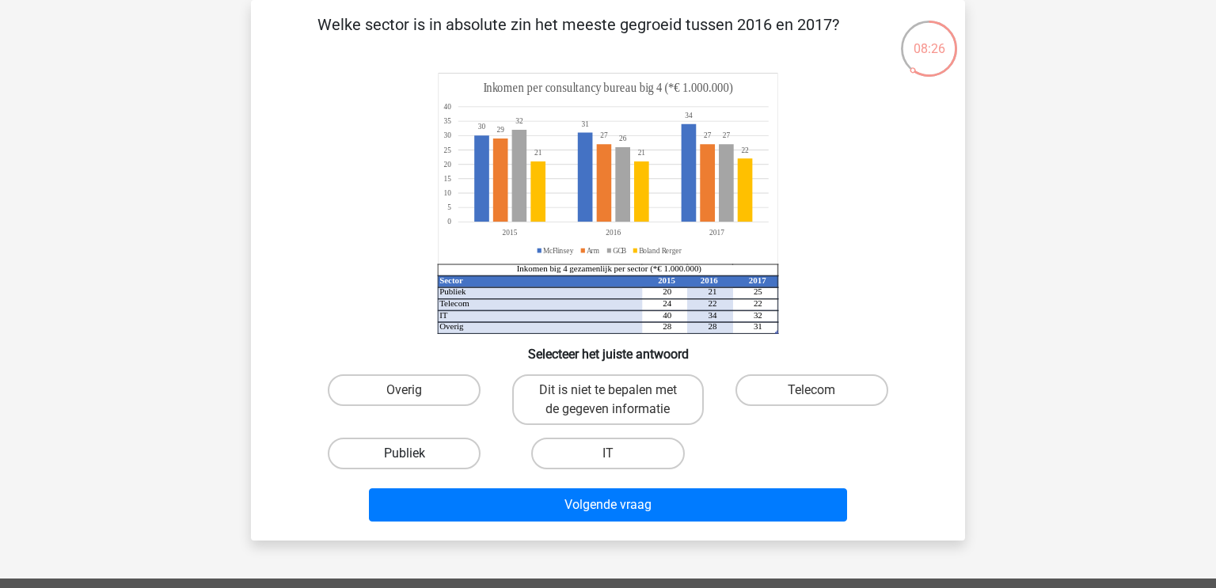
click at [458, 438] on label "Publiek" at bounding box center [404, 454] width 153 height 32
click at [415, 454] on input "Publiek" at bounding box center [409, 459] width 10 height 10
radio input "true"
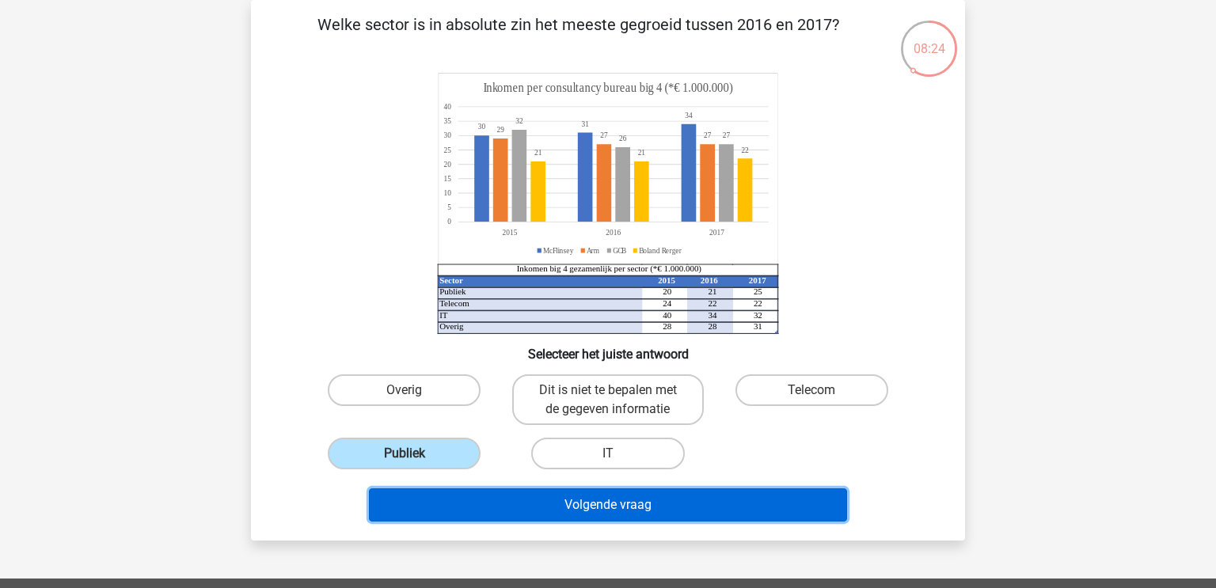
click at [539, 501] on button "Volgende vraag" at bounding box center [608, 504] width 479 height 33
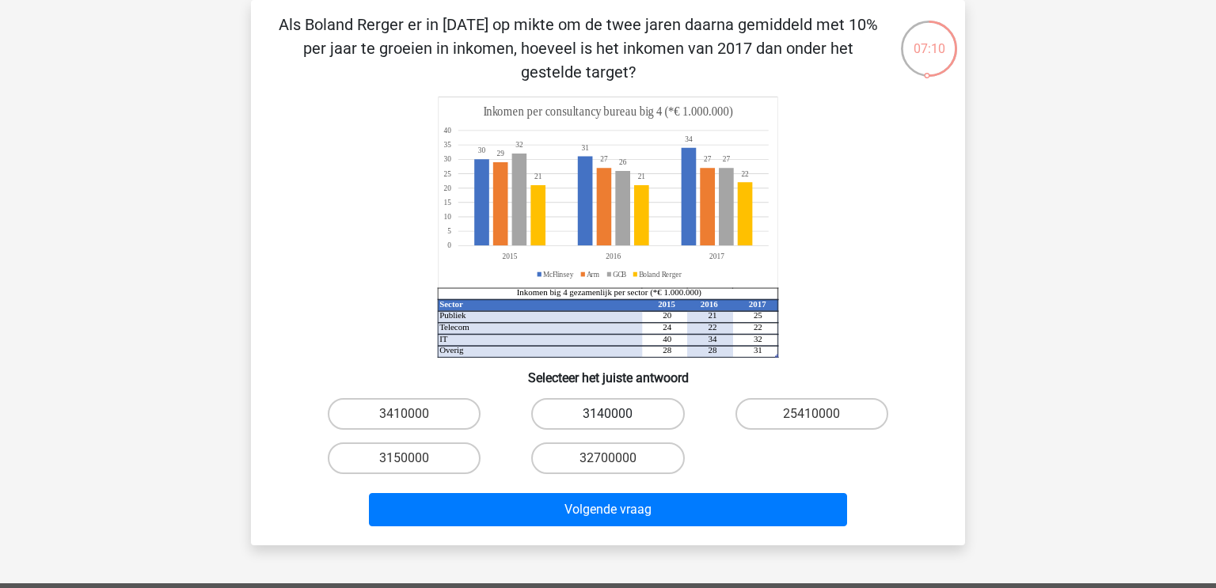
click at [617, 404] on label "3140000" at bounding box center [607, 414] width 153 height 32
click at [617, 414] on input "3140000" at bounding box center [613, 419] width 10 height 10
radio input "true"
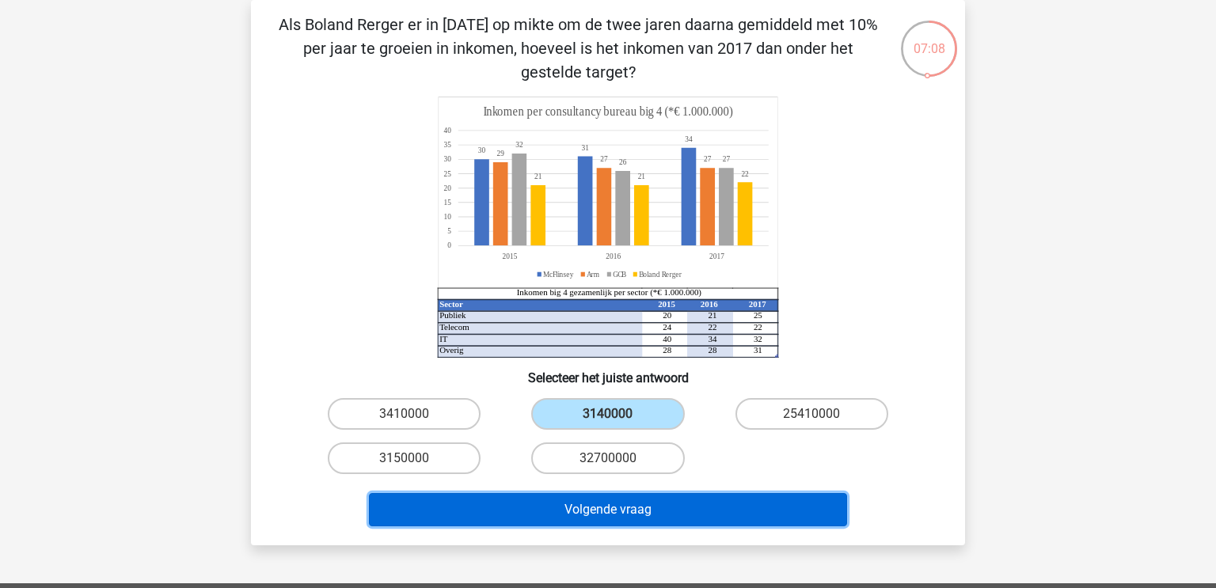
click at [613, 513] on button "Volgende vraag" at bounding box center [608, 509] width 479 height 33
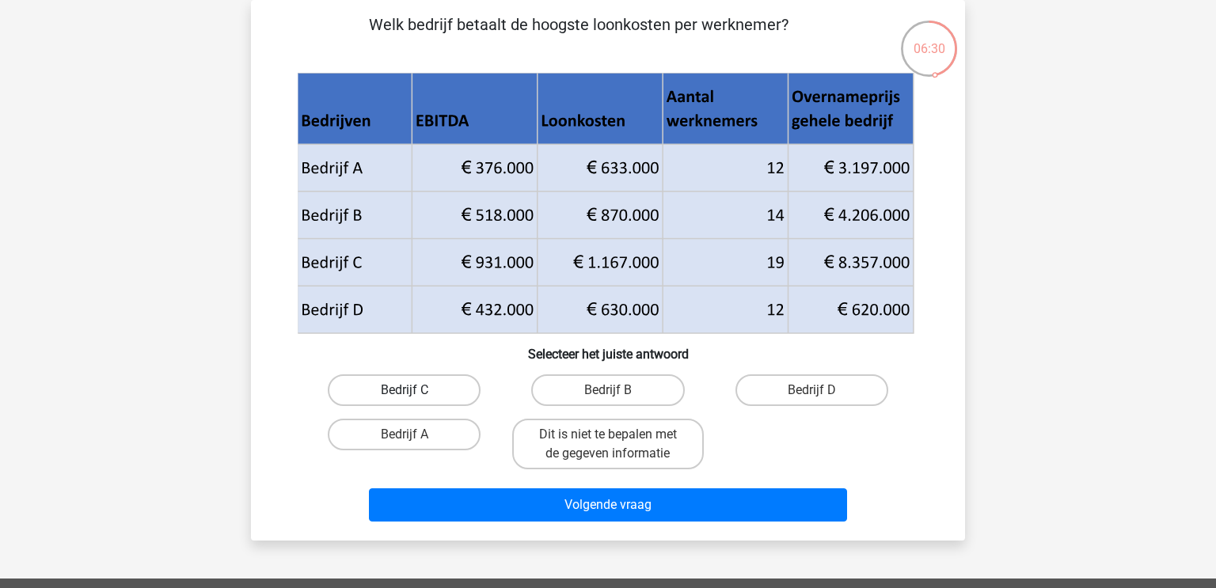
click at [393, 393] on label "Bedrijf C" at bounding box center [404, 390] width 153 height 32
click at [404, 393] on input "Bedrijf C" at bounding box center [409, 395] width 10 height 10
radio input "true"
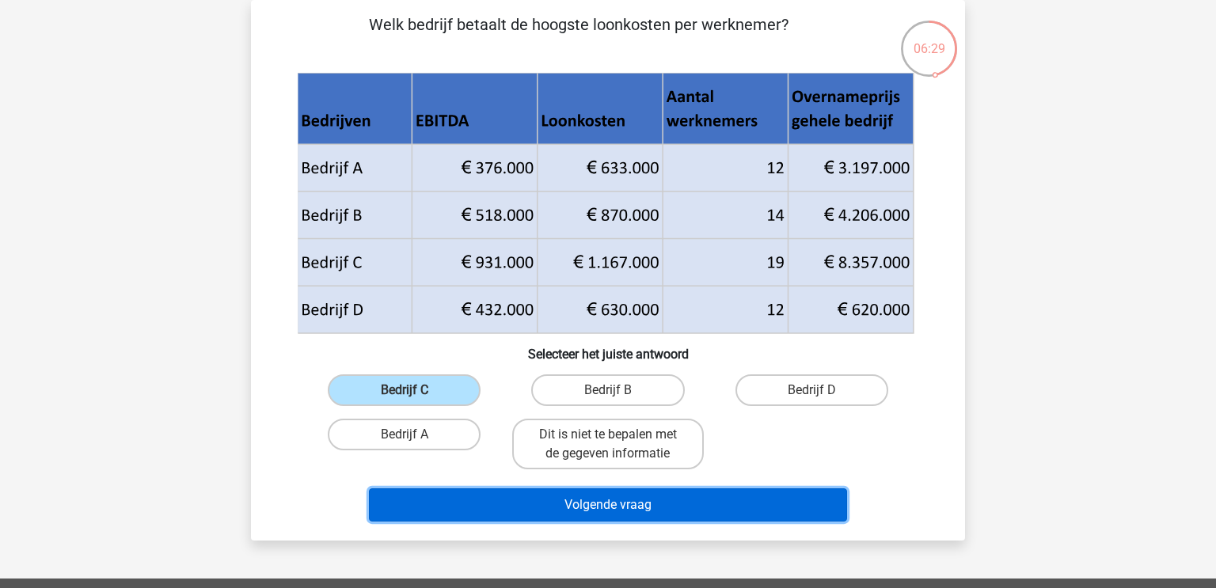
click at [568, 499] on button "Volgende vraag" at bounding box center [608, 504] width 479 height 33
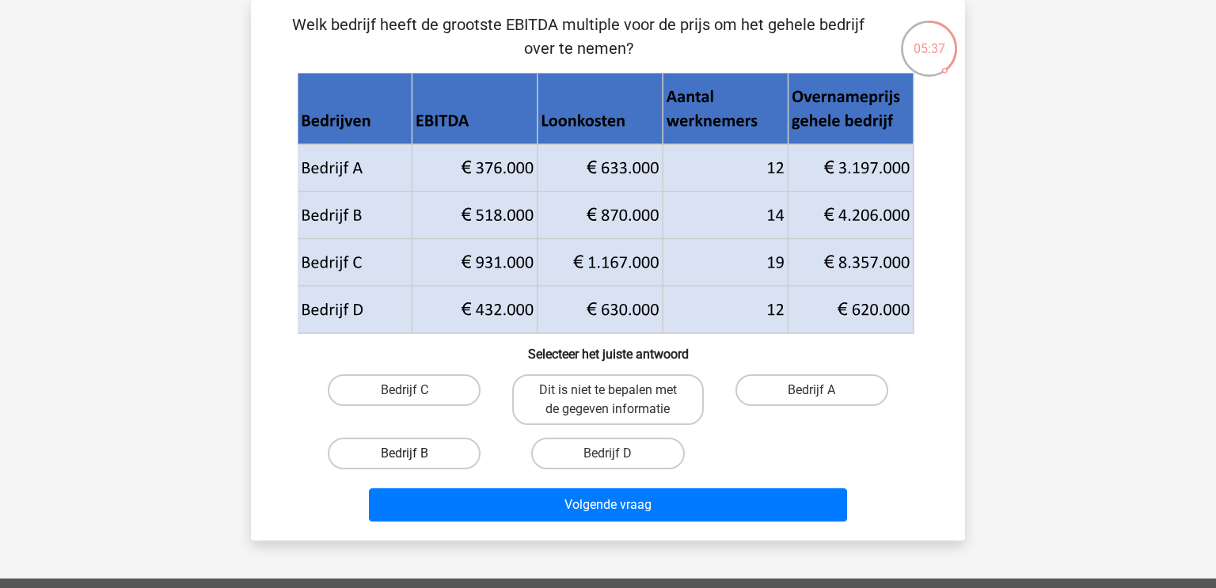
click at [470, 450] on label "Bedrijf B" at bounding box center [404, 454] width 153 height 32
click at [415, 454] on input "Bedrijf B" at bounding box center [409, 459] width 10 height 10
radio input "true"
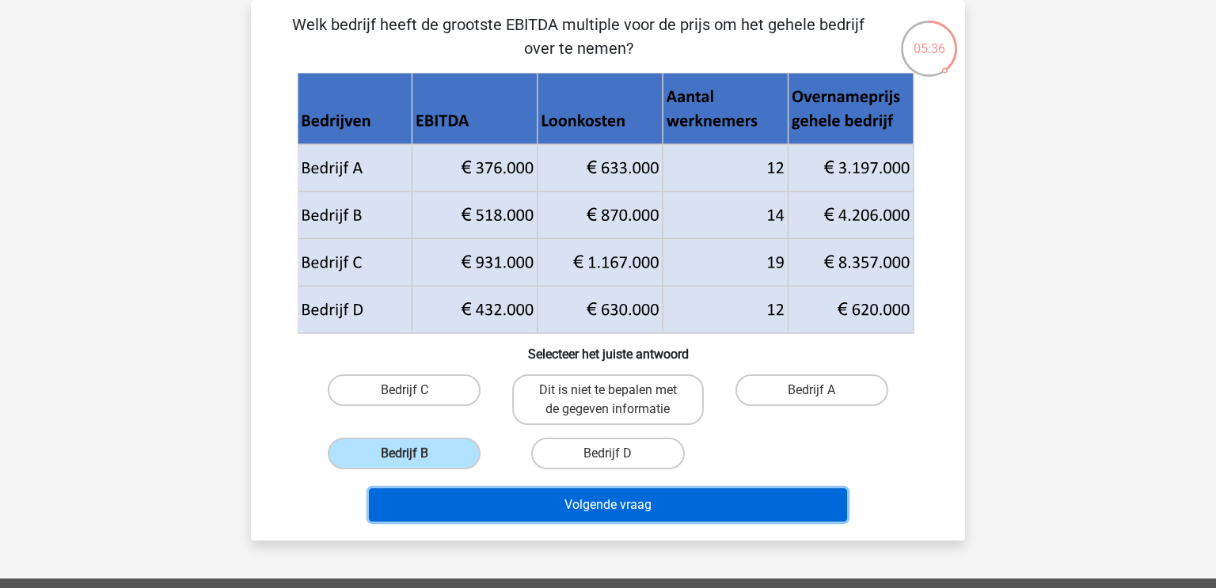
click at [541, 507] on button "Volgende vraag" at bounding box center [608, 504] width 479 height 33
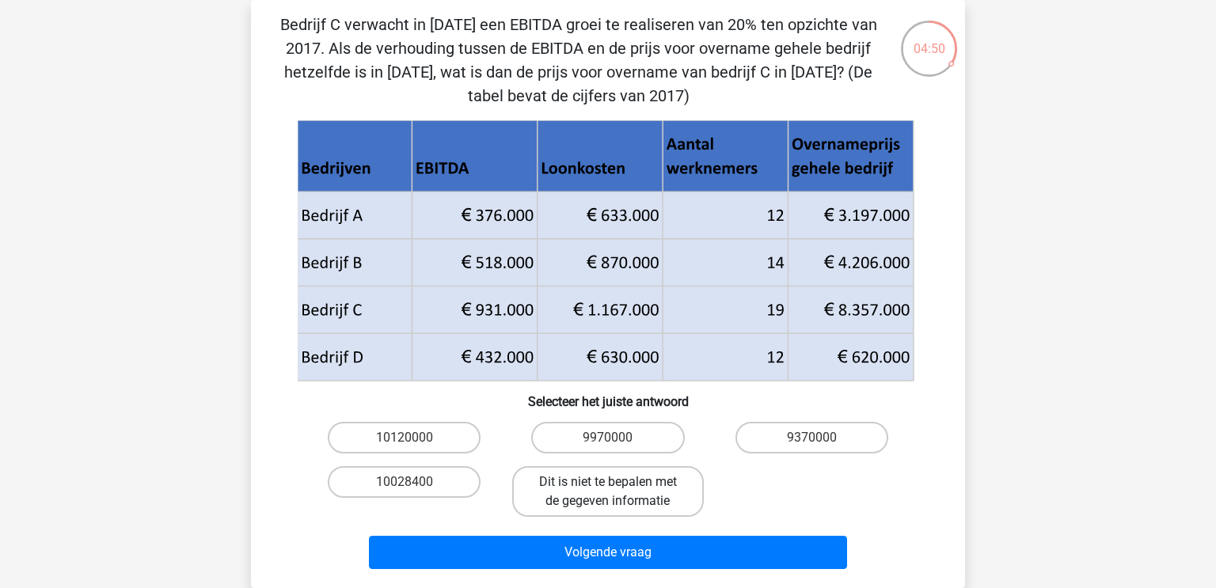
click at [569, 496] on label "Dit is niet te bepalen met de gegeven informatie" at bounding box center [607, 491] width 191 height 51
click at [608, 492] on input "Dit is niet te bepalen met de gegeven informatie" at bounding box center [613, 487] width 10 height 10
radio input "true"
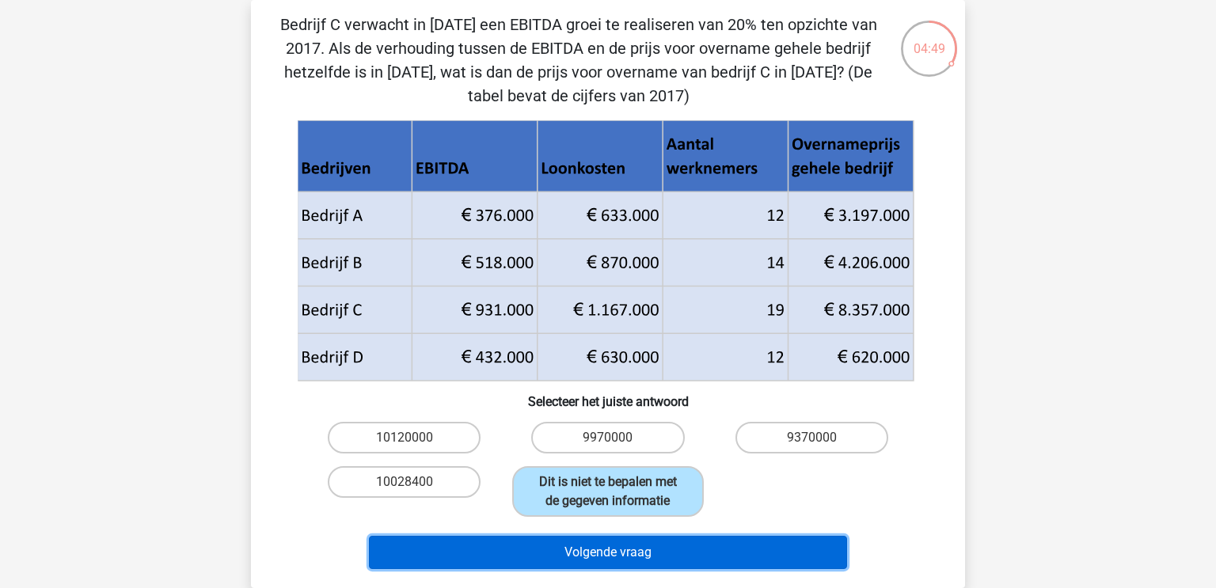
click at [591, 554] on button "Volgende vraag" at bounding box center [608, 552] width 479 height 33
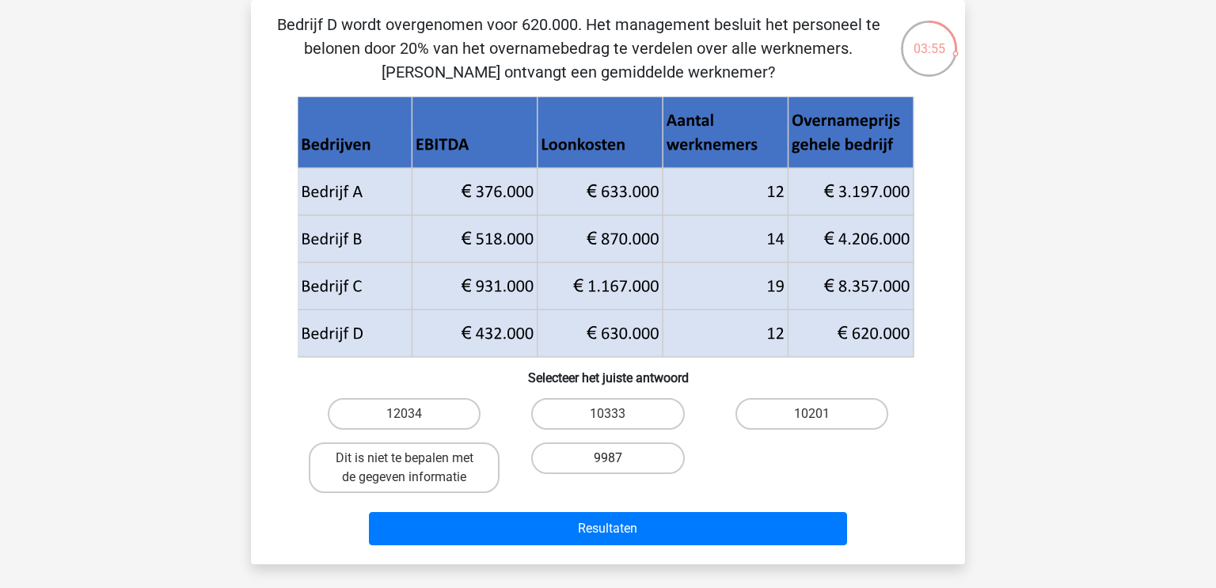
click at [622, 458] on label "9987" at bounding box center [607, 458] width 153 height 32
click at [618, 458] on input "9987" at bounding box center [613, 463] width 10 height 10
radio input "true"
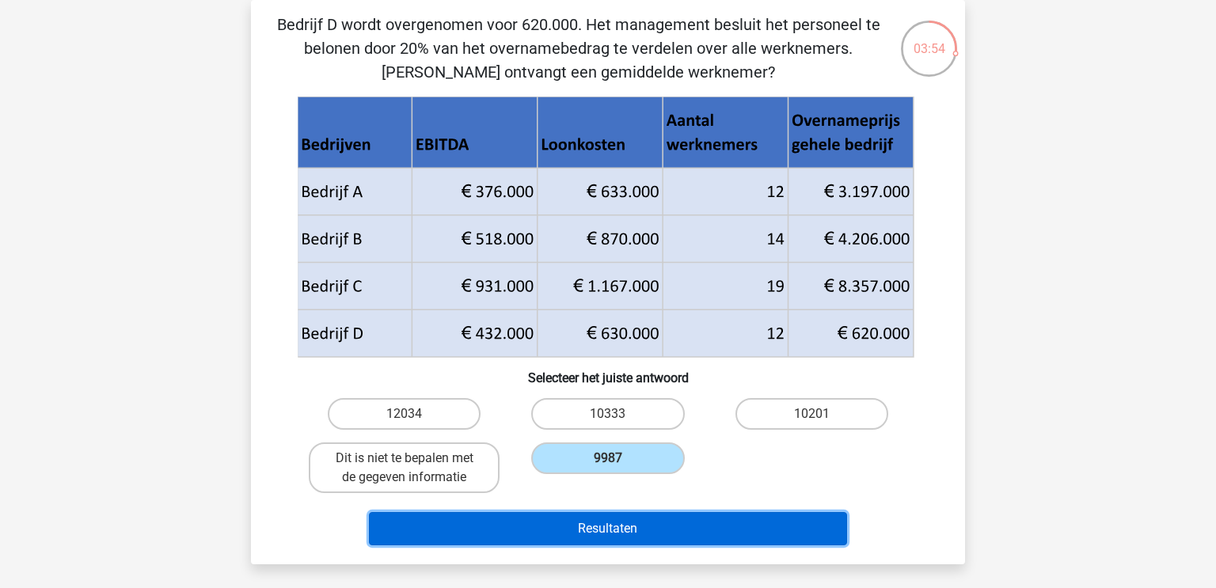
click at [637, 526] on button "Resultaten" at bounding box center [608, 528] width 479 height 33
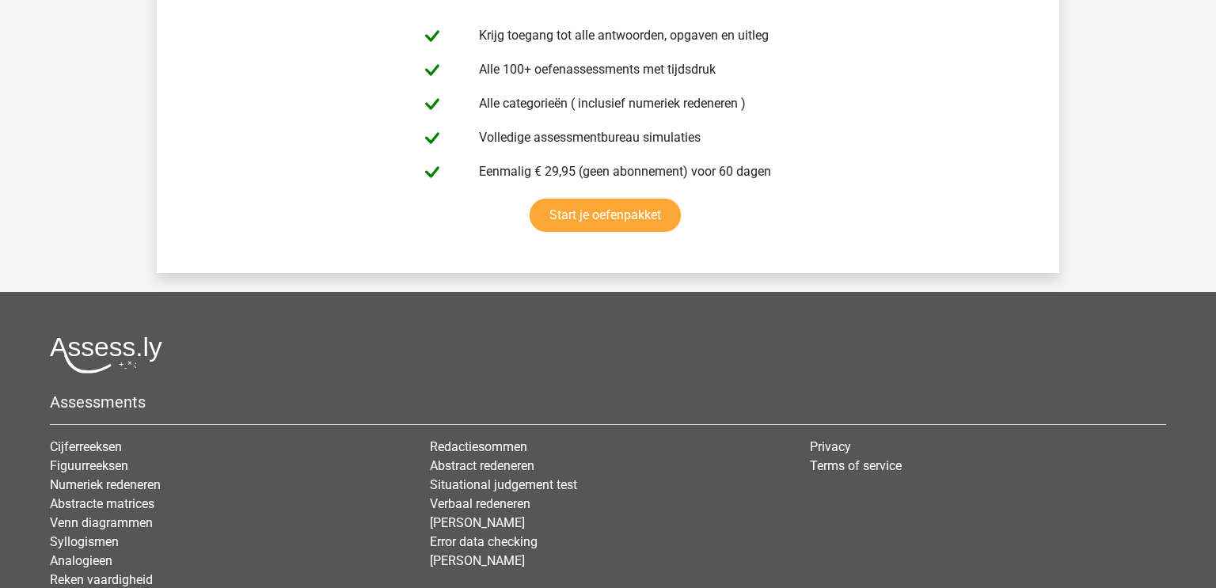
scroll to position [2777, 0]
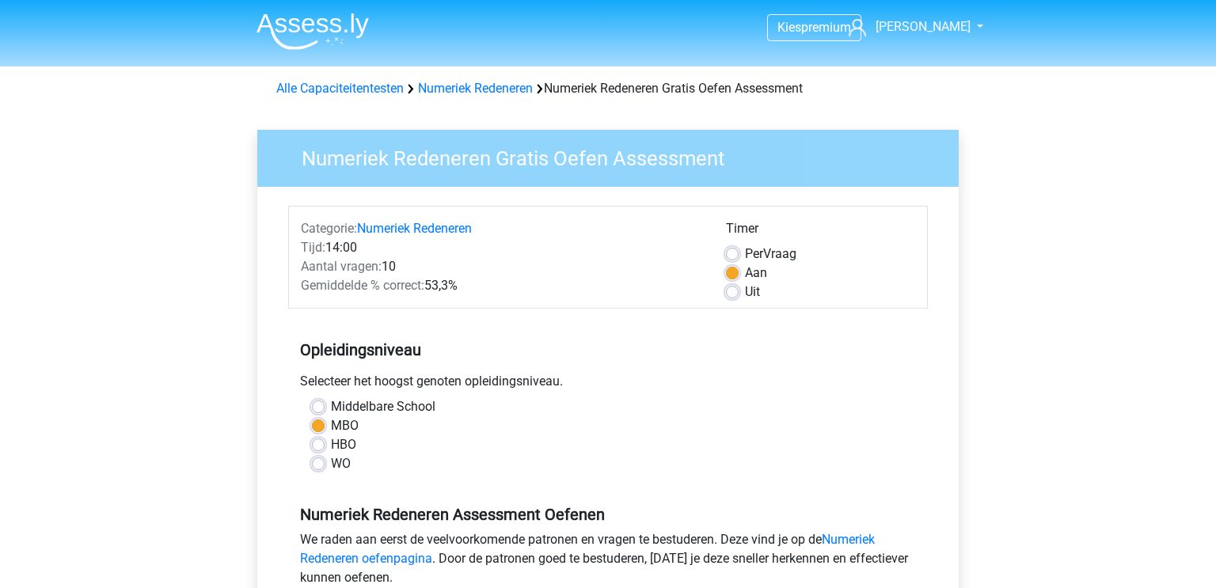
scroll to position [305, 0]
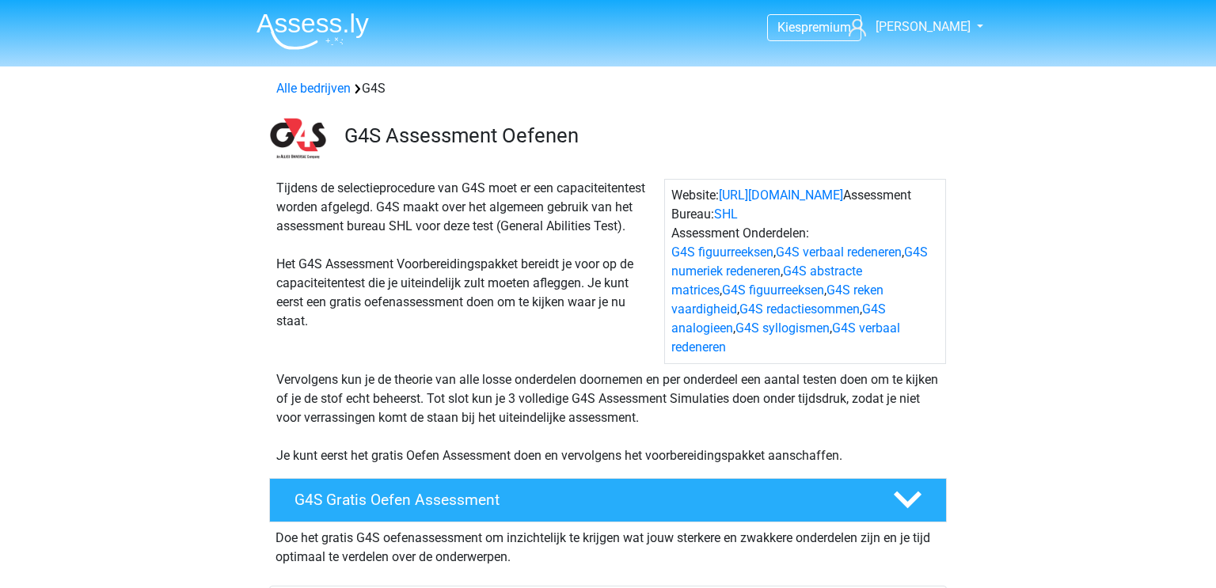
scroll to position [1330, 0]
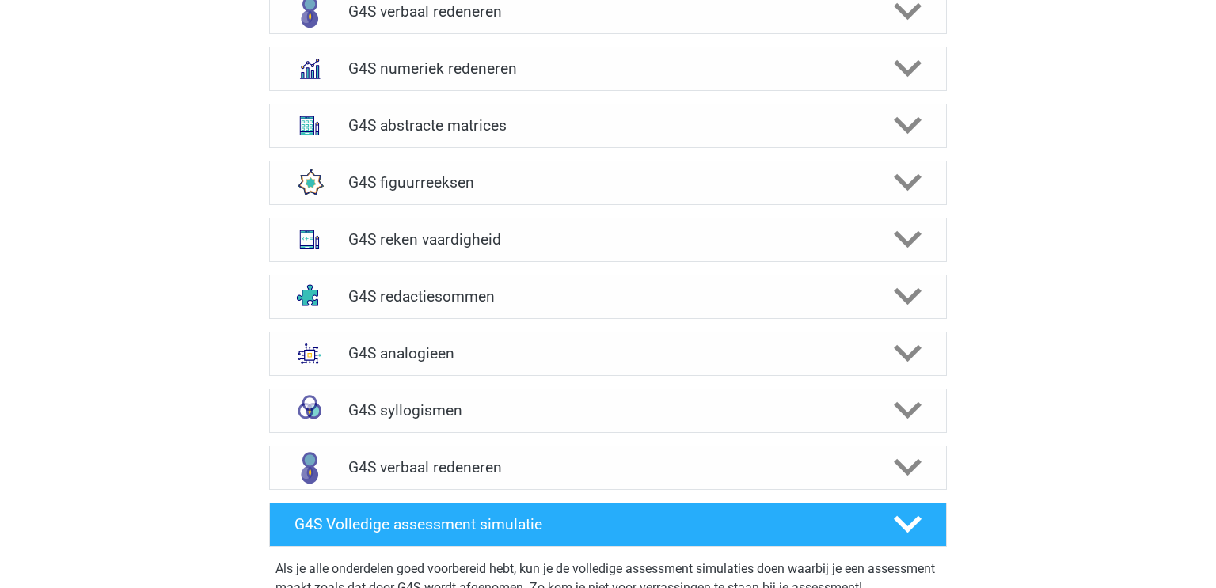
click at [95, 267] on div "Kies premium [PERSON_NAME] [EMAIL_ADDRESS][DOMAIN_NAME]" at bounding box center [608, 169] width 1216 height 2999
click at [921, 112] on div at bounding box center [906, 126] width 54 height 28
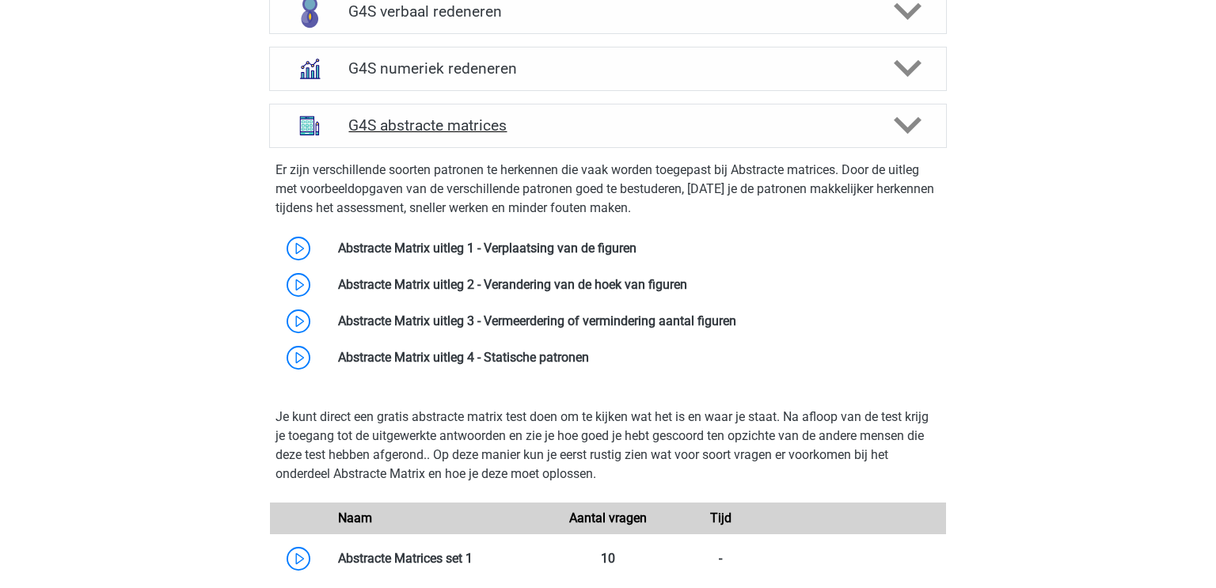
click at [923, 112] on div at bounding box center [906, 126] width 54 height 28
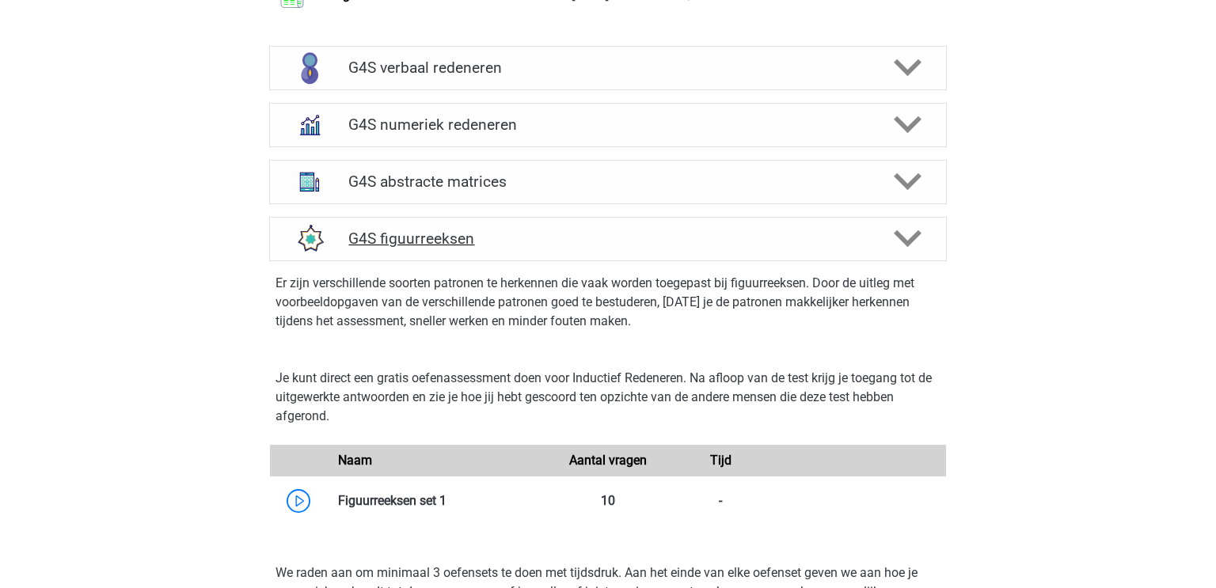
scroll to position [2076, 0]
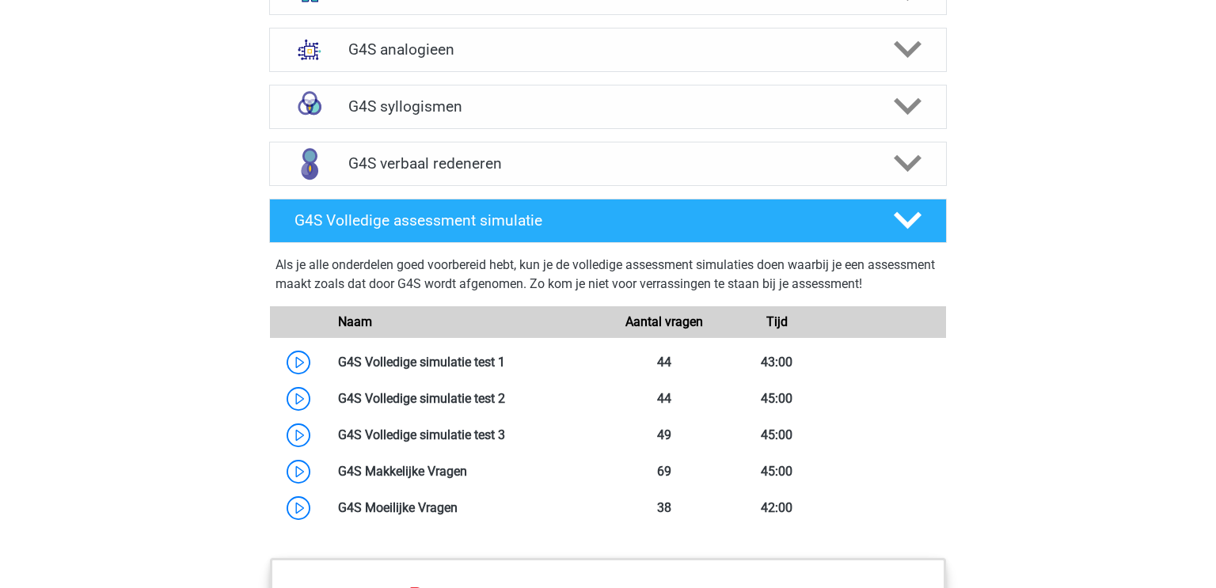
scroll to position [1330, 0]
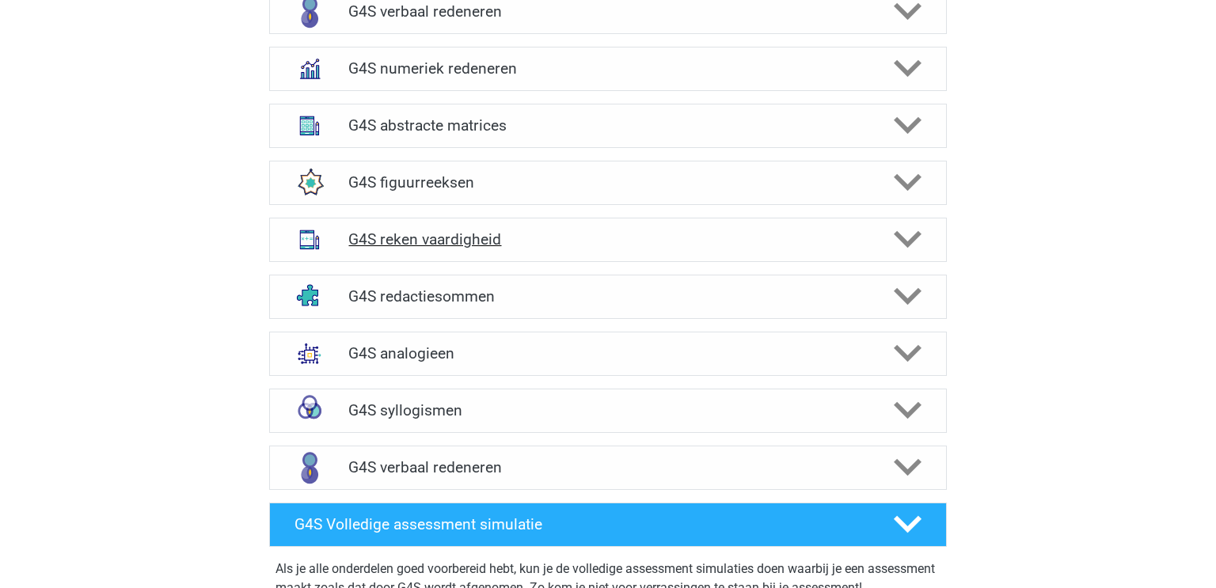
click at [900, 226] on icon at bounding box center [908, 240] width 28 height 28
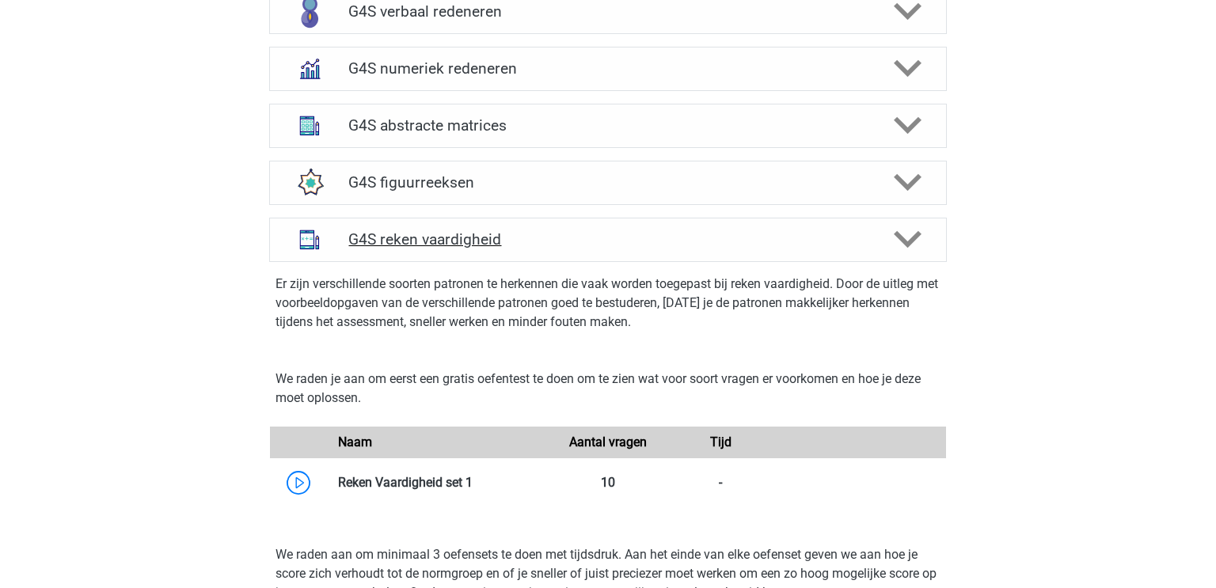
click at [902, 226] on icon at bounding box center [908, 240] width 28 height 28
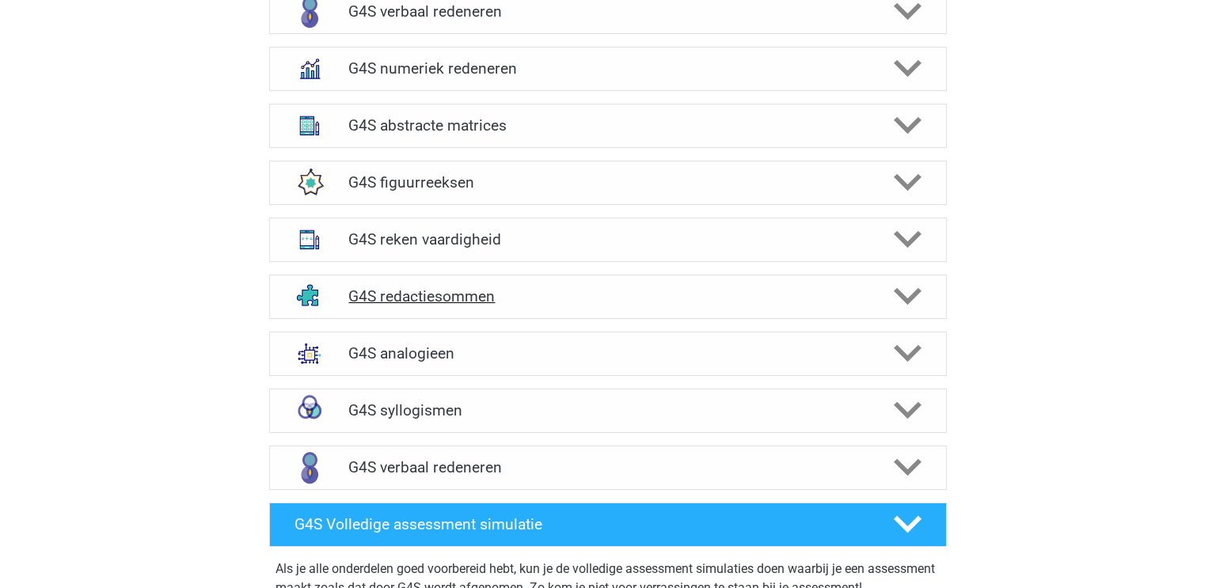
click at [894, 283] on icon at bounding box center [908, 297] width 28 height 28
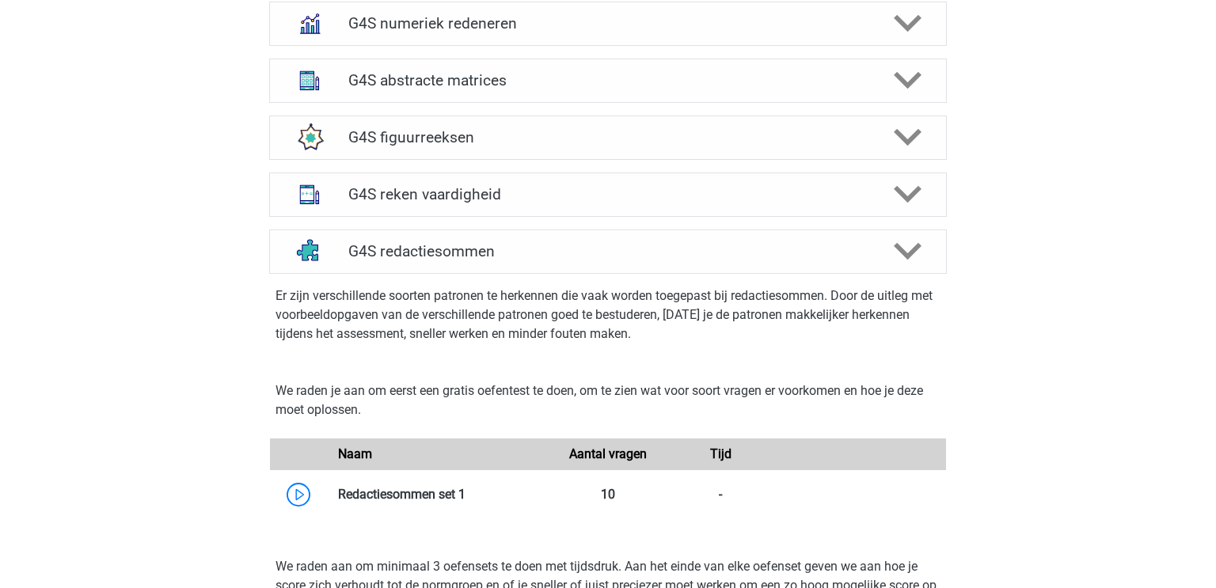
scroll to position [1376, 0]
click at [910, 237] on icon at bounding box center [908, 251] width 28 height 28
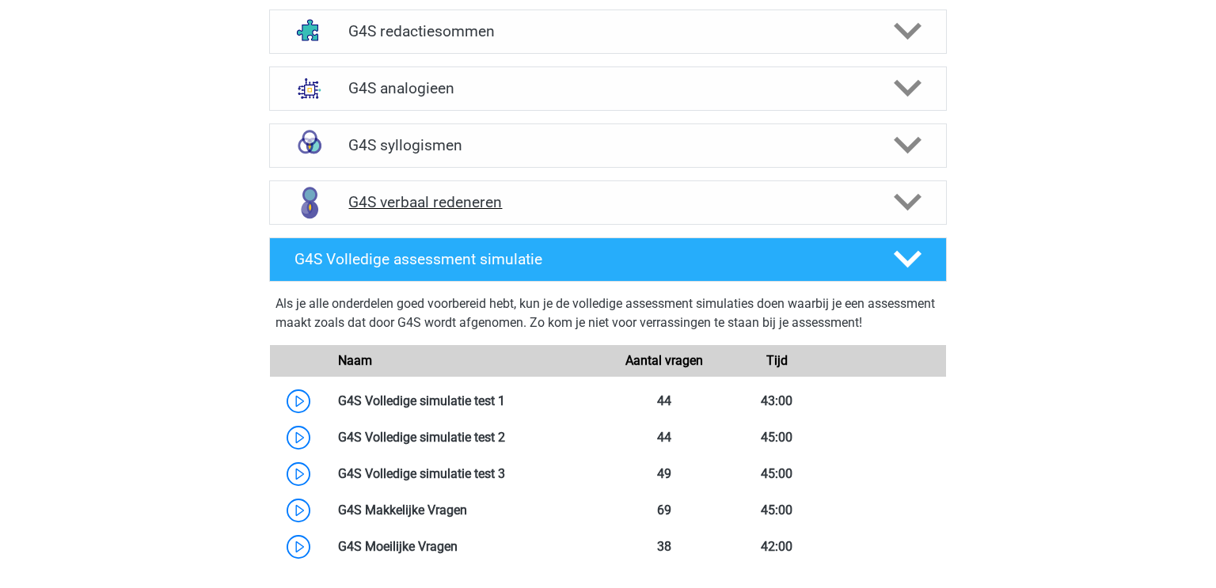
scroll to position [1596, 0]
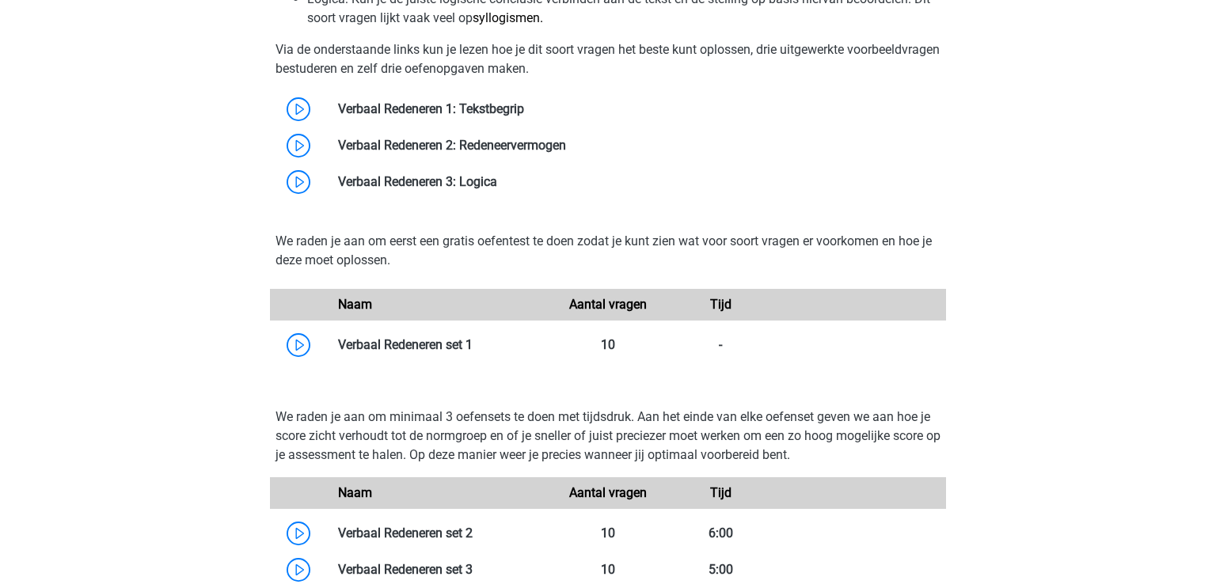
scroll to position [3215, 0]
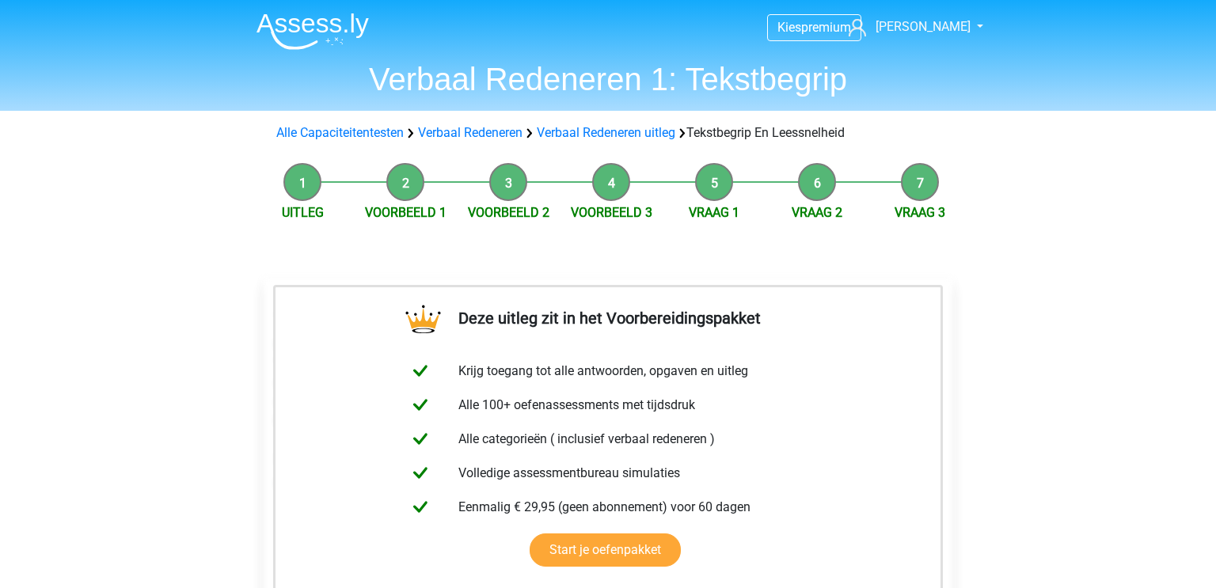
scroll to position [361, 0]
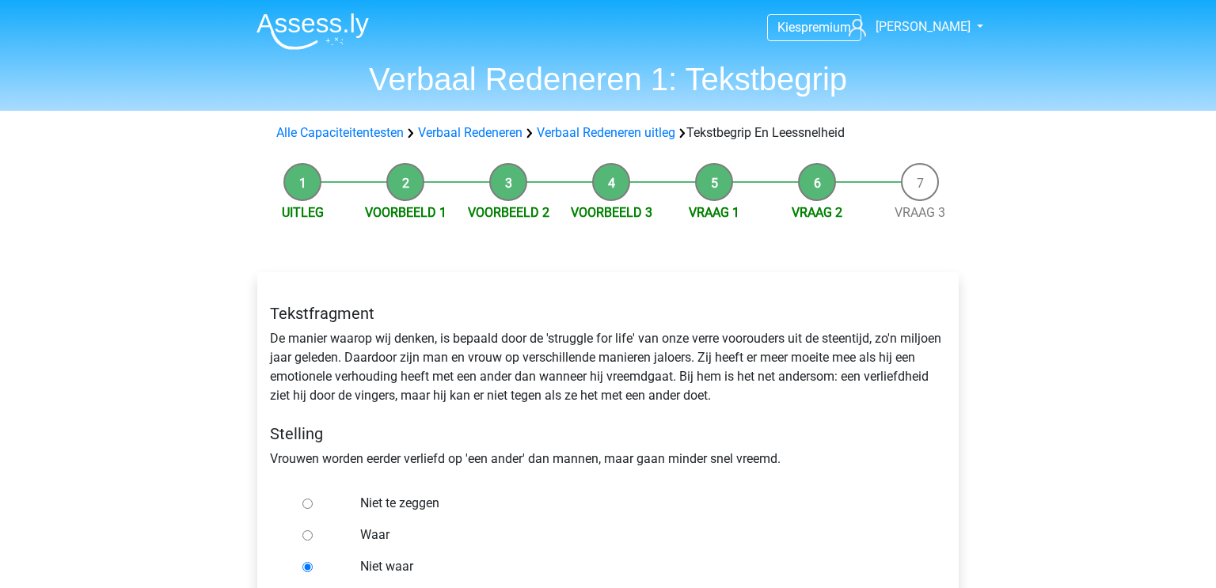
scroll to position [77, 0]
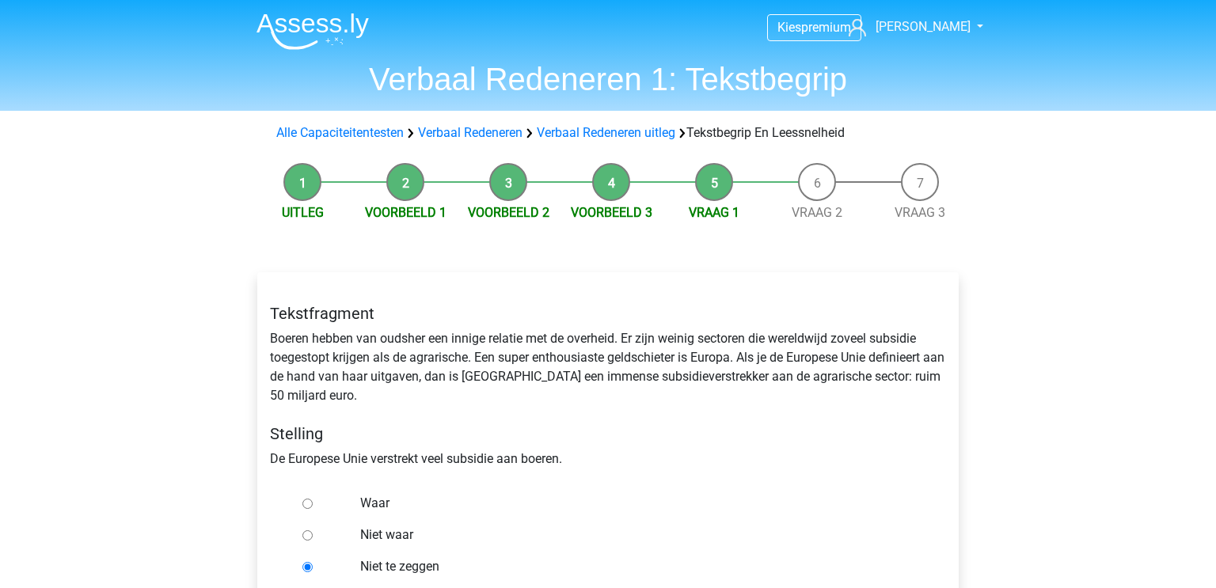
scroll to position [85, 0]
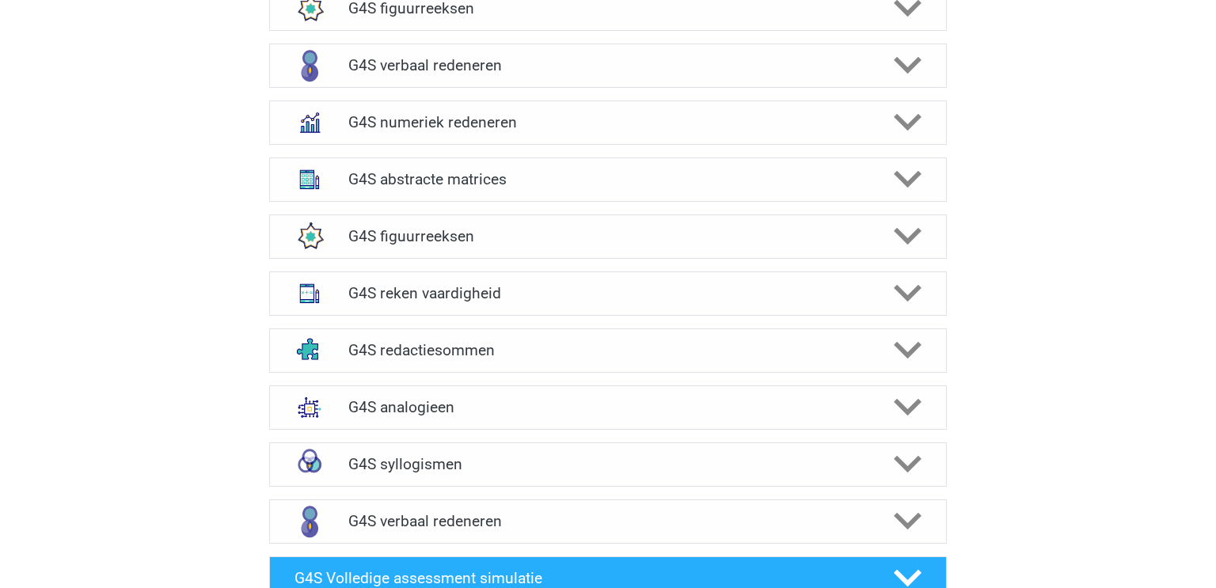
scroll to position [1276, 0]
